Goal: Task Accomplishment & Management: Manage account settings

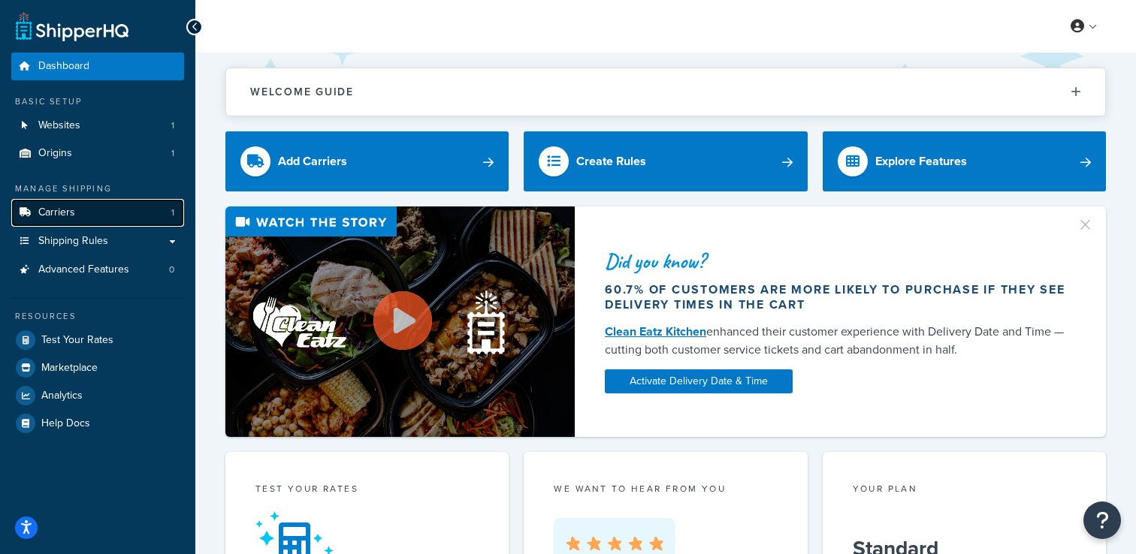
click at [134, 206] on link "Carriers 1" at bounding box center [97, 213] width 173 height 28
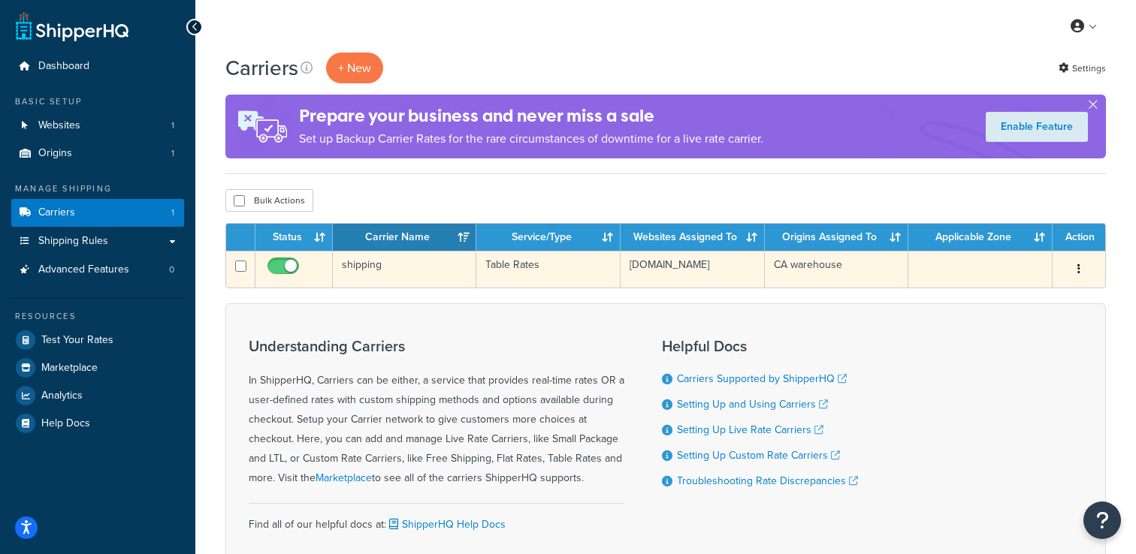
click at [407, 279] on td "shipping" at bounding box center [404, 269] width 143 height 37
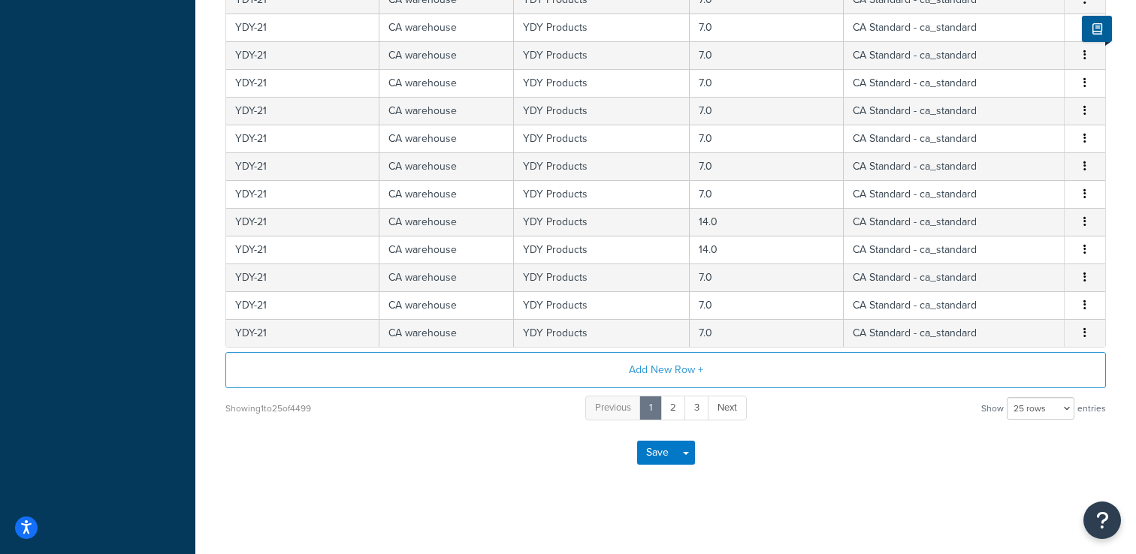
scroll to position [664, 0]
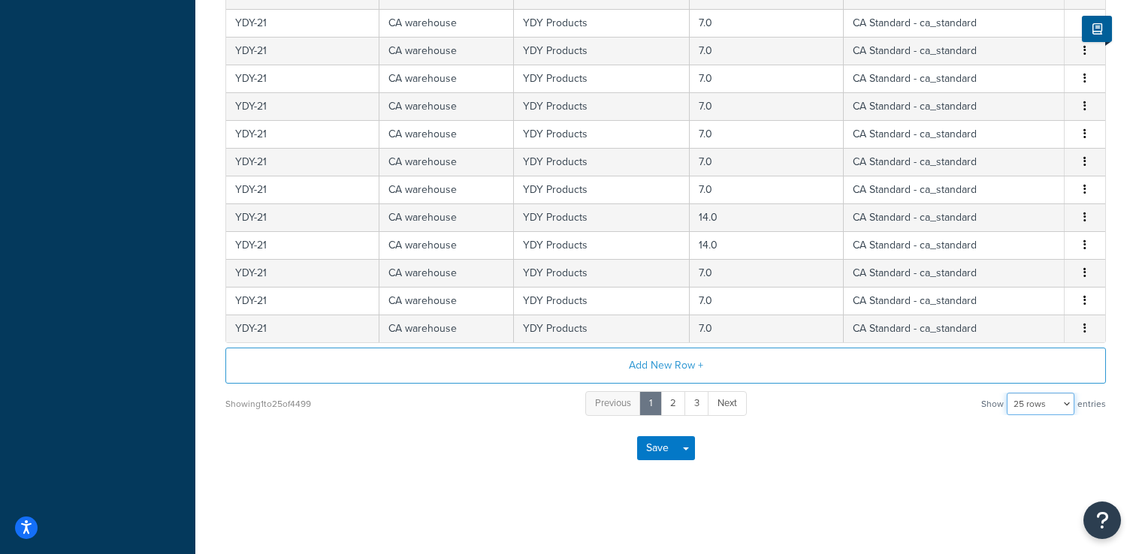
click at [1032, 402] on select "10 rows 15 rows 25 rows 50 rows 100 rows 1000 rows" at bounding box center [1041, 404] width 68 height 23
select select "1000"
click at [1008, 393] on select "10 rows 15 rows 25 rows 50 rows 100 rows 1000 rows" at bounding box center [1041, 404] width 68 height 23
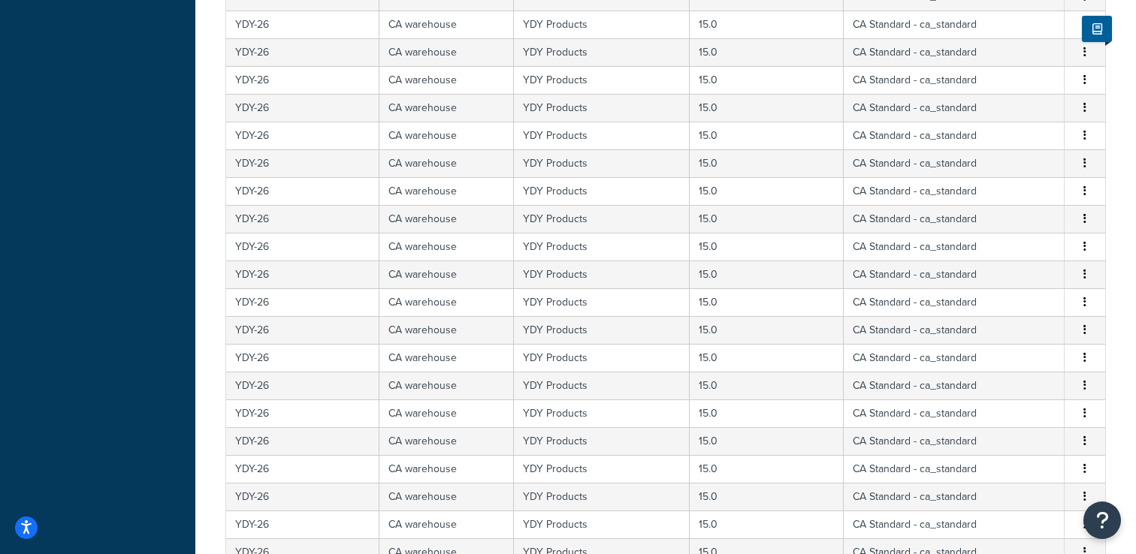
scroll to position [27767, 0]
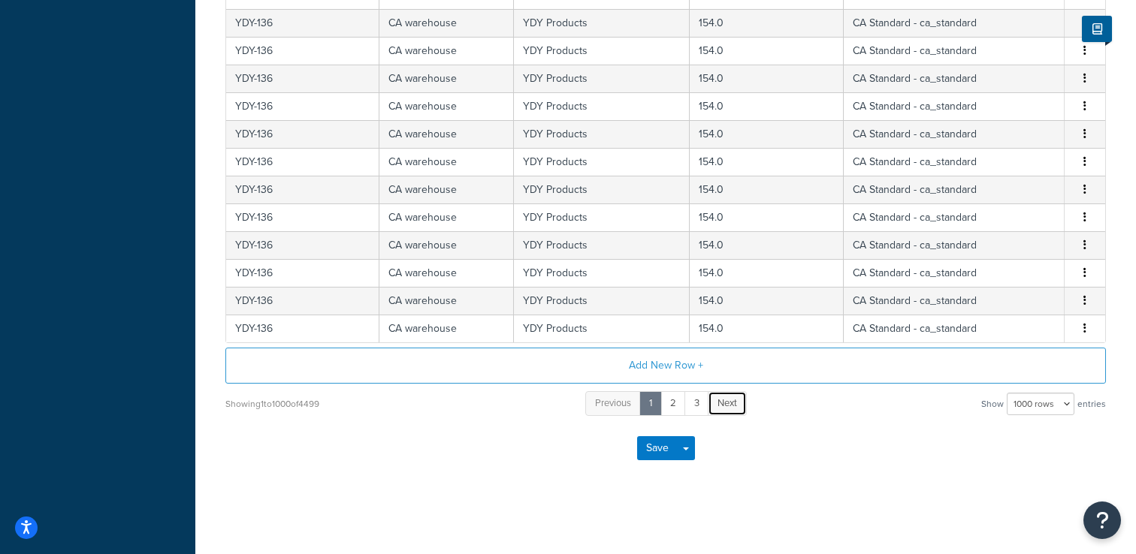
click at [730, 401] on span "Next" at bounding box center [727, 403] width 20 height 14
click at [737, 407] on span "Next" at bounding box center [740, 403] width 20 height 14
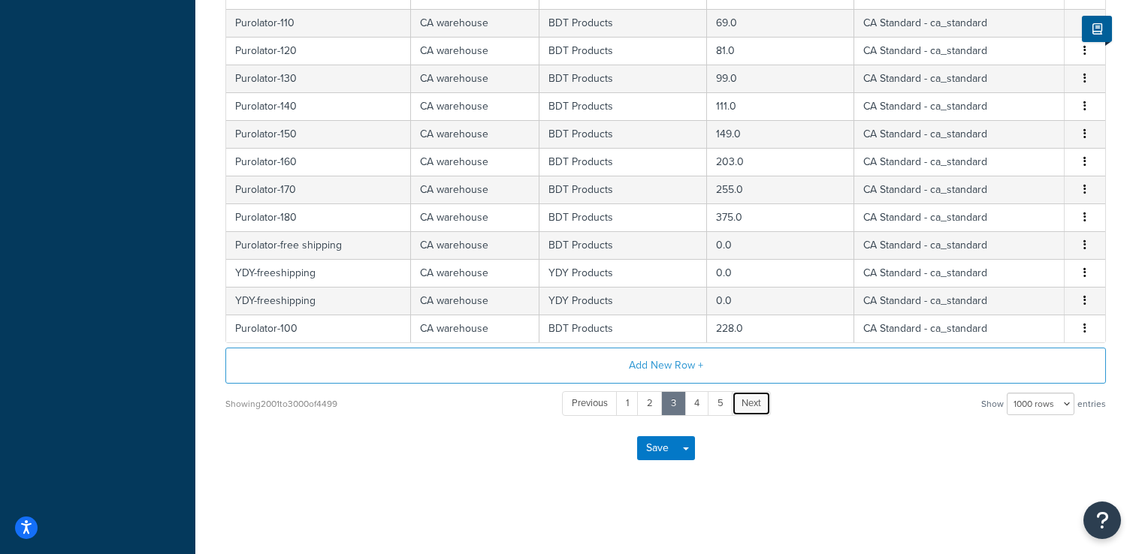
click at [761, 397] on link "Next" at bounding box center [751, 403] width 39 height 25
click at [748, 403] on span "Next" at bounding box center [741, 403] width 20 height 14
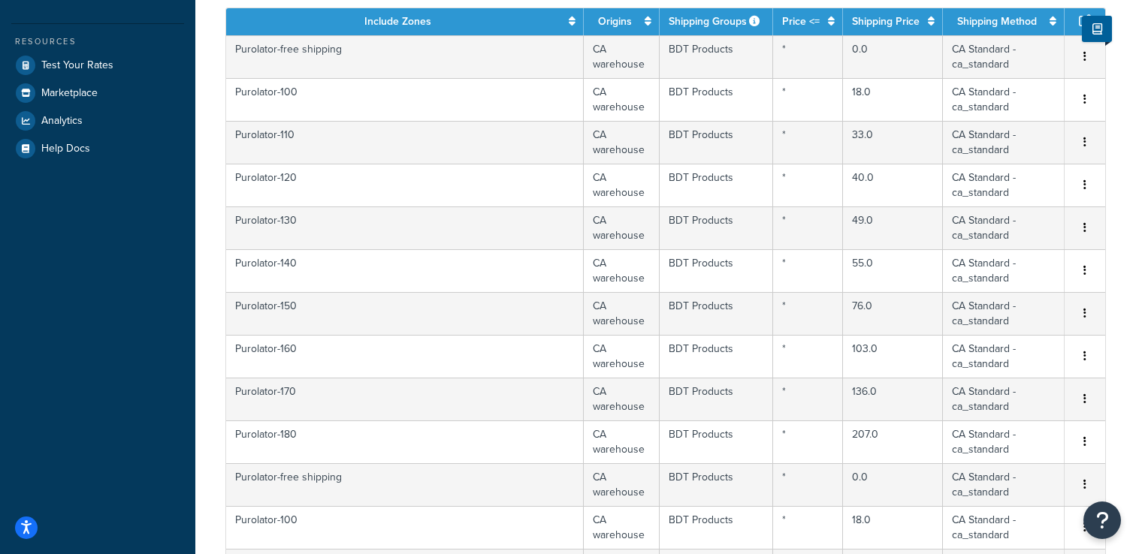
scroll to position [0, 0]
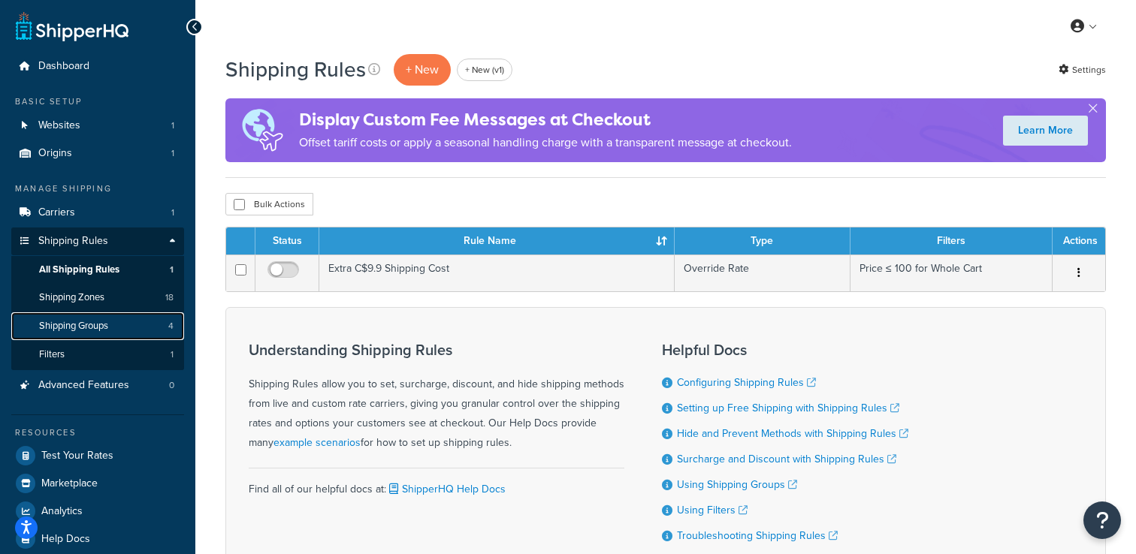
click at [147, 326] on link "Shipping Groups 4" at bounding box center [97, 327] width 173 height 28
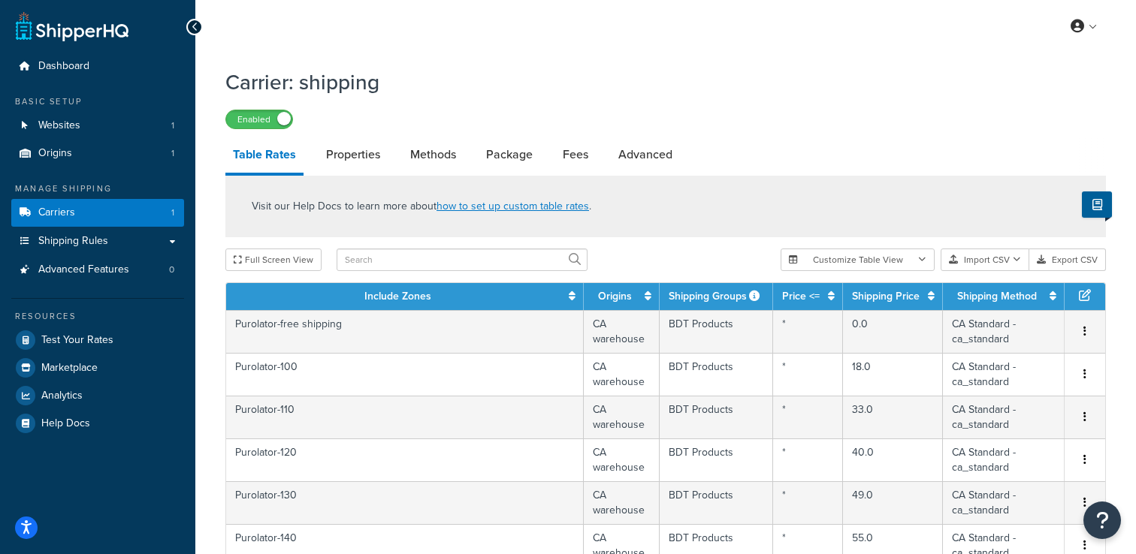
select select "1000"
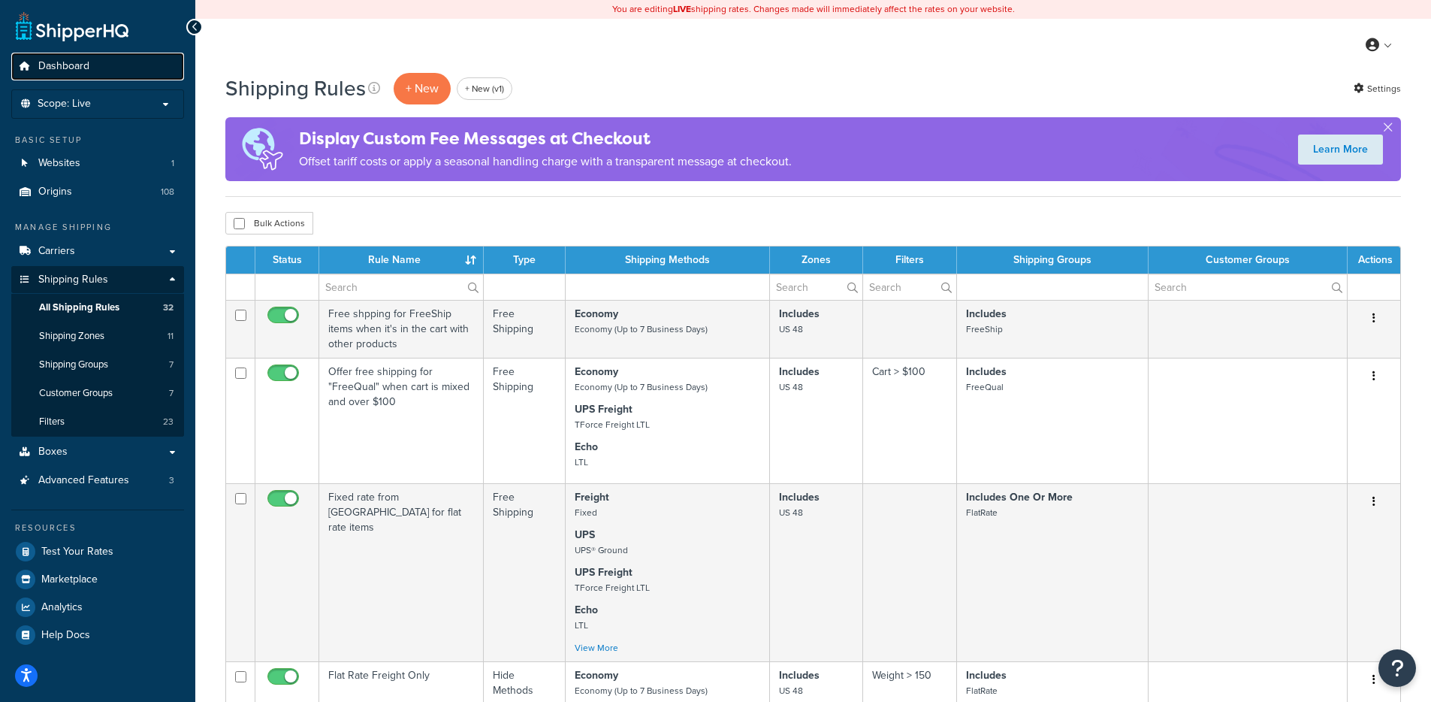
click at [99, 75] on link "Dashboard" at bounding box center [97, 67] width 173 height 28
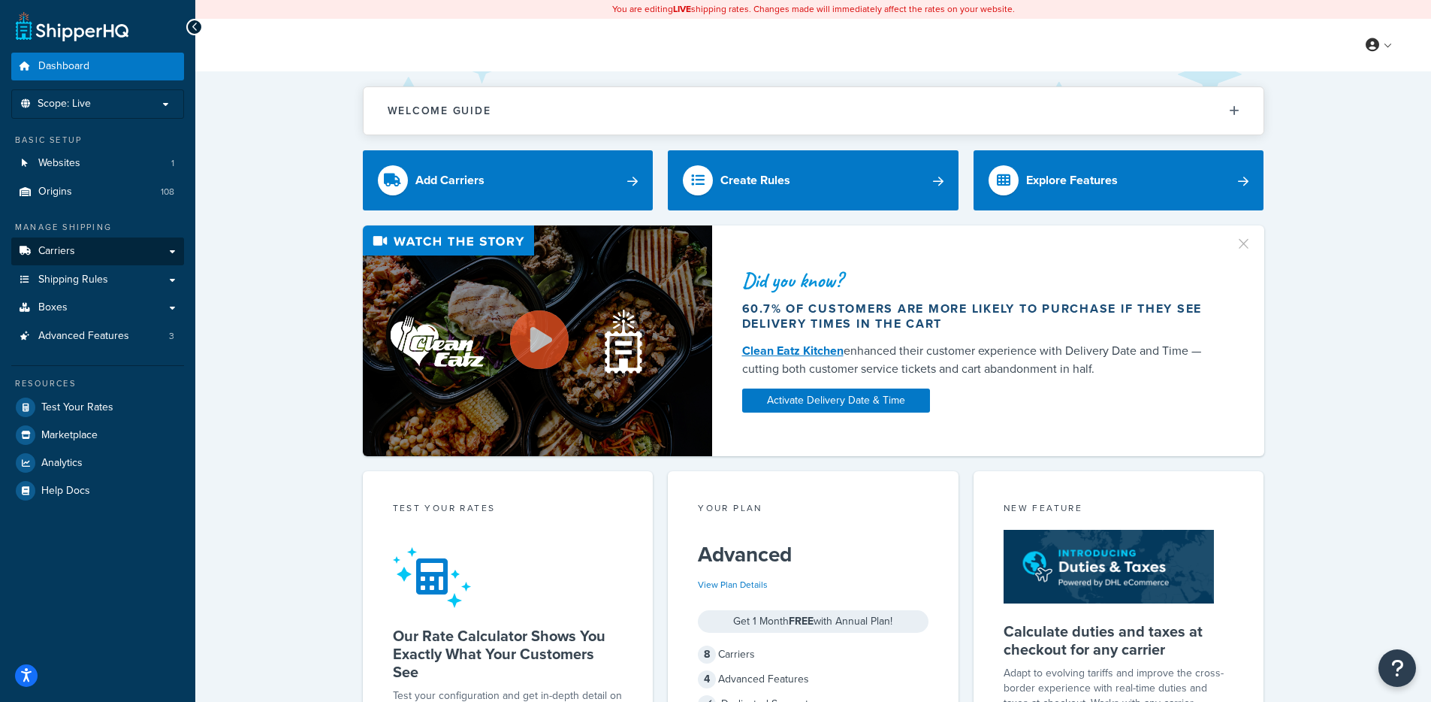
click at [46, 255] on span "Carriers" at bounding box center [56, 251] width 37 height 13
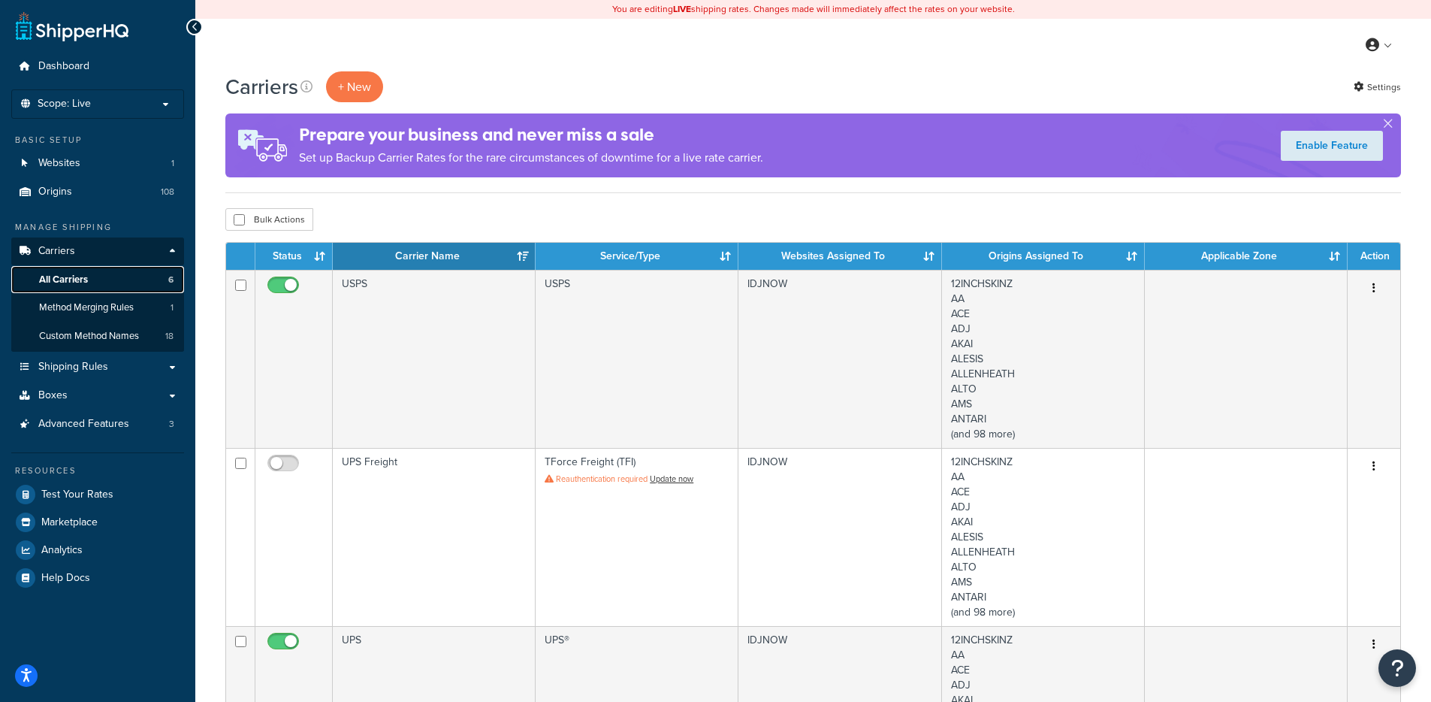
click at [129, 279] on link "All Carriers 6" at bounding box center [97, 280] width 173 height 28
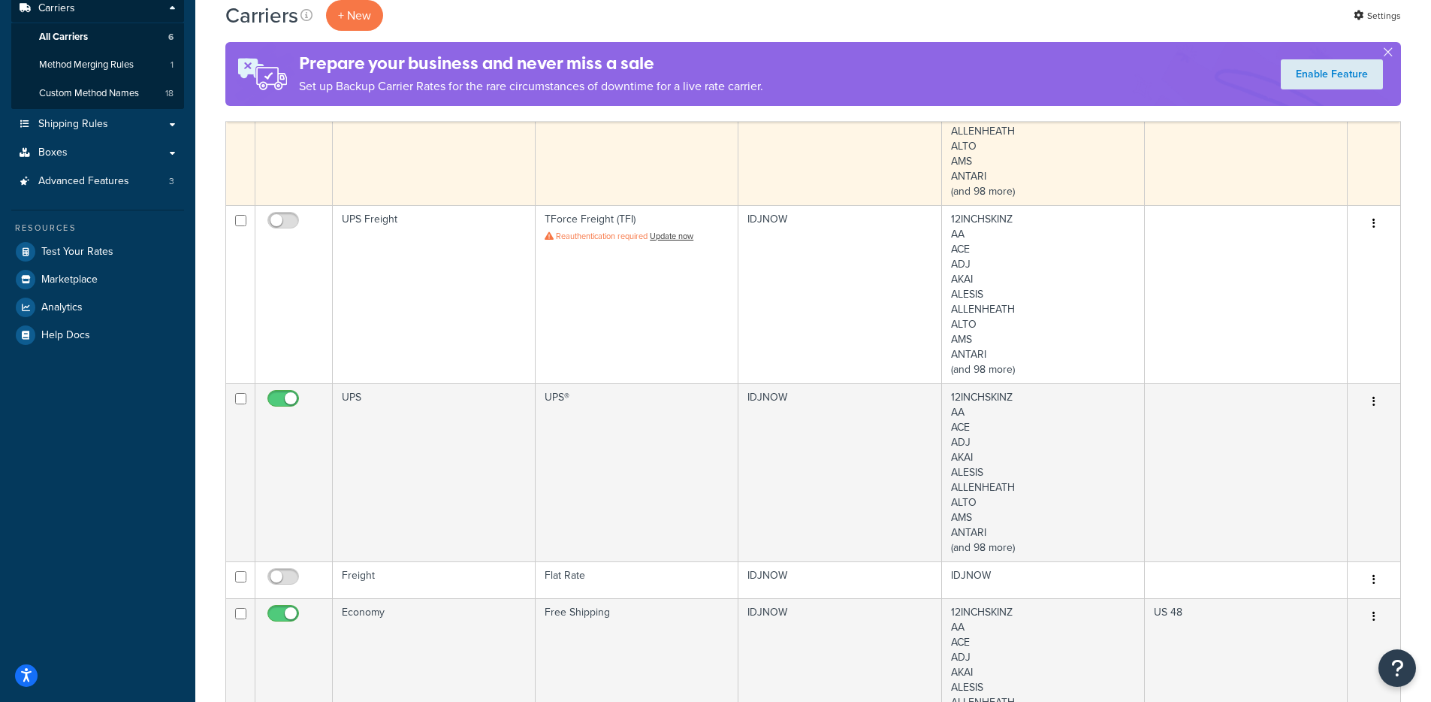
scroll to position [292, 0]
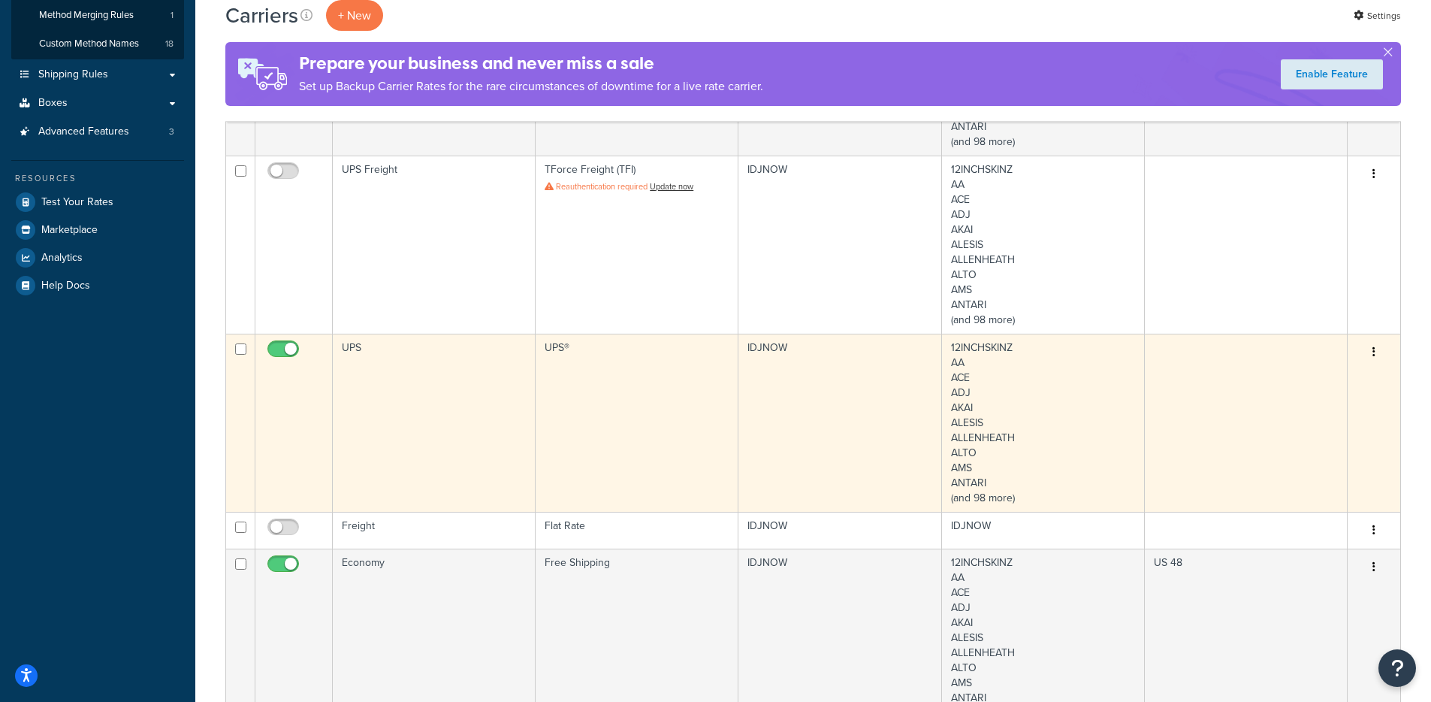
click at [451, 444] on td "UPS" at bounding box center [434, 423] width 203 height 178
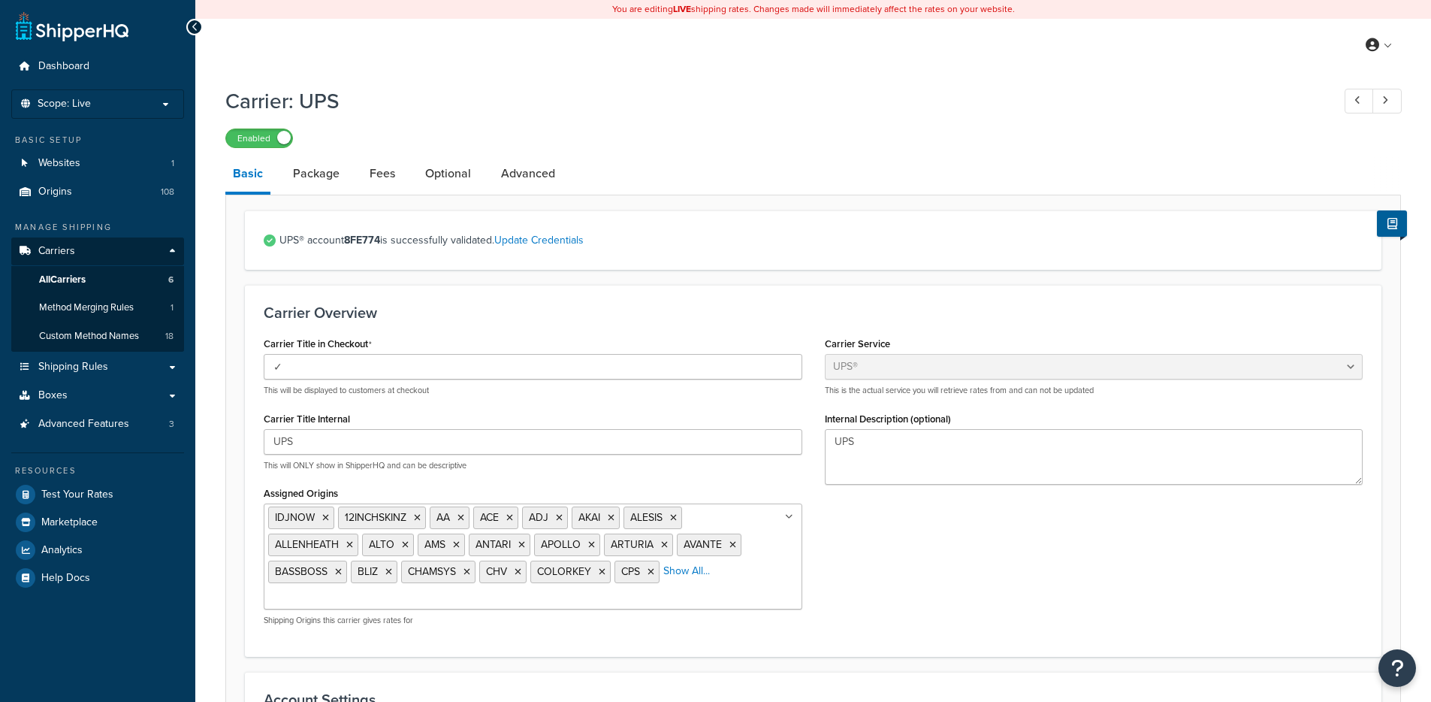
select select "ups"
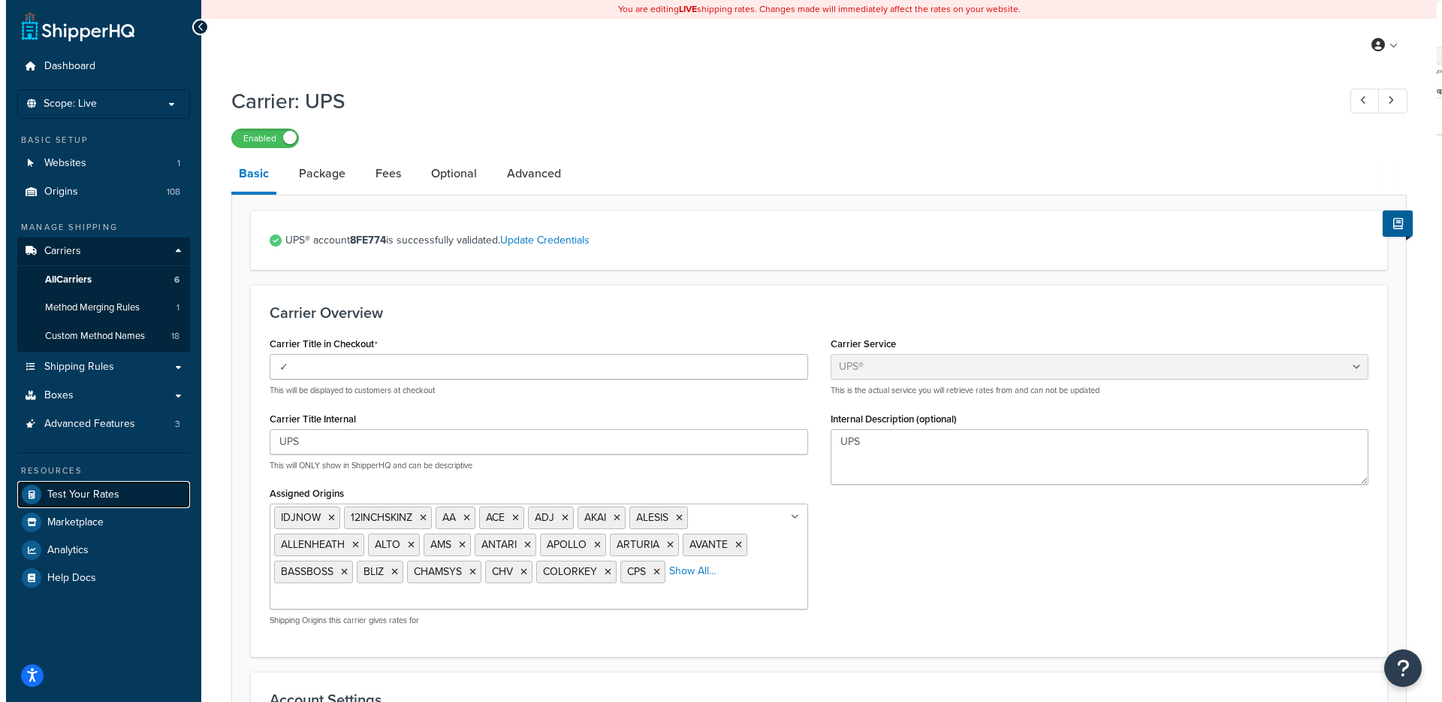
scroll to position [3, 0]
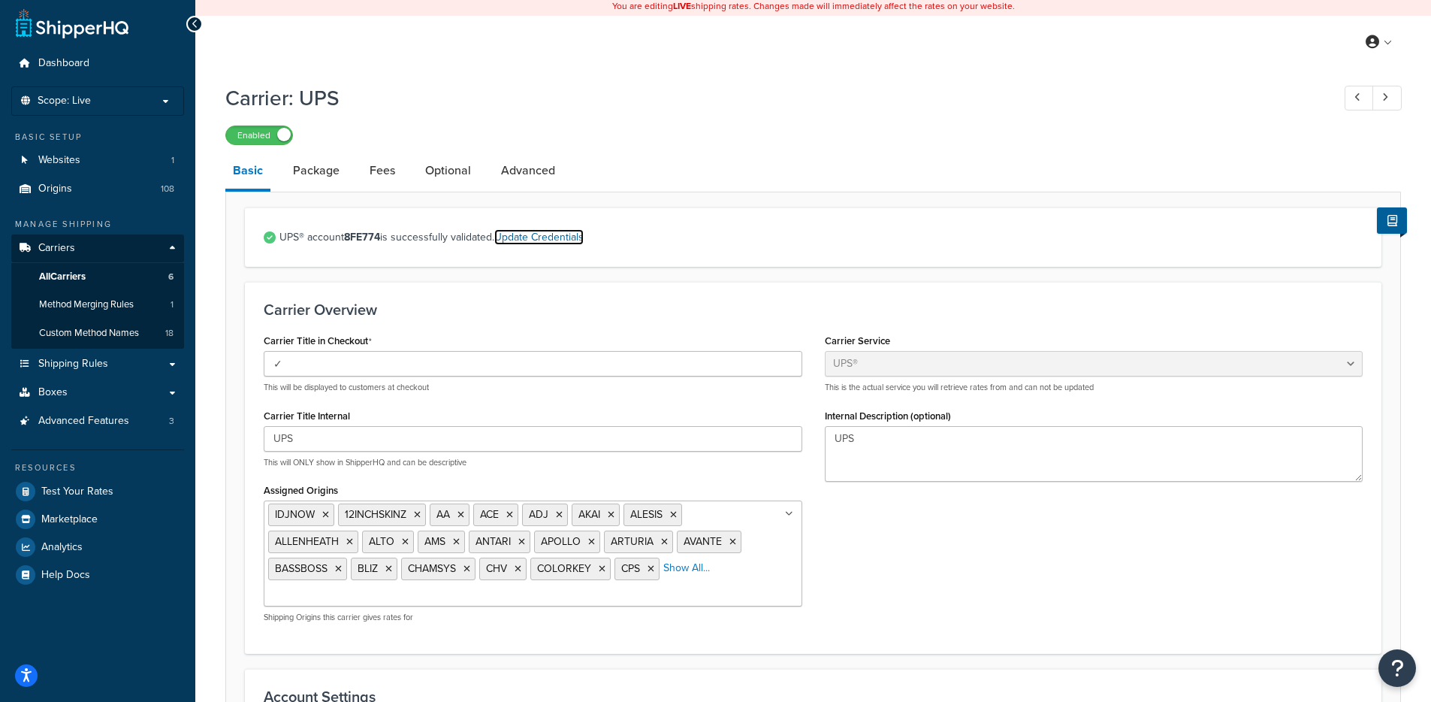
click at [544, 243] on link "Update Credentials" at bounding box center [538, 237] width 89 height 16
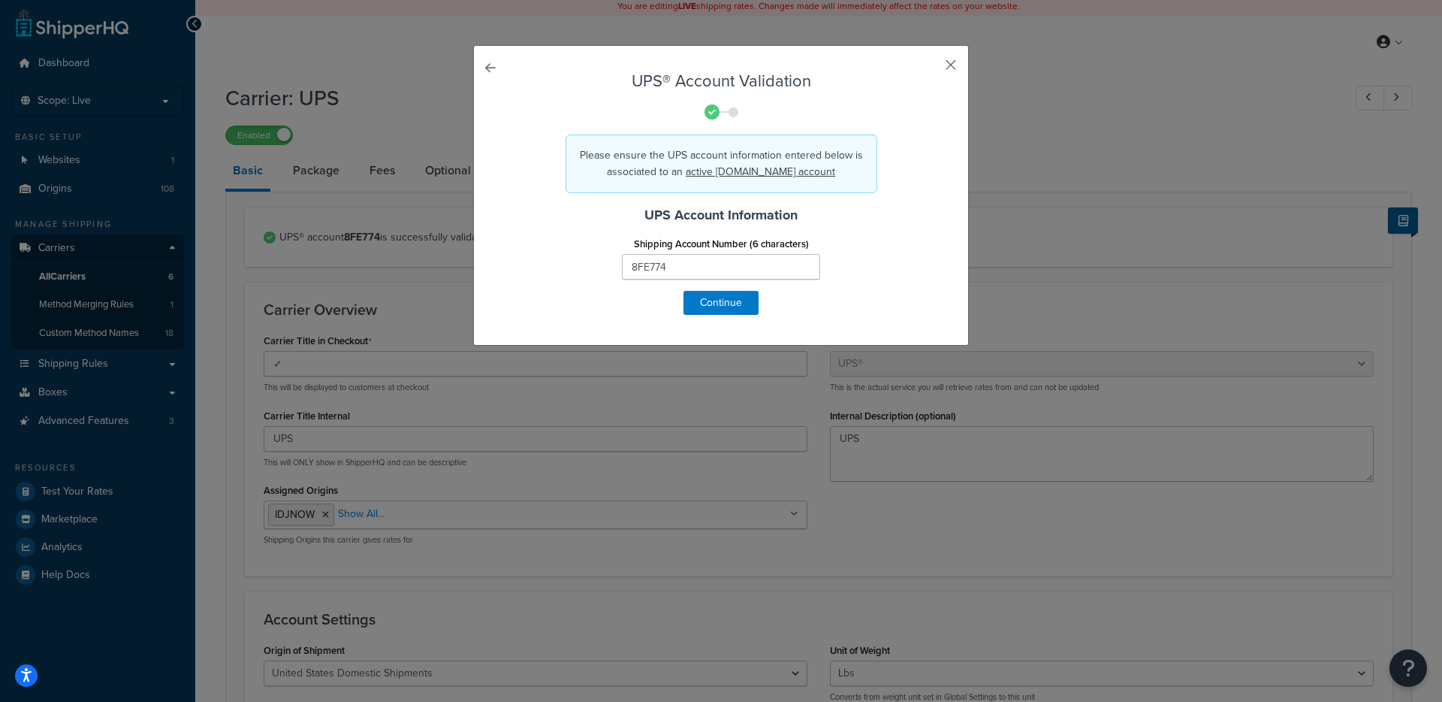
click at [931, 68] on button "button" at bounding box center [929, 70] width 4 height 4
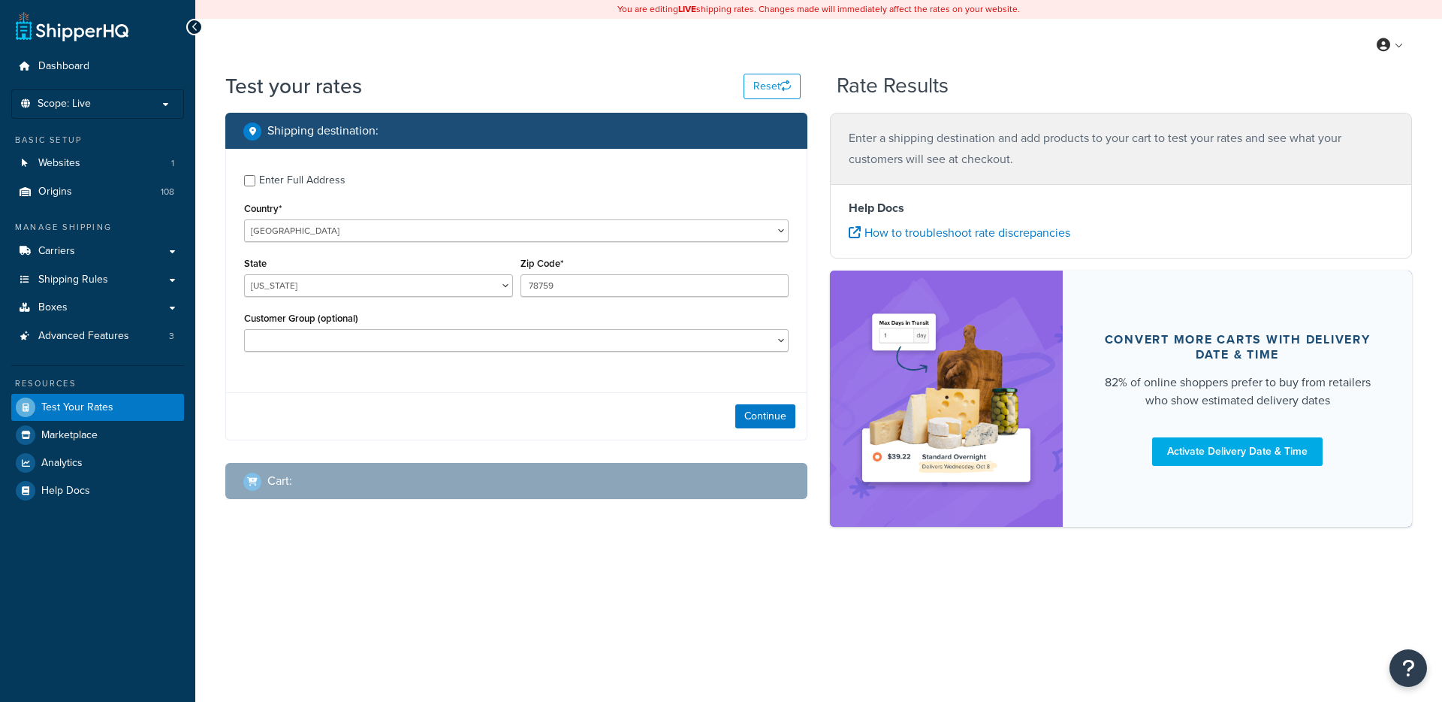
select select "TX"
click at [770, 410] on button "Continue" at bounding box center [766, 416] width 60 height 24
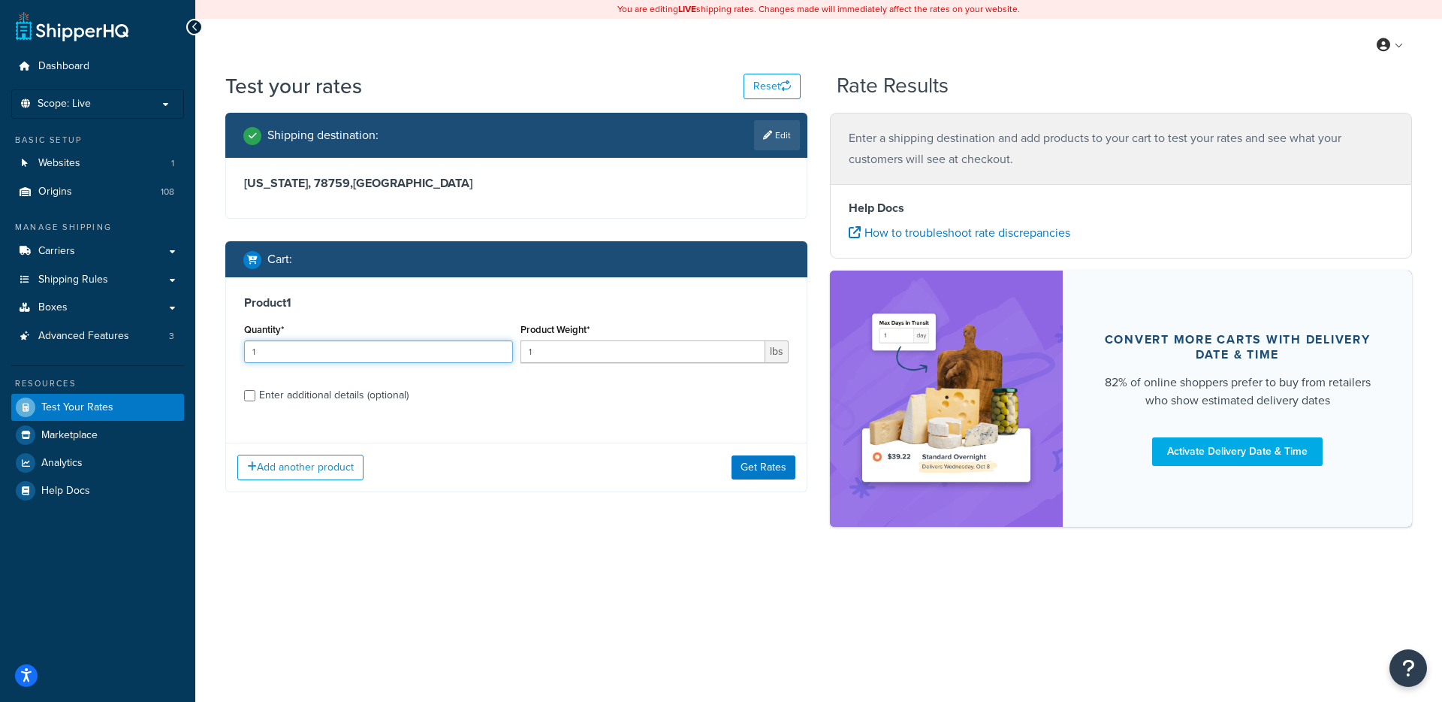
click at [343, 357] on input "1" at bounding box center [378, 351] width 269 height 23
click at [573, 362] on input "1" at bounding box center [644, 351] width 246 height 23
click at [754, 470] on button "Get Rates" at bounding box center [764, 467] width 64 height 24
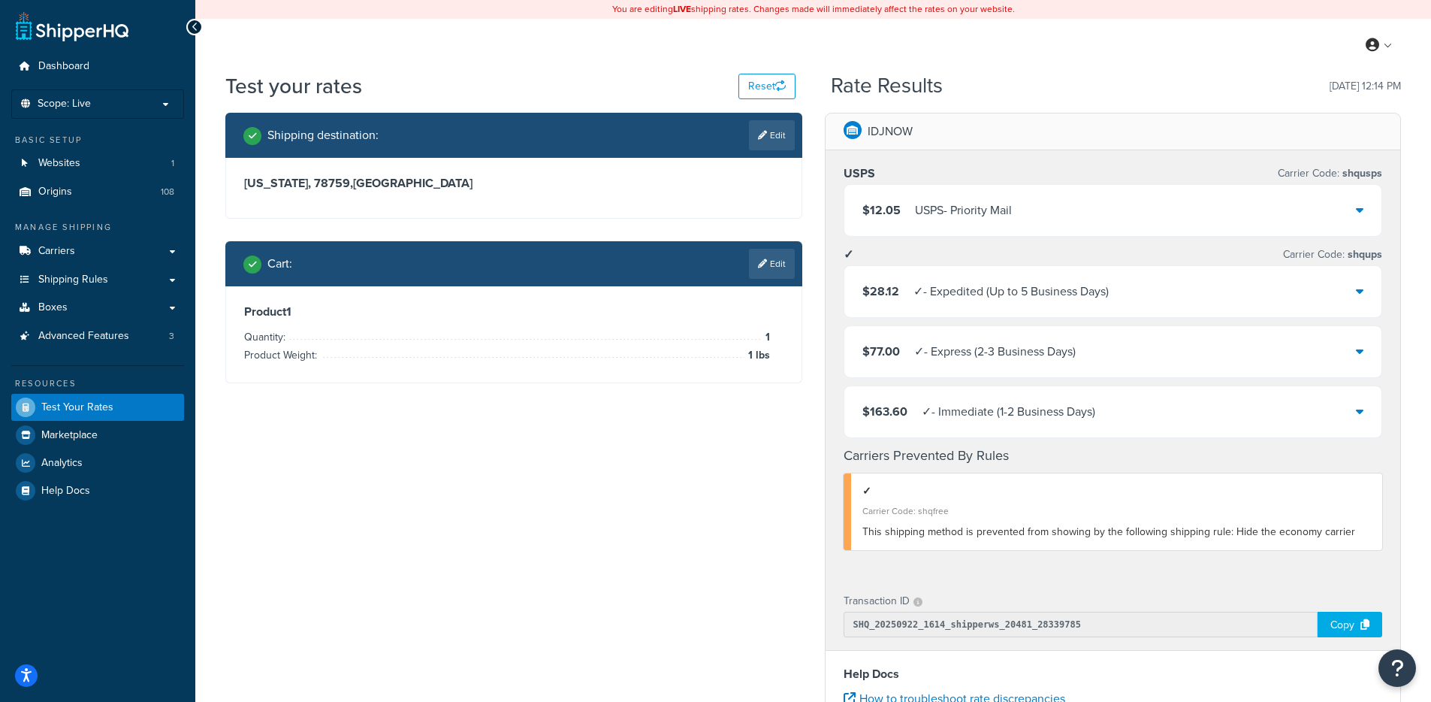
click at [1119, 292] on div "$28.12 ✓ - Expedited (Up to 5 Business Days)" at bounding box center [1113, 291] width 538 height 51
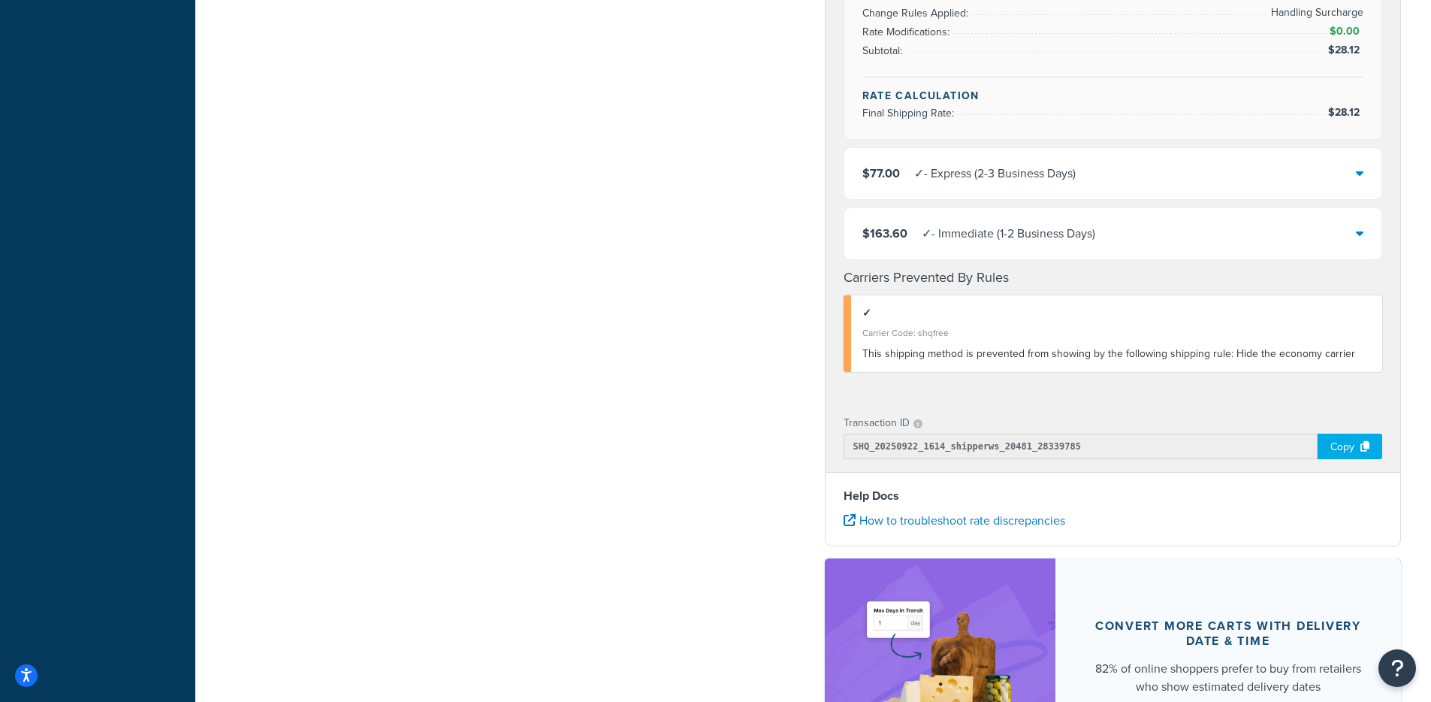
scroll to position [877, 0]
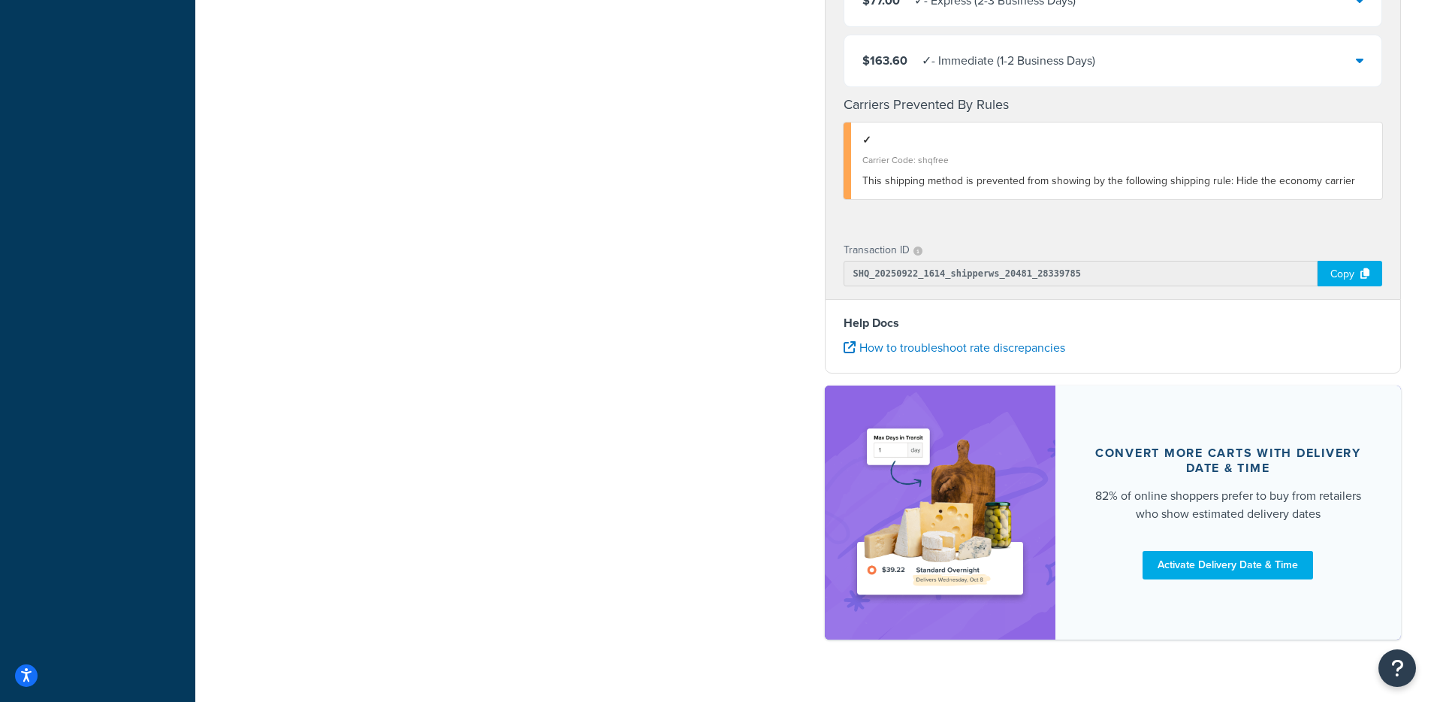
click at [1345, 273] on div "Copy" at bounding box center [1350, 274] width 65 height 26
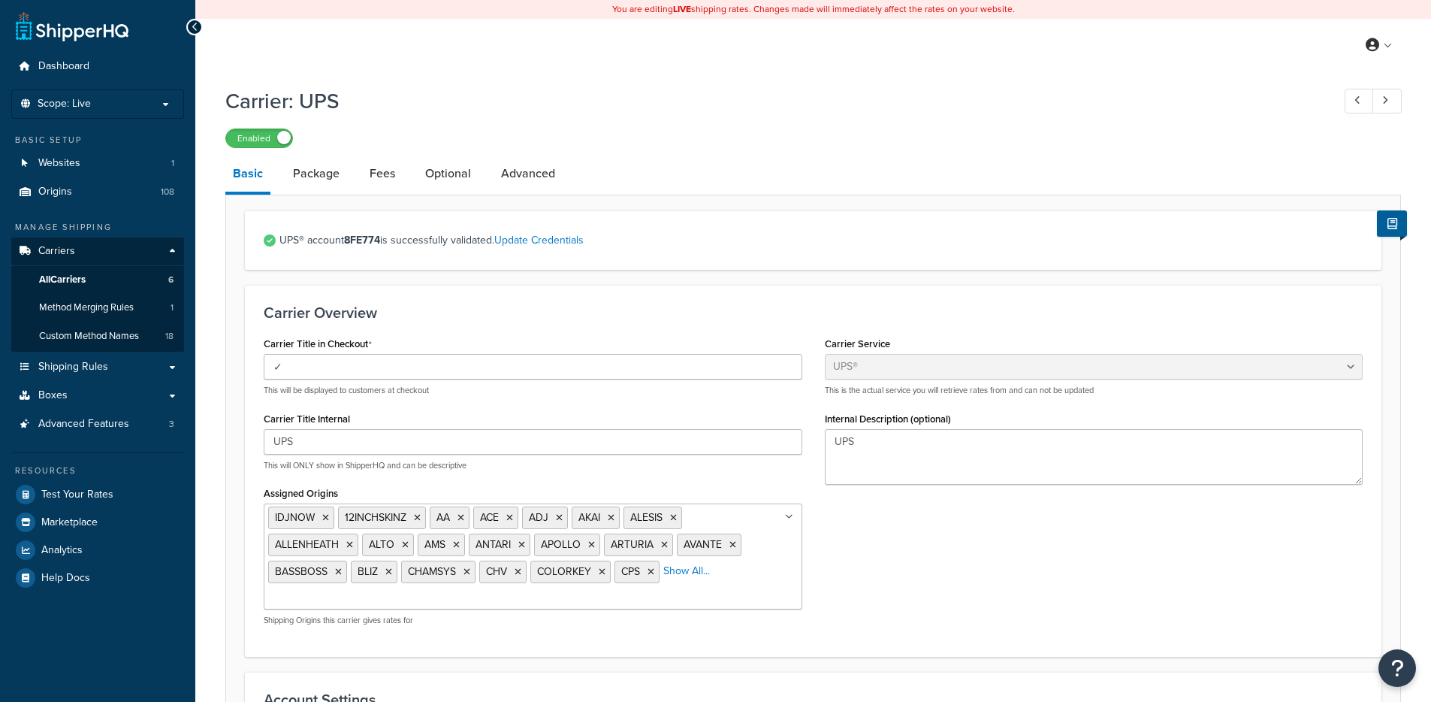
select select "ups"
drag, startPoint x: 345, startPoint y: 242, endPoint x: 382, endPoint y: 246, distance: 37.8
click at [382, 246] on span "UPS® account 8FE774 is successfully validated. Update Credentials" at bounding box center [820, 240] width 1083 height 21
copy span "8FE774"
click at [65, 60] on span "Dashboard" at bounding box center [63, 66] width 51 height 13
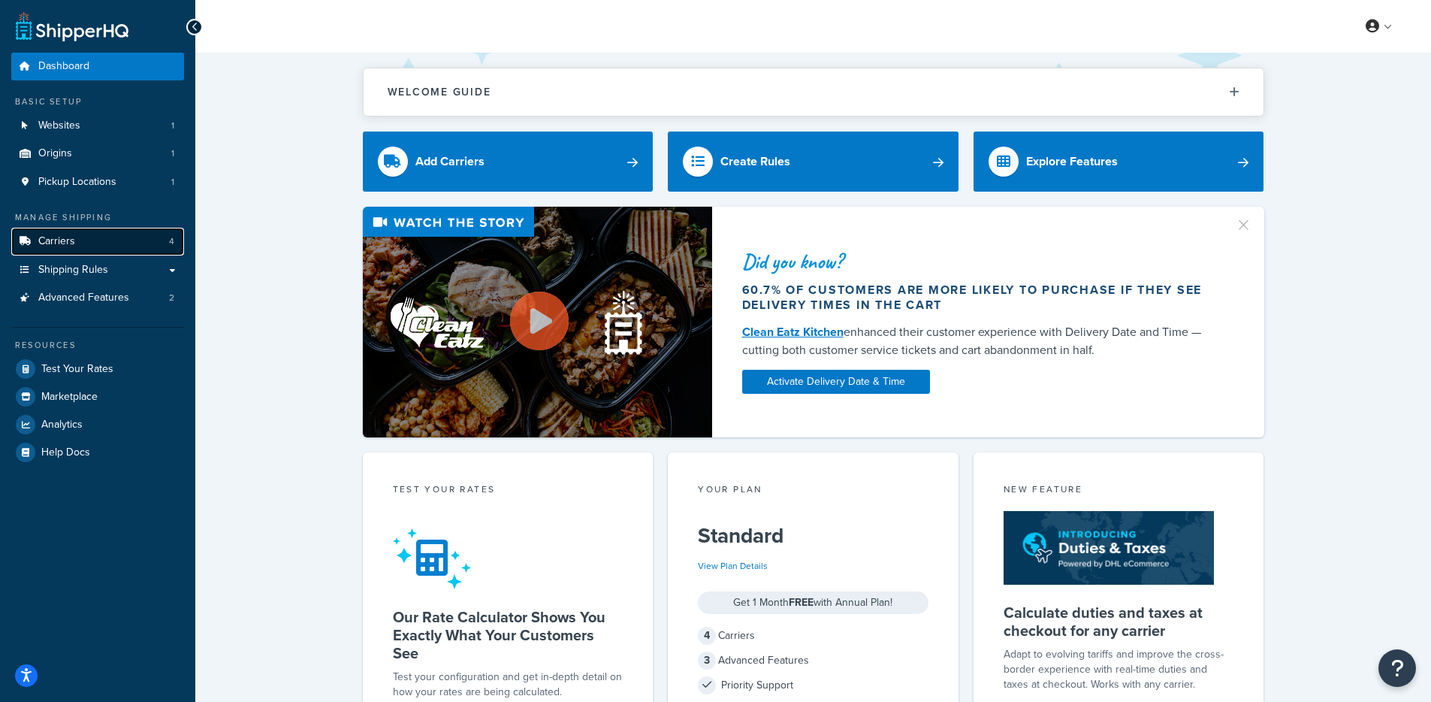
click at [116, 244] on link "Carriers 4" at bounding box center [97, 242] width 173 height 28
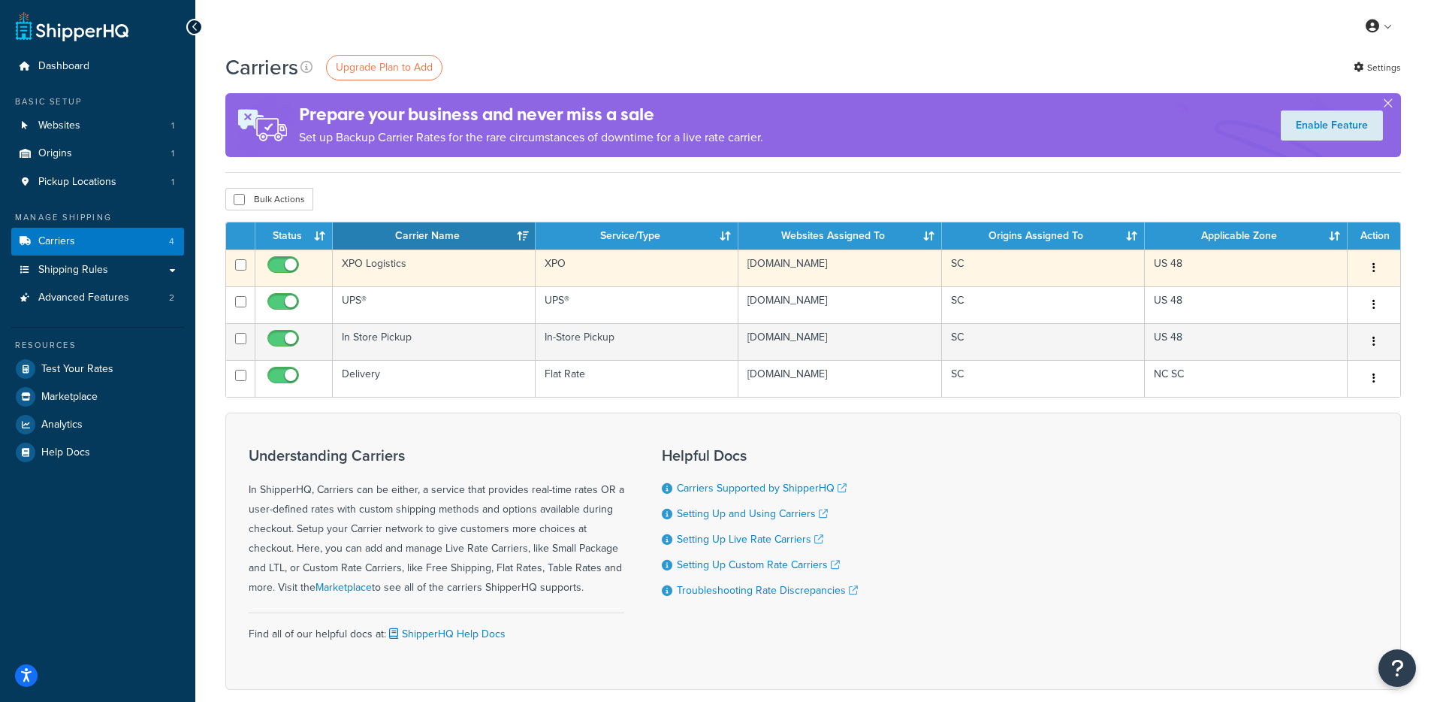
click at [385, 266] on td "XPO Logistics" at bounding box center [434, 267] width 203 height 37
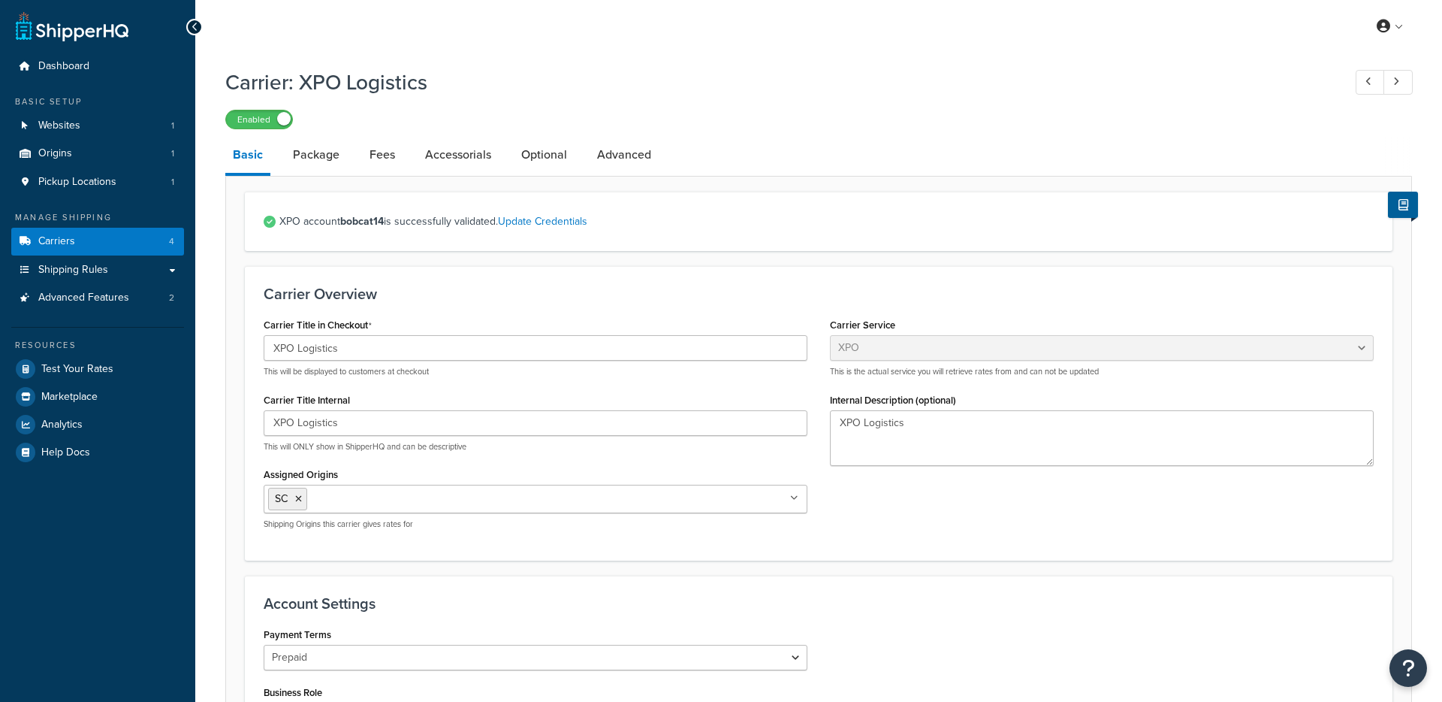
select select "conwayFreight"
select select "THIRD PARTY"
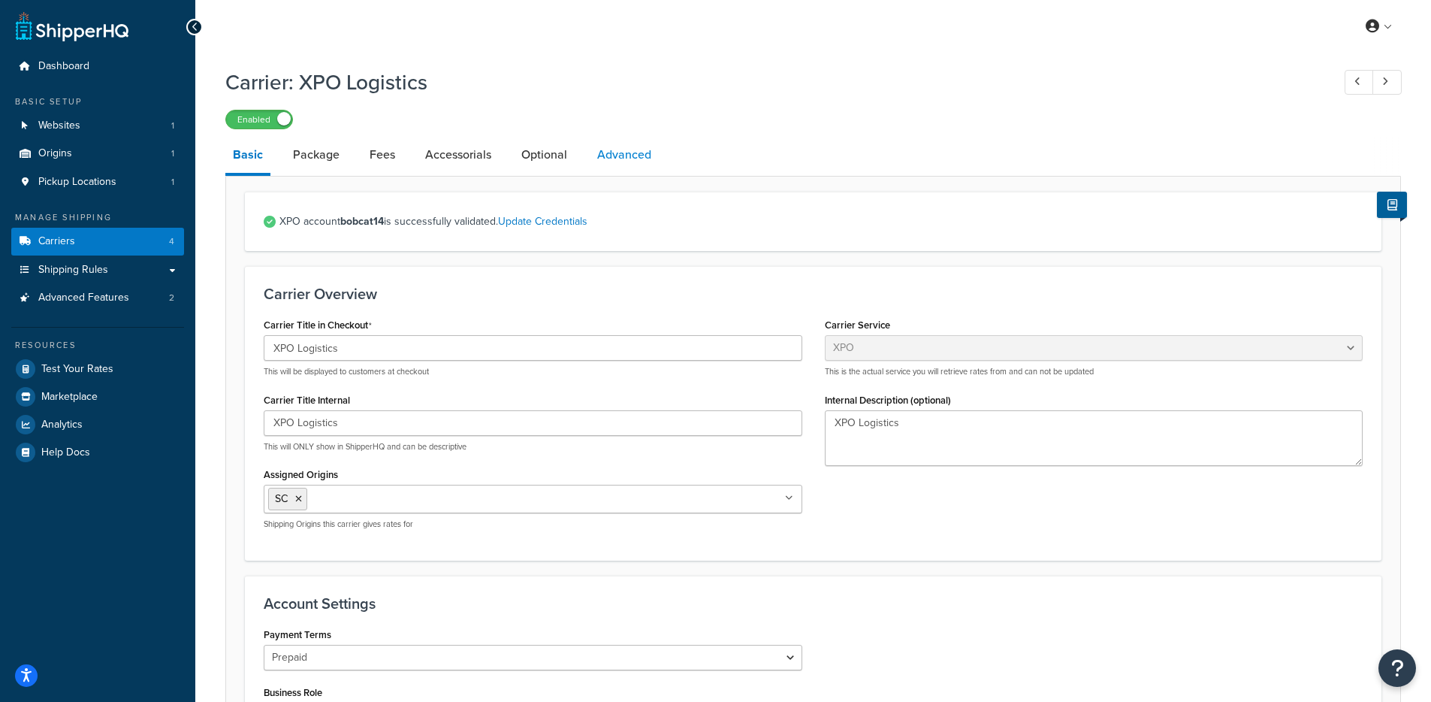
click at [608, 162] on link "Advanced" at bounding box center [624, 155] width 69 height 36
select select "false"
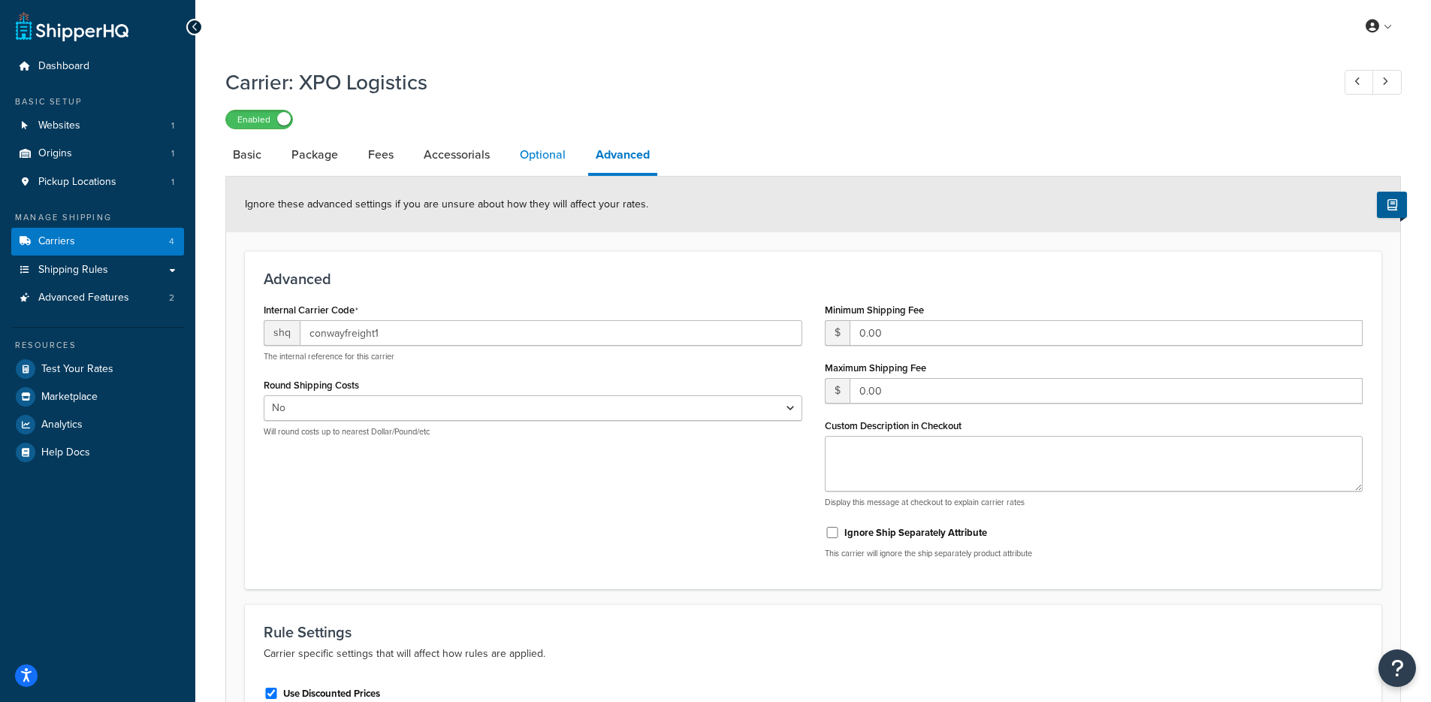
click at [555, 159] on link "Optional" at bounding box center [542, 155] width 61 height 36
select select "85"
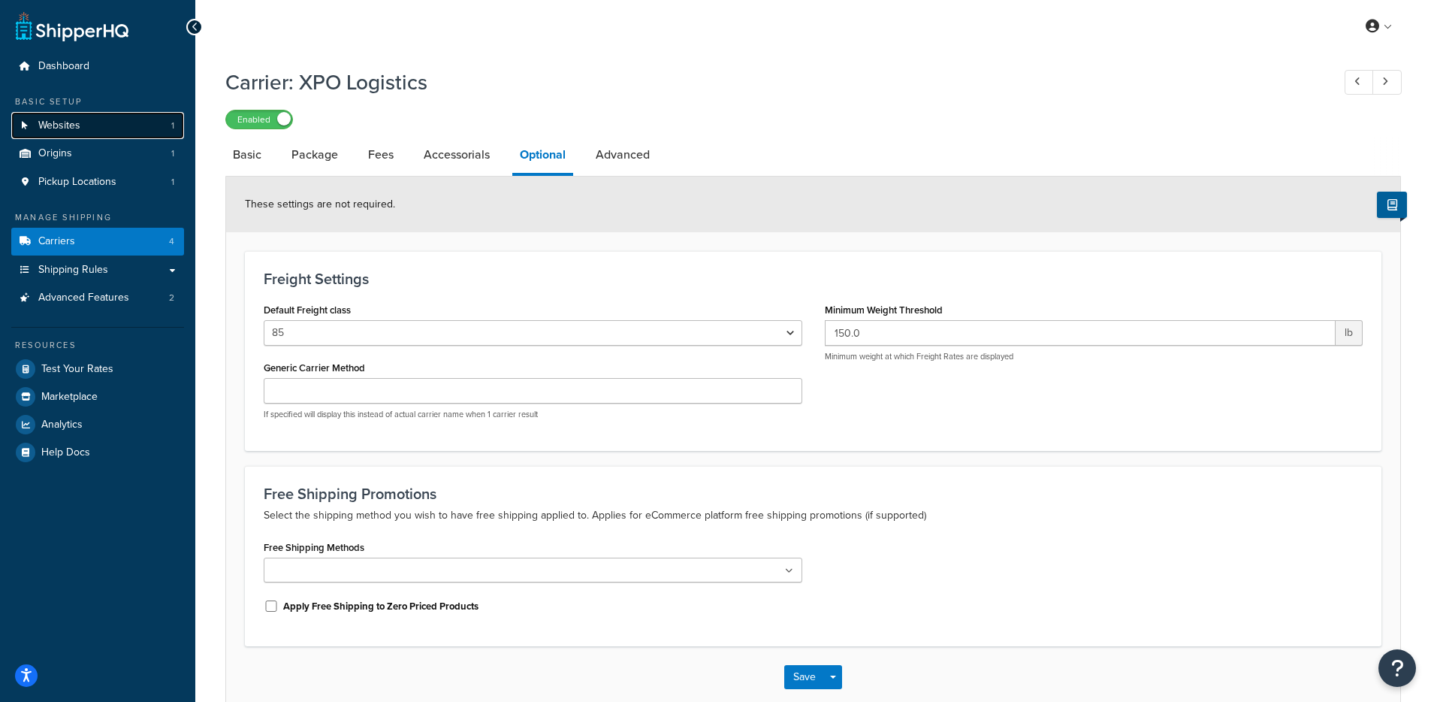
click at [117, 127] on link "Websites 1" at bounding box center [97, 126] width 173 height 28
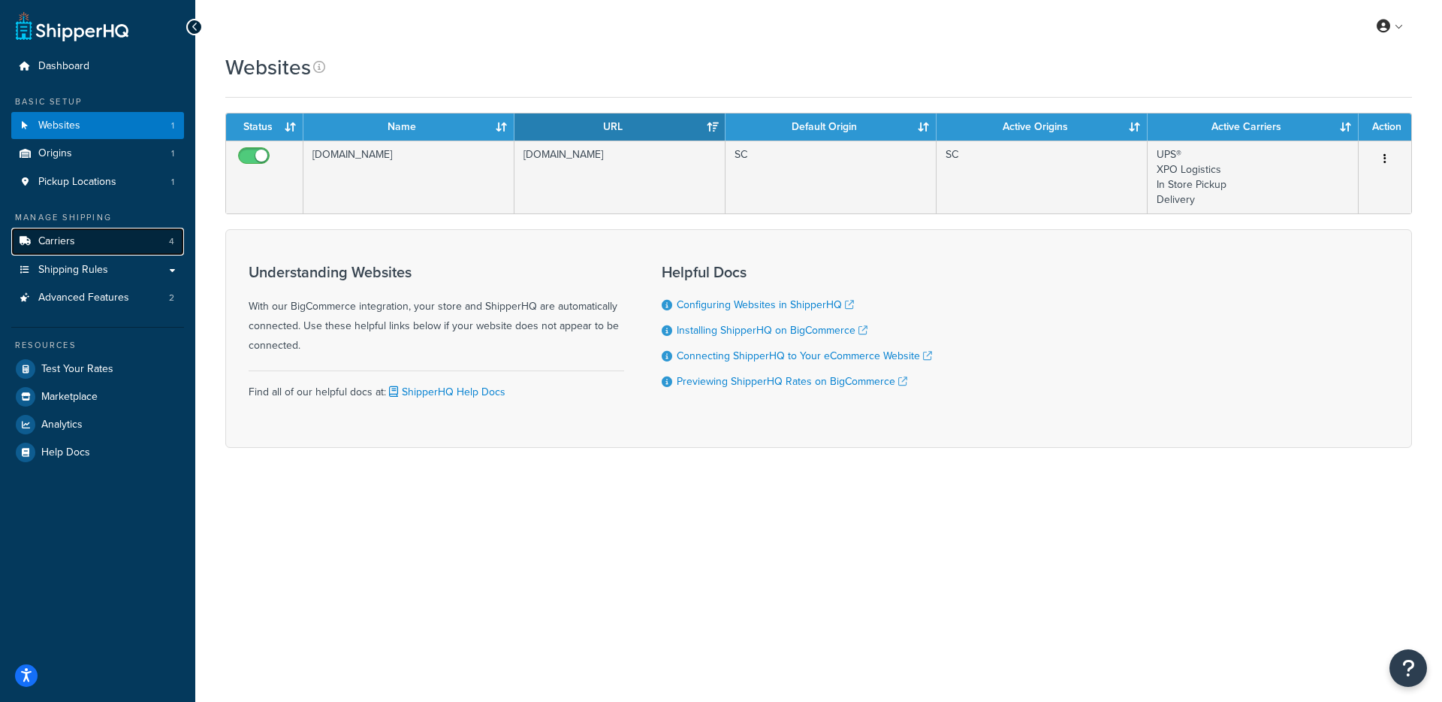
click at [116, 233] on link "Carriers 4" at bounding box center [97, 242] width 173 height 28
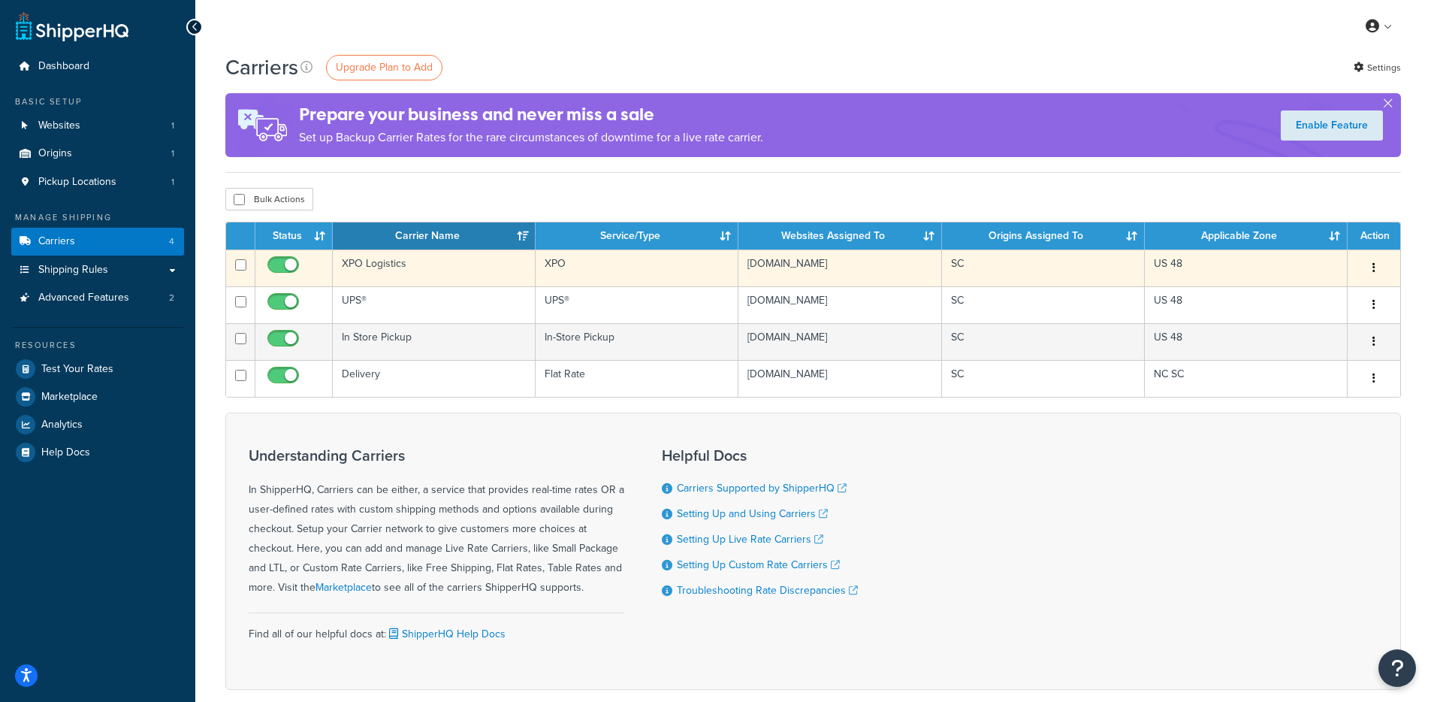
click at [476, 273] on td "XPO Logistics" at bounding box center [434, 267] width 203 height 37
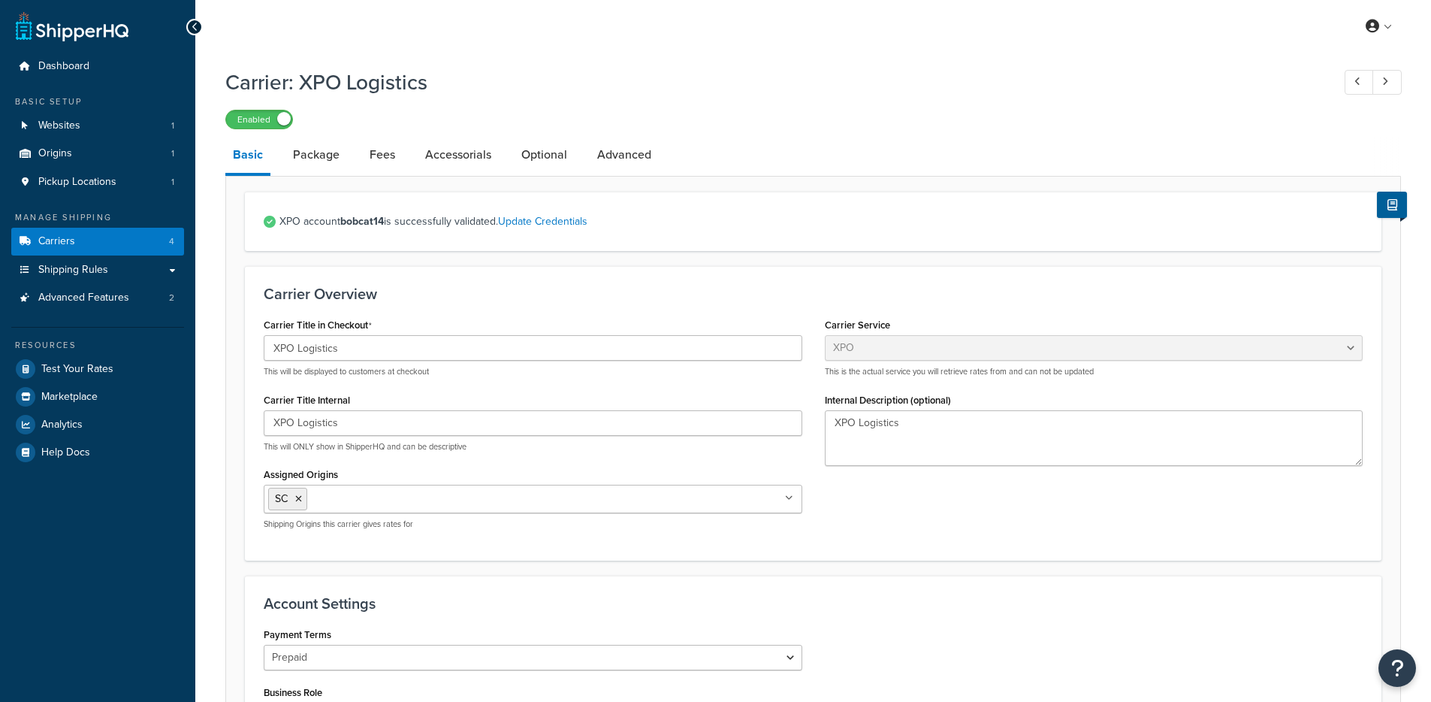
select select "conwayFreight"
select select "THIRD PARTY"
click at [128, 277] on link "Shipping Rules" at bounding box center [97, 270] width 173 height 28
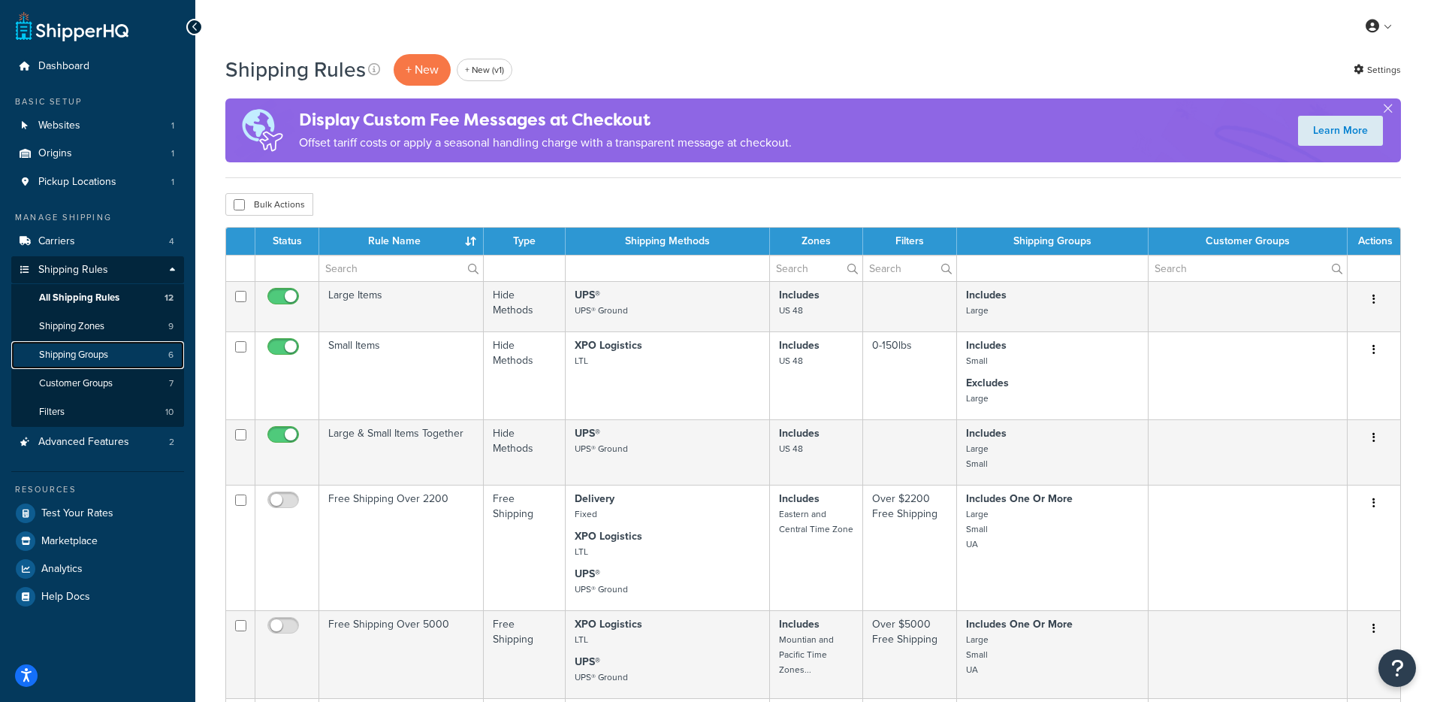
click at [110, 356] on link "Shipping Groups 6" at bounding box center [97, 355] width 173 height 28
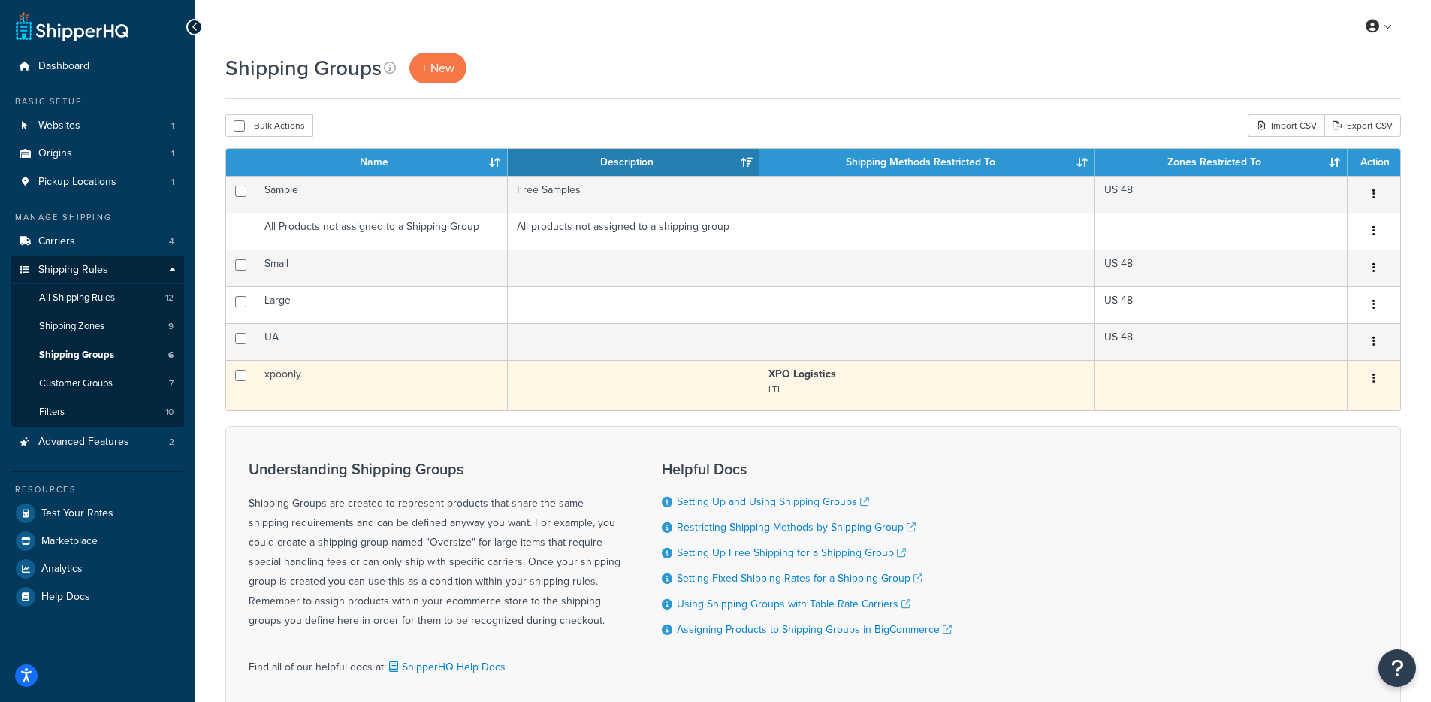
click at [439, 385] on td "xpoonly" at bounding box center [381, 385] width 252 height 50
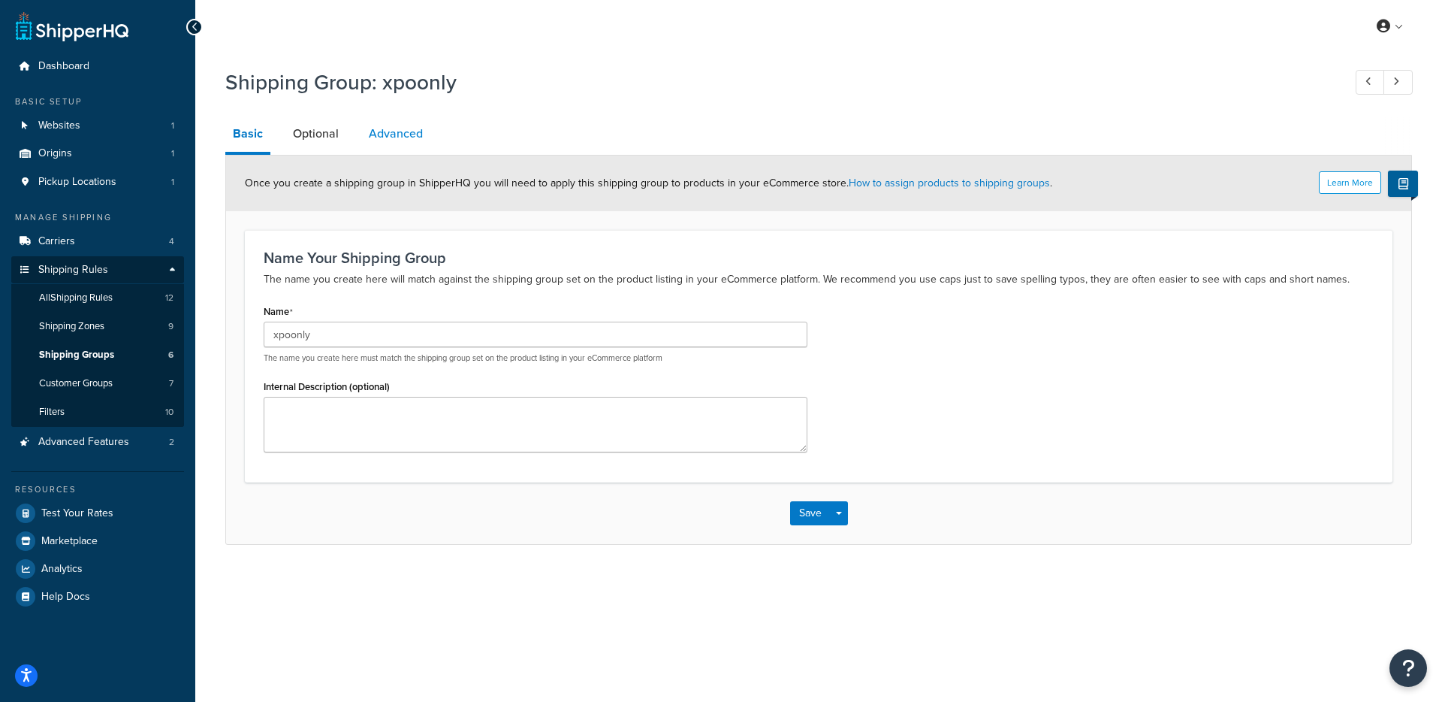
click at [401, 134] on link "Advanced" at bounding box center [395, 134] width 69 height 36
click at [306, 141] on link "Optional" at bounding box center [315, 134] width 61 height 36
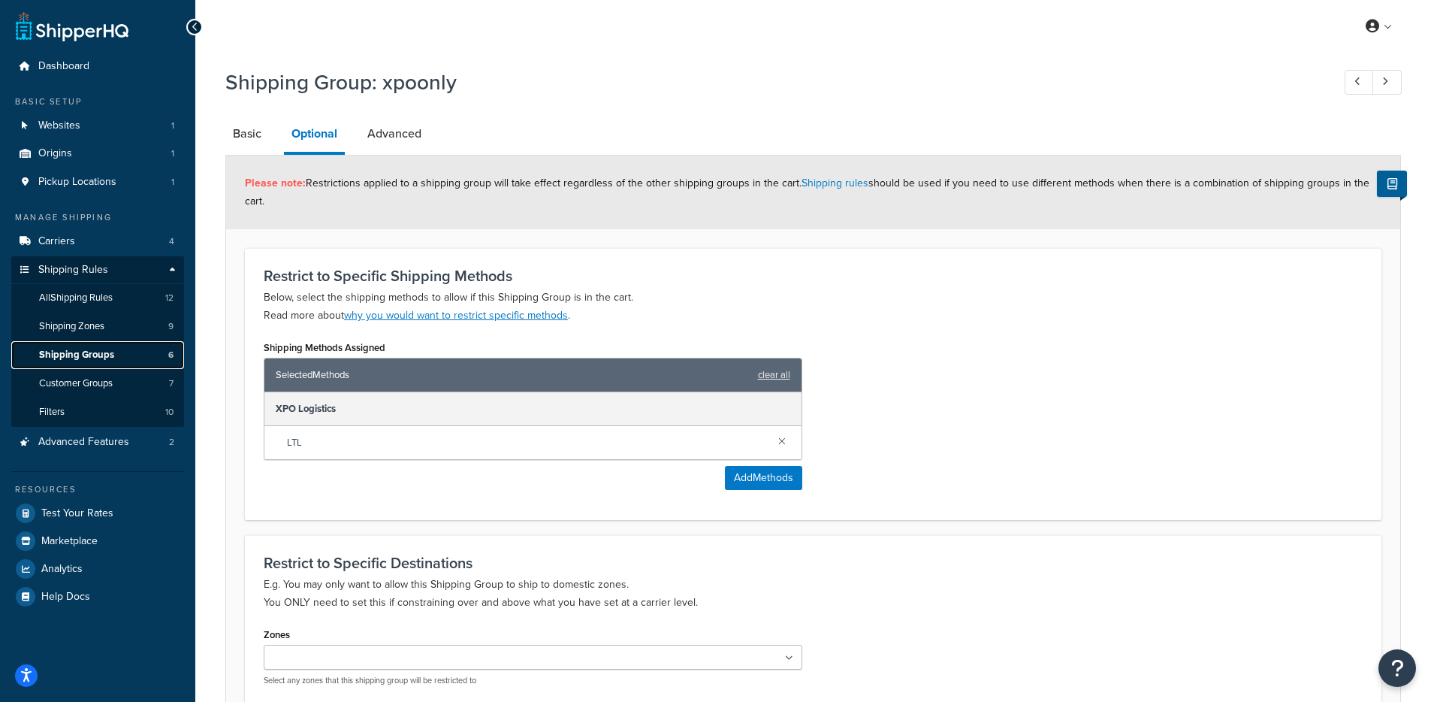
click at [127, 352] on link "Shipping Groups 6" at bounding box center [97, 355] width 173 height 28
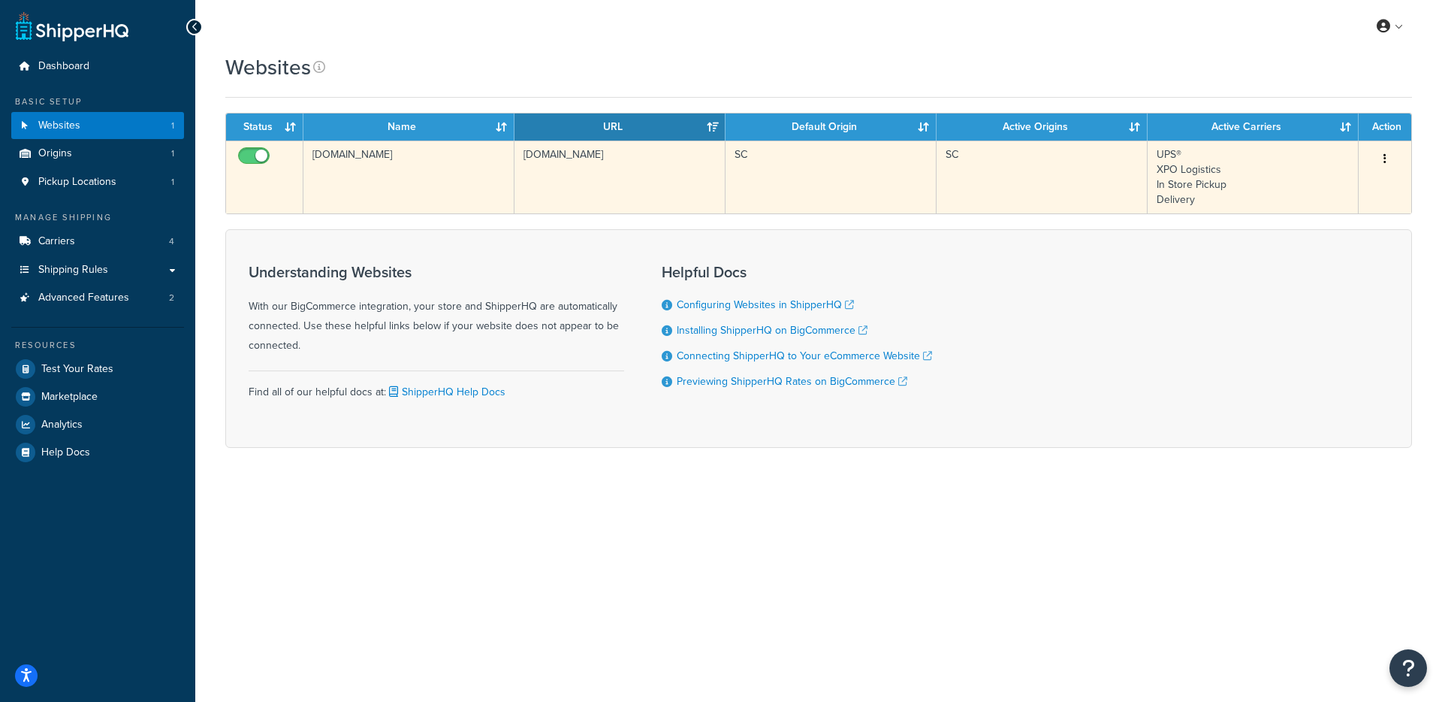
click at [421, 156] on td "[DOMAIN_NAME]" at bounding box center [409, 176] width 211 height 73
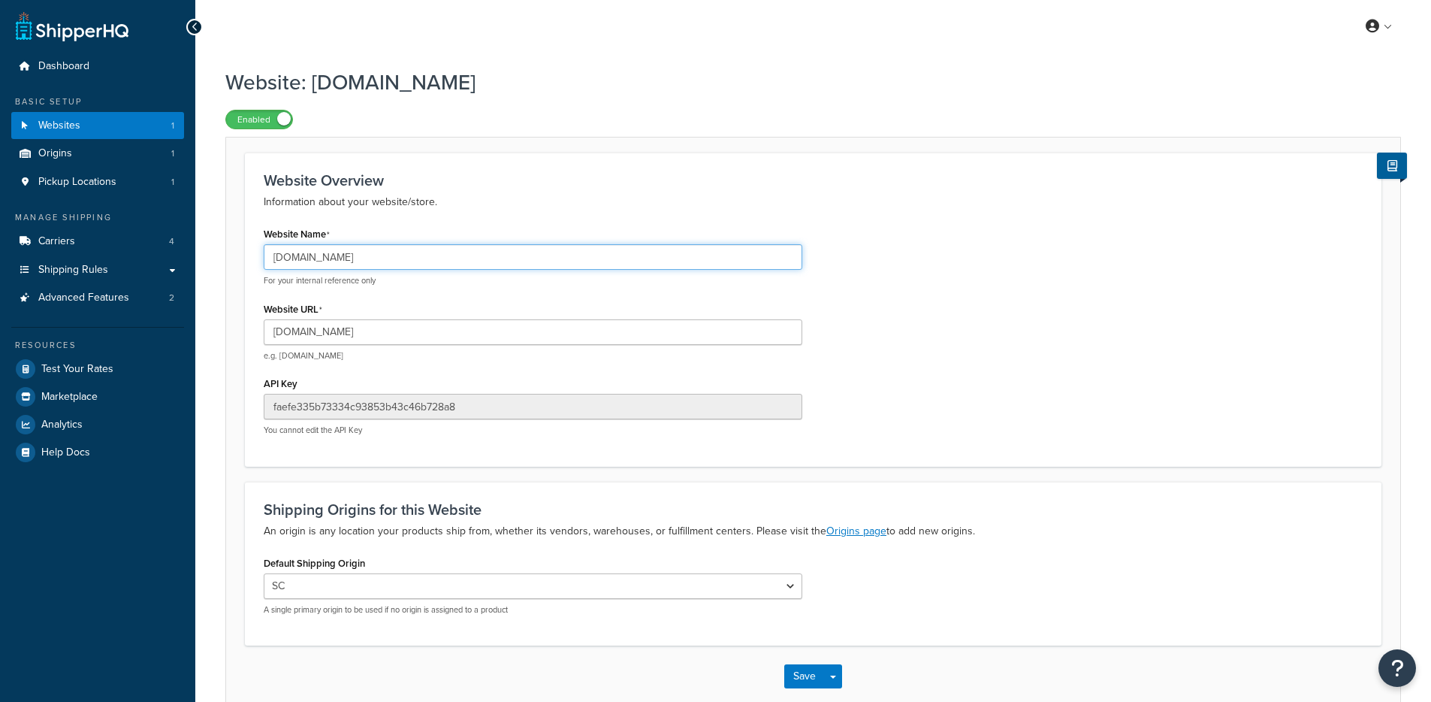
click at [388, 266] on input "ShopFencing.Com" at bounding box center [533, 257] width 539 height 26
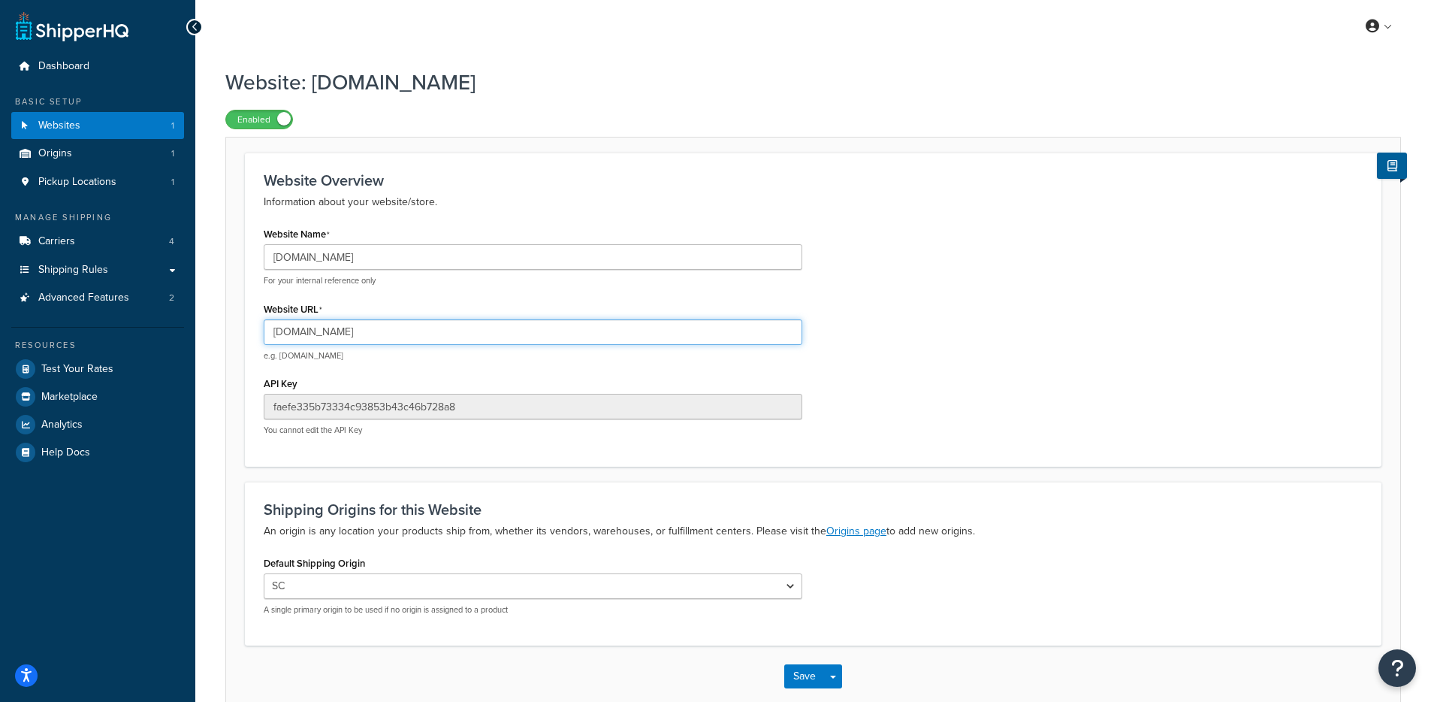
click at [334, 331] on input "www.shopfencing.com" at bounding box center [533, 332] width 539 height 26
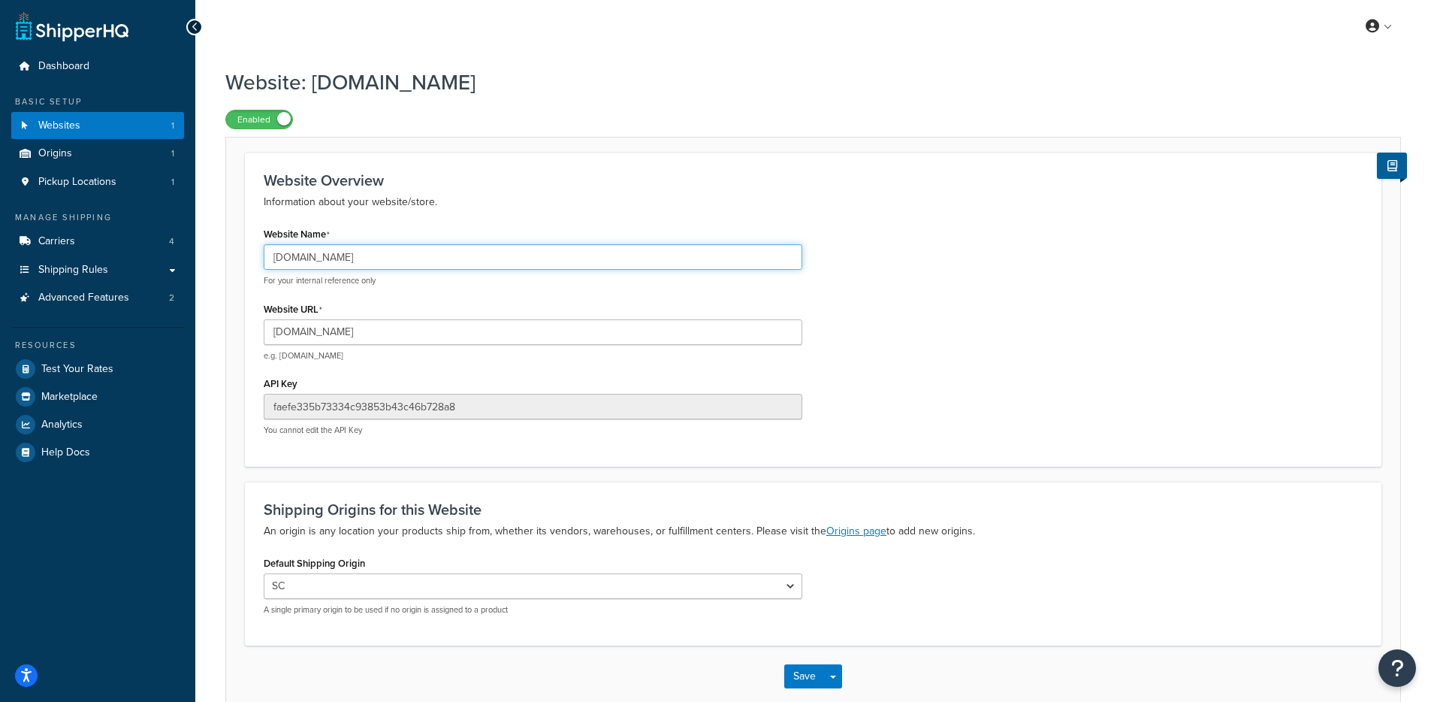
click at [355, 258] on input "ShopFencing.Com" at bounding box center [533, 257] width 539 height 26
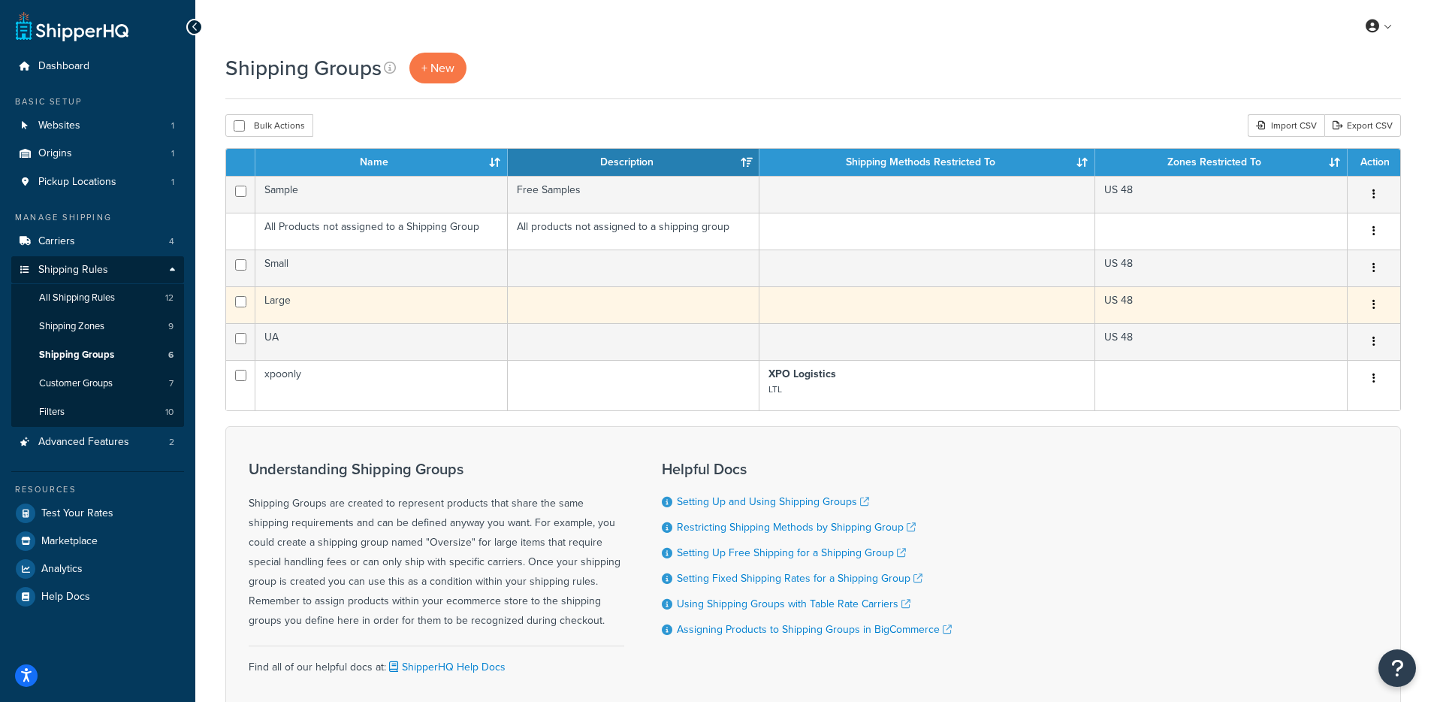
click at [426, 301] on td "Large" at bounding box center [381, 304] width 252 height 37
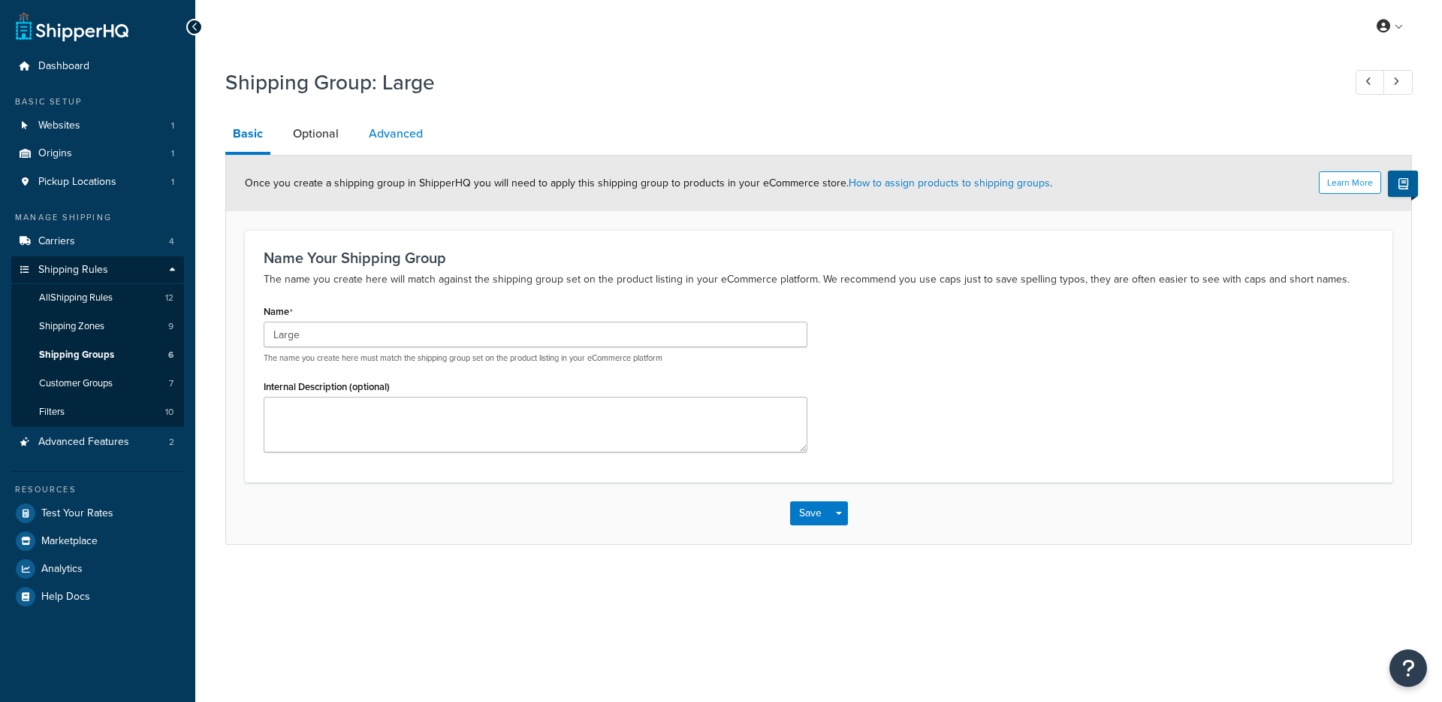
click at [369, 147] on link "Advanced" at bounding box center [395, 134] width 69 height 36
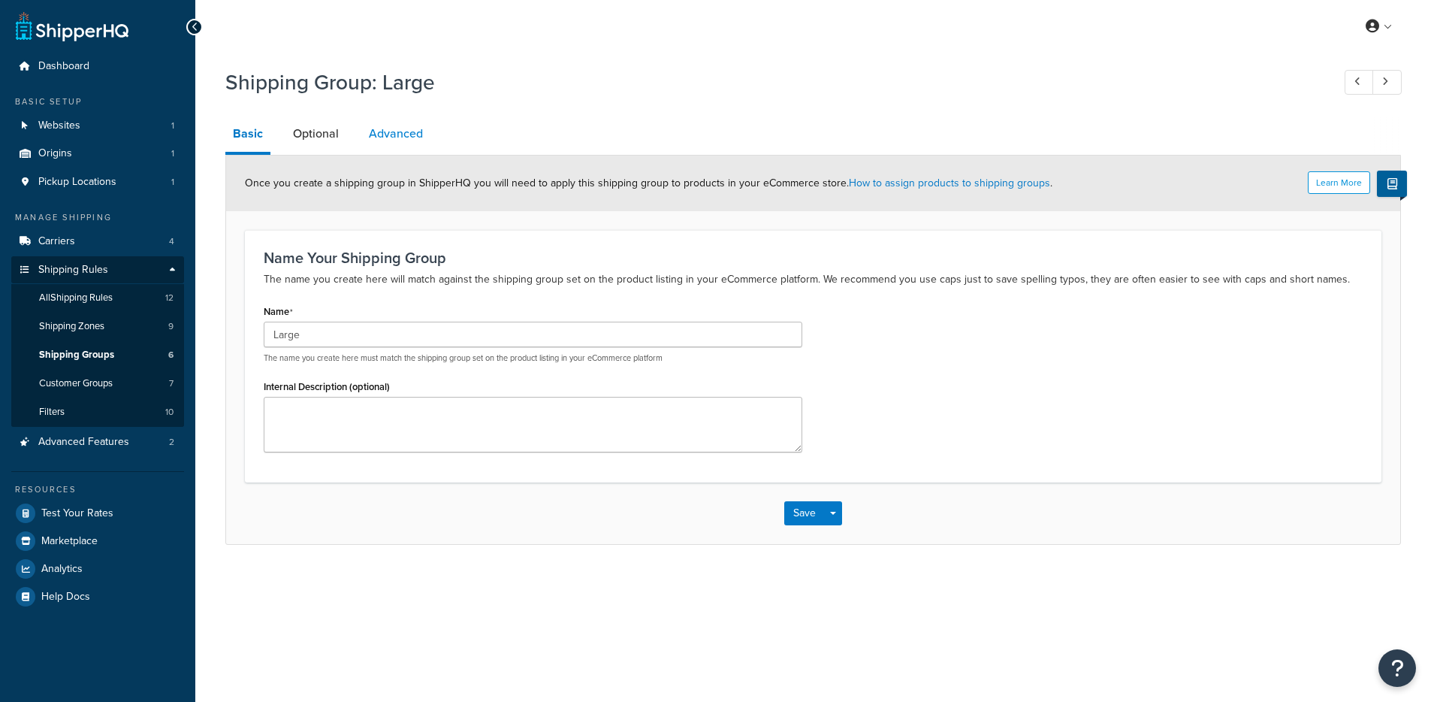
select select "85"
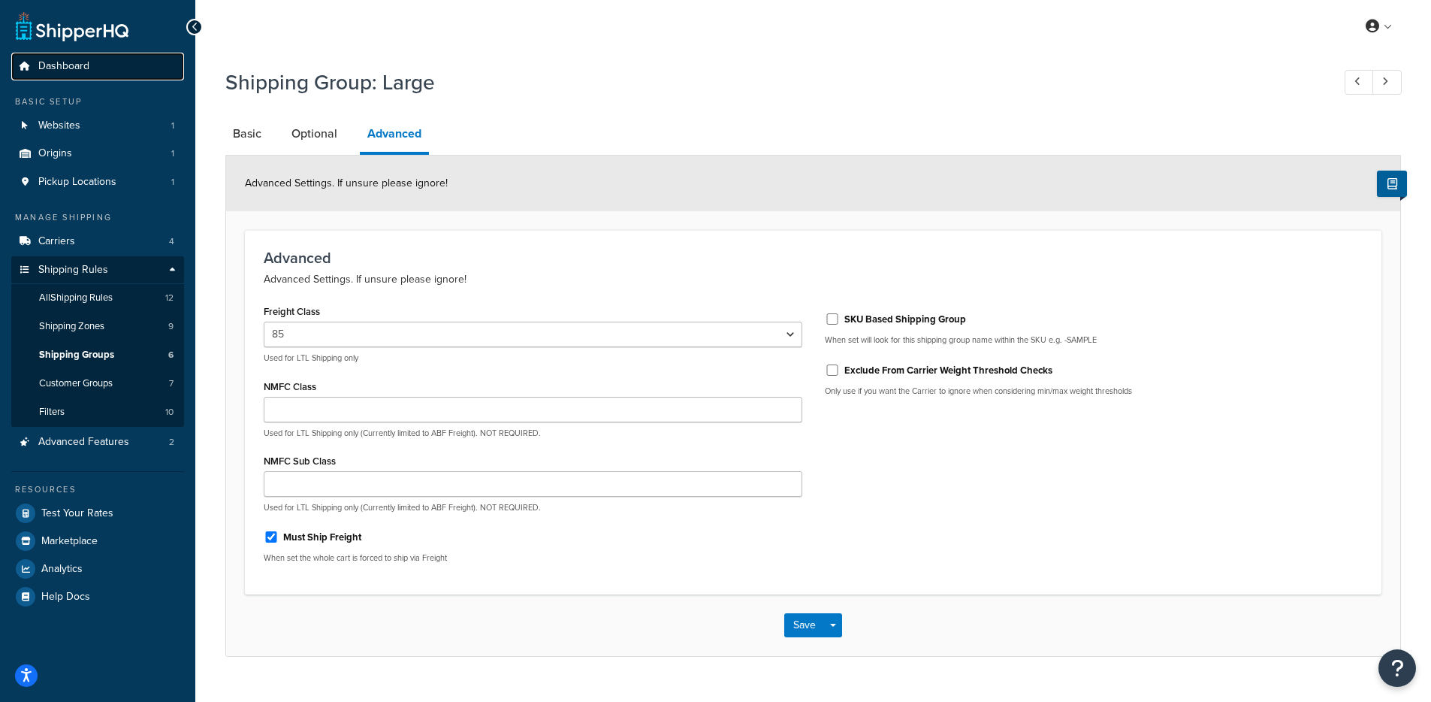
click at [89, 75] on link "Dashboard" at bounding box center [97, 67] width 173 height 28
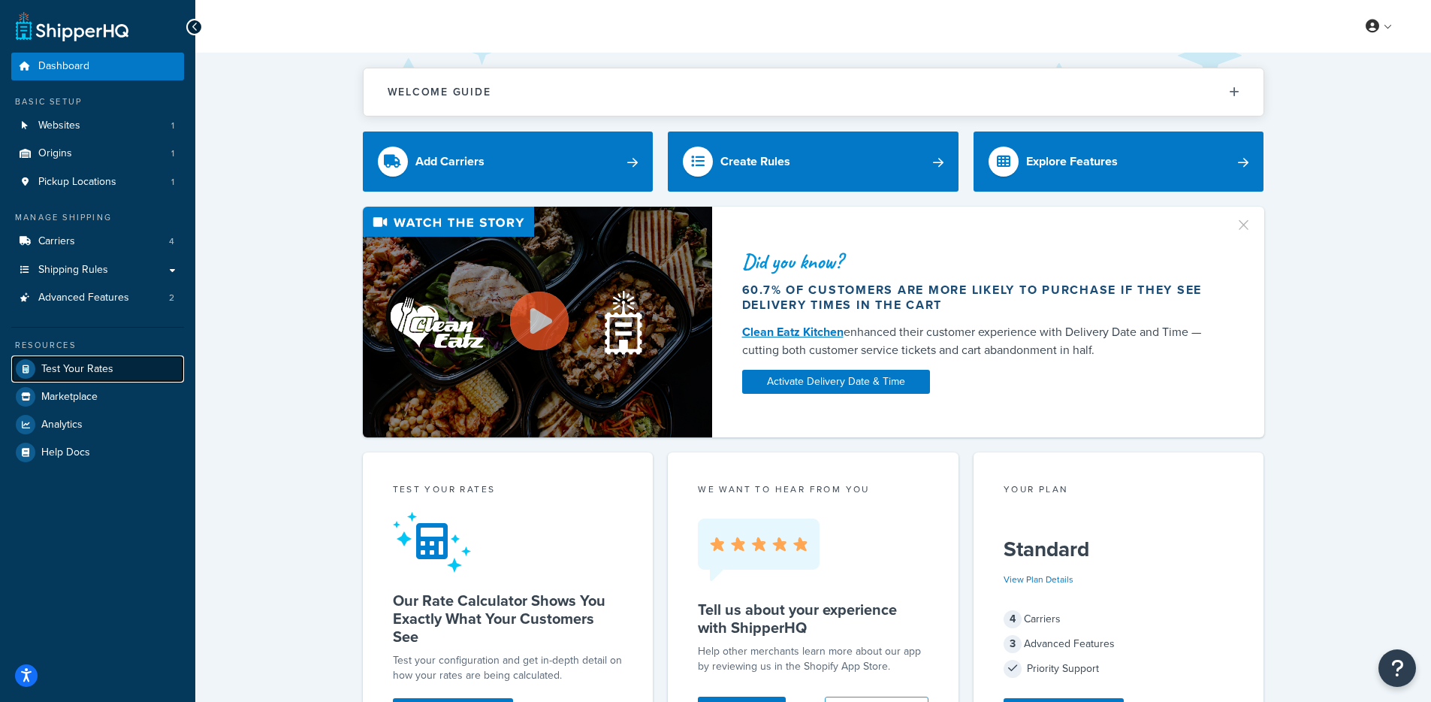
click at [109, 364] on span "Test Your Rates" at bounding box center [77, 369] width 72 height 13
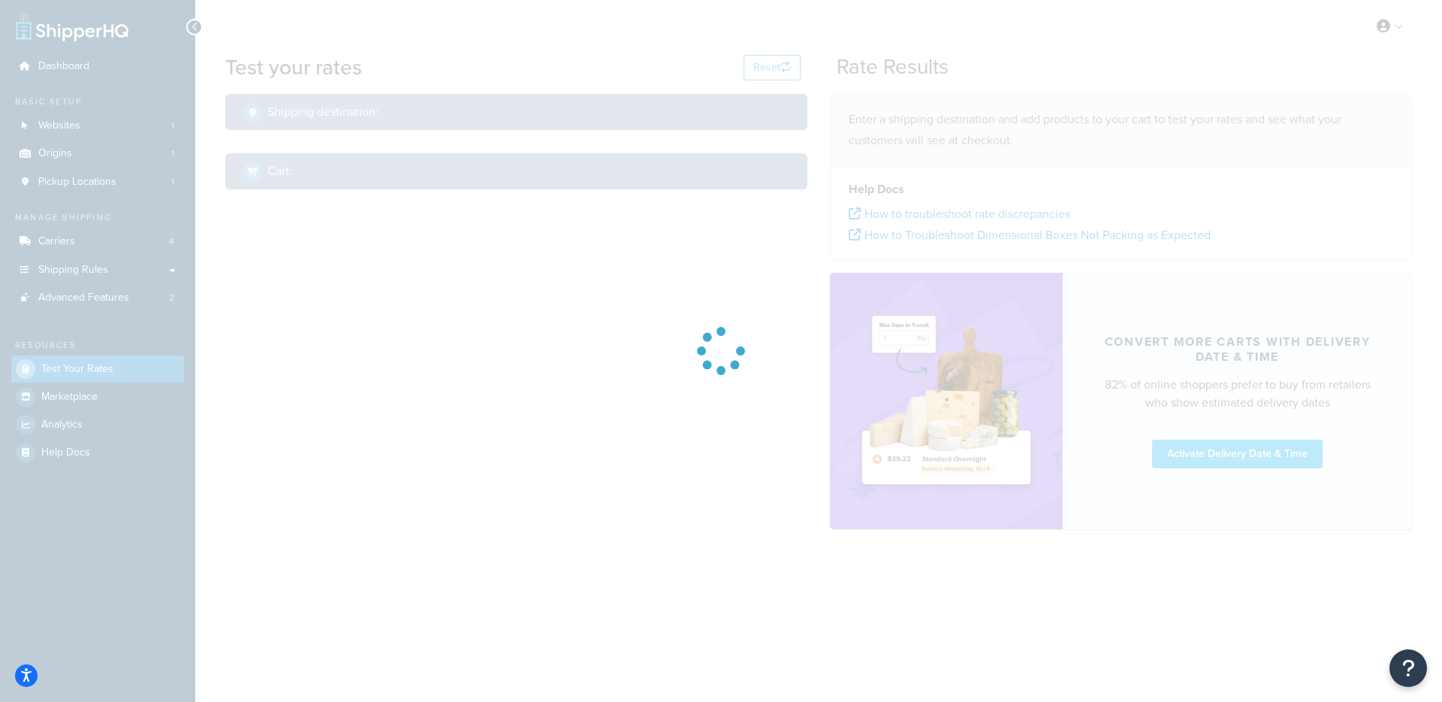
select select "TX"
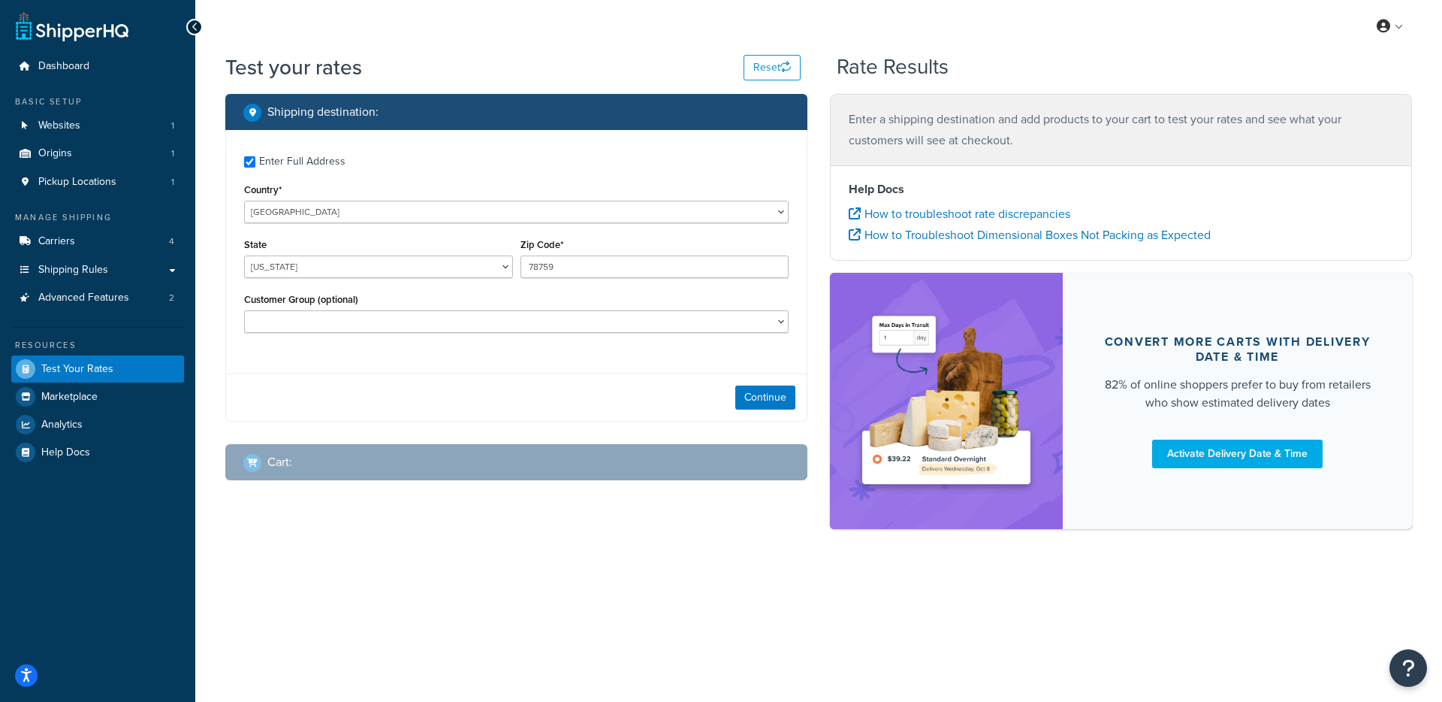
checkbox input "true"
type input "90071"
select select "CA"
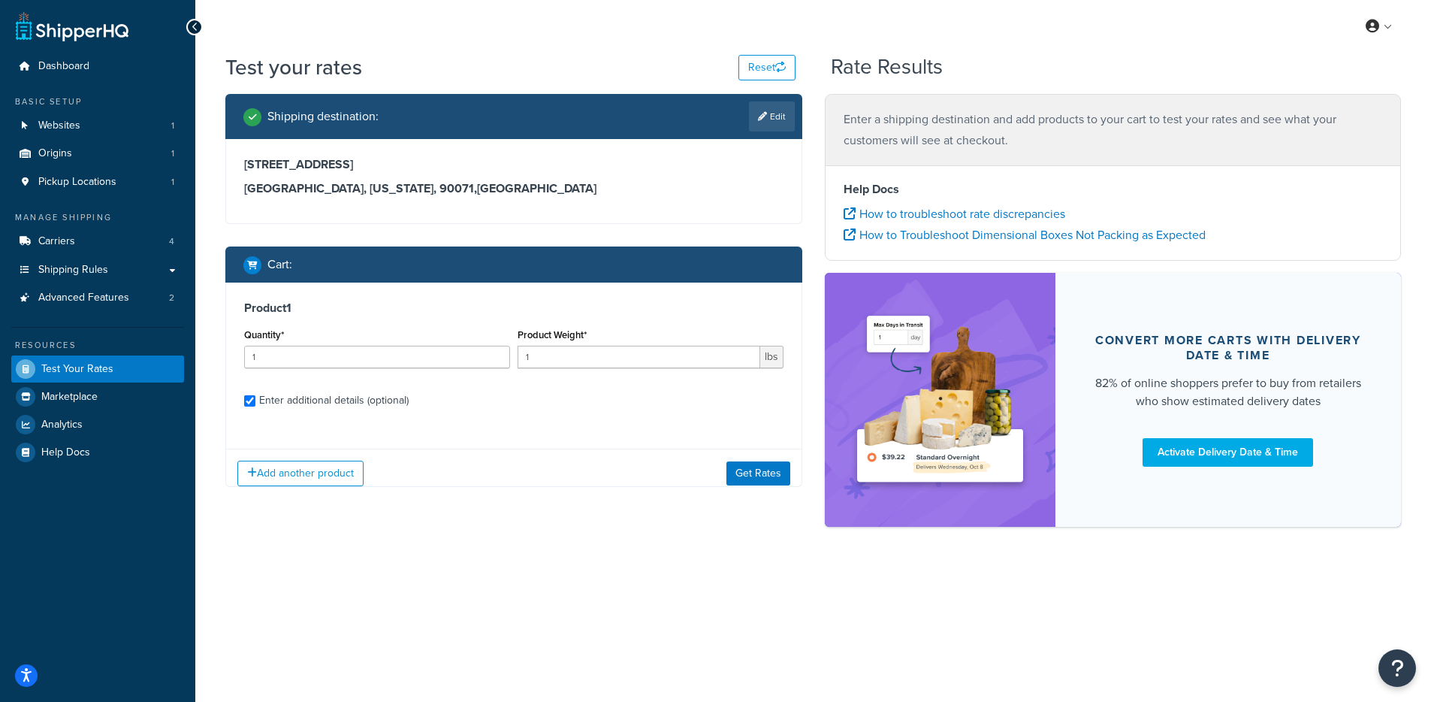
checkbox input "true"
type input "6.9997"
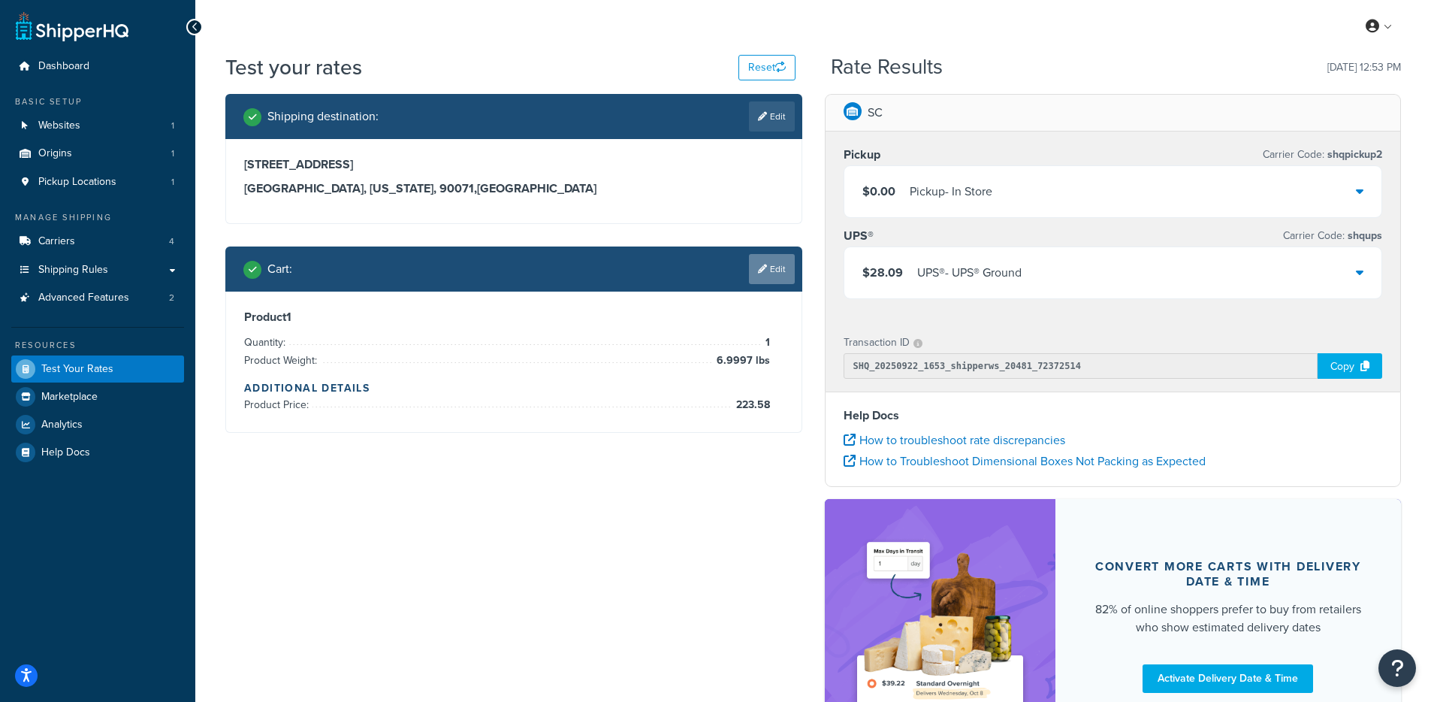
click at [760, 273] on icon at bounding box center [762, 268] width 9 height 9
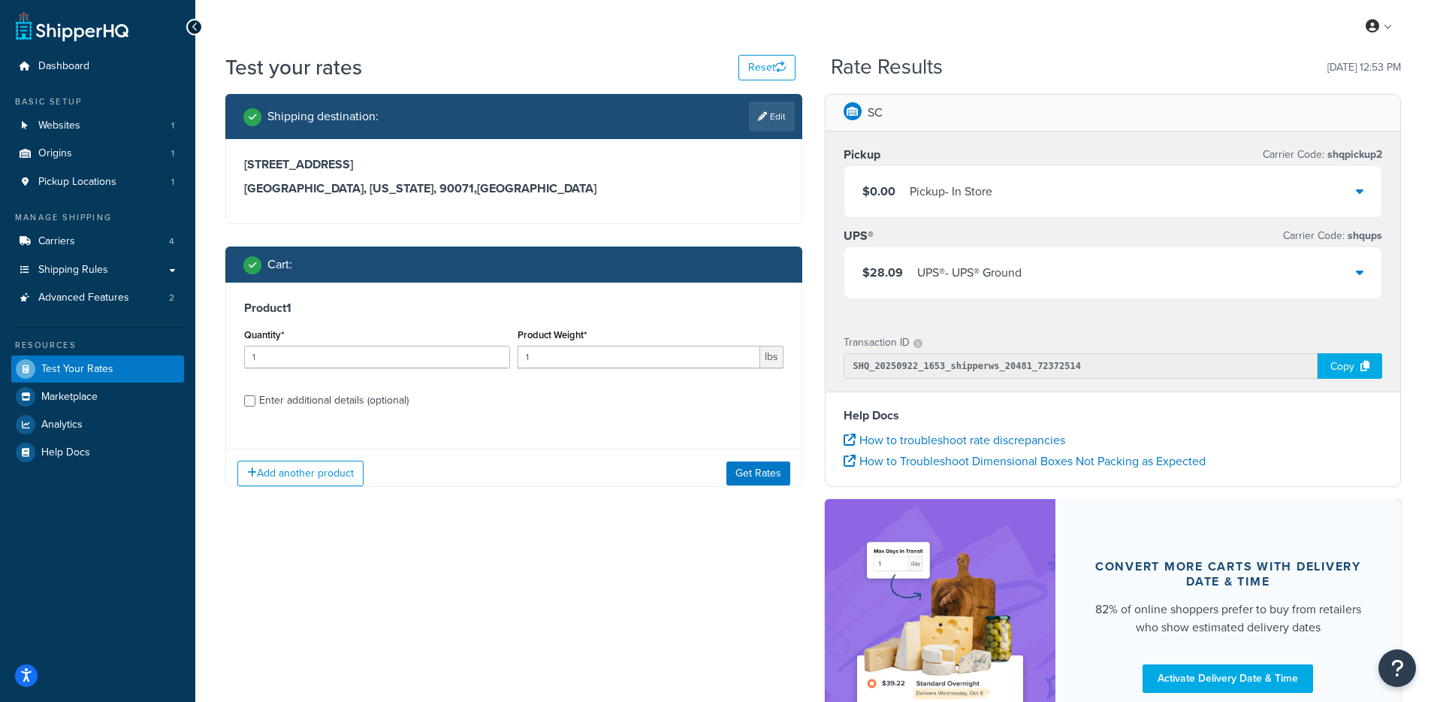
scroll to position [0, 0]
click at [361, 397] on div "Enter additional details (optional)" at bounding box center [334, 400] width 150 height 21
click at [255, 397] on input "Enter additional details (optional)" at bounding box center [249, 400] width 11 height 11
checkbox input "true"
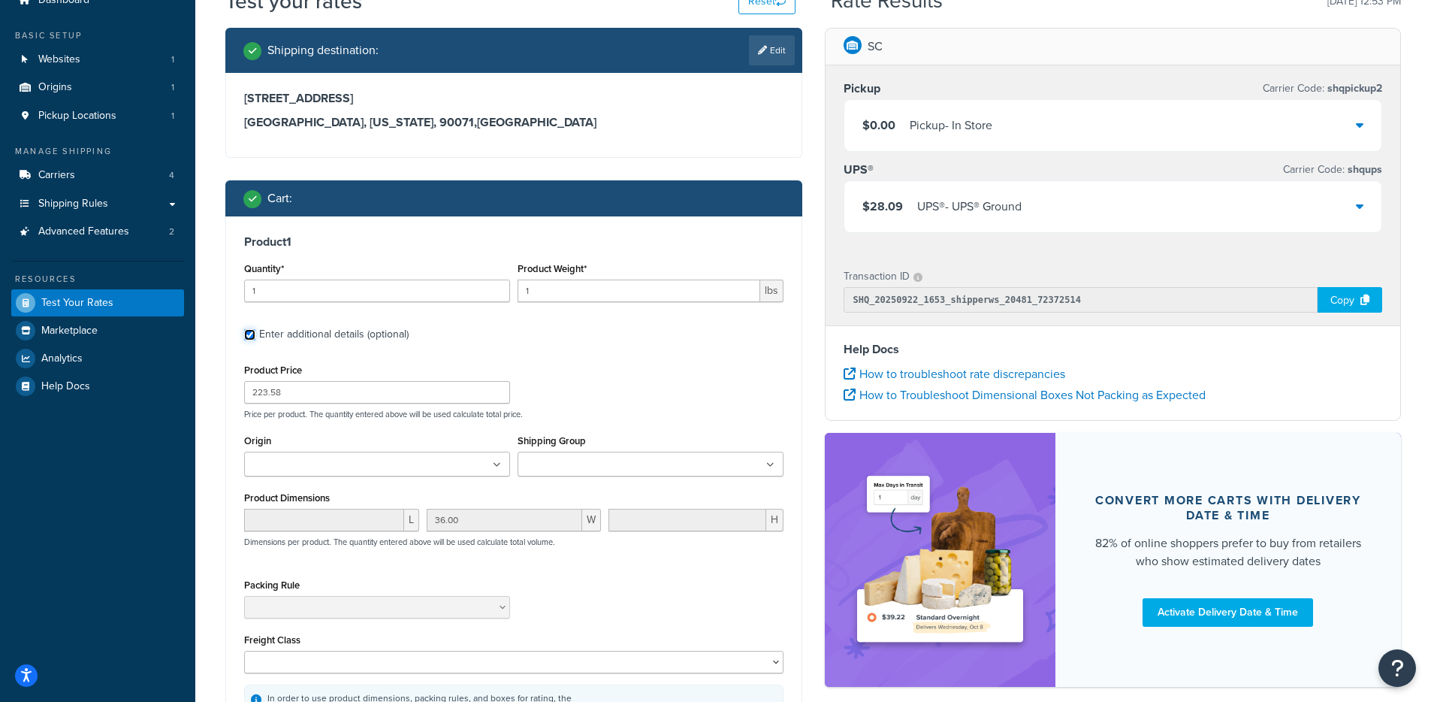
scroll to position [141, 0]
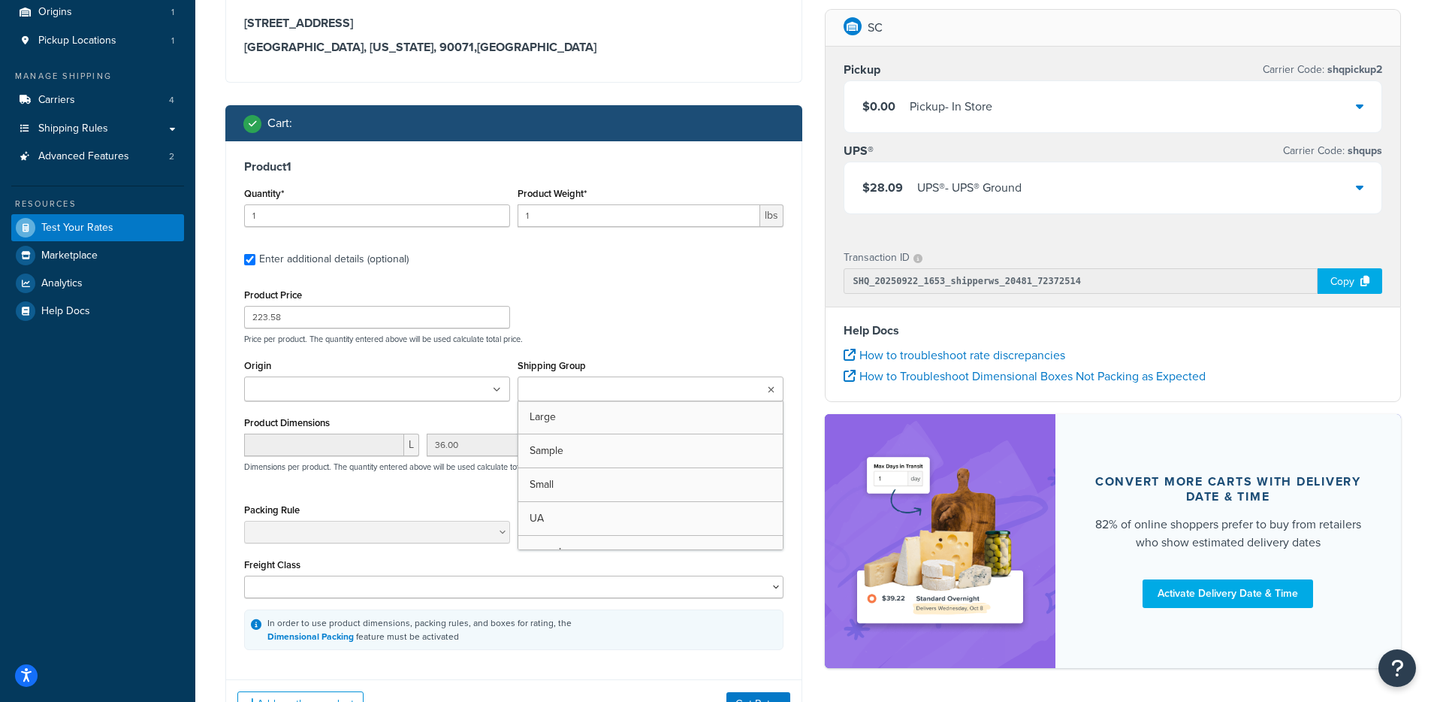
click at [558, 389] on input "Shipping Group" at bounding box center [588, 390] width 133 height 17
click at [687, 304] on div "Product Price 223.58 Price per product. The quantity entered above will be used…" at bounding box center [513, 314] width 547 height 59
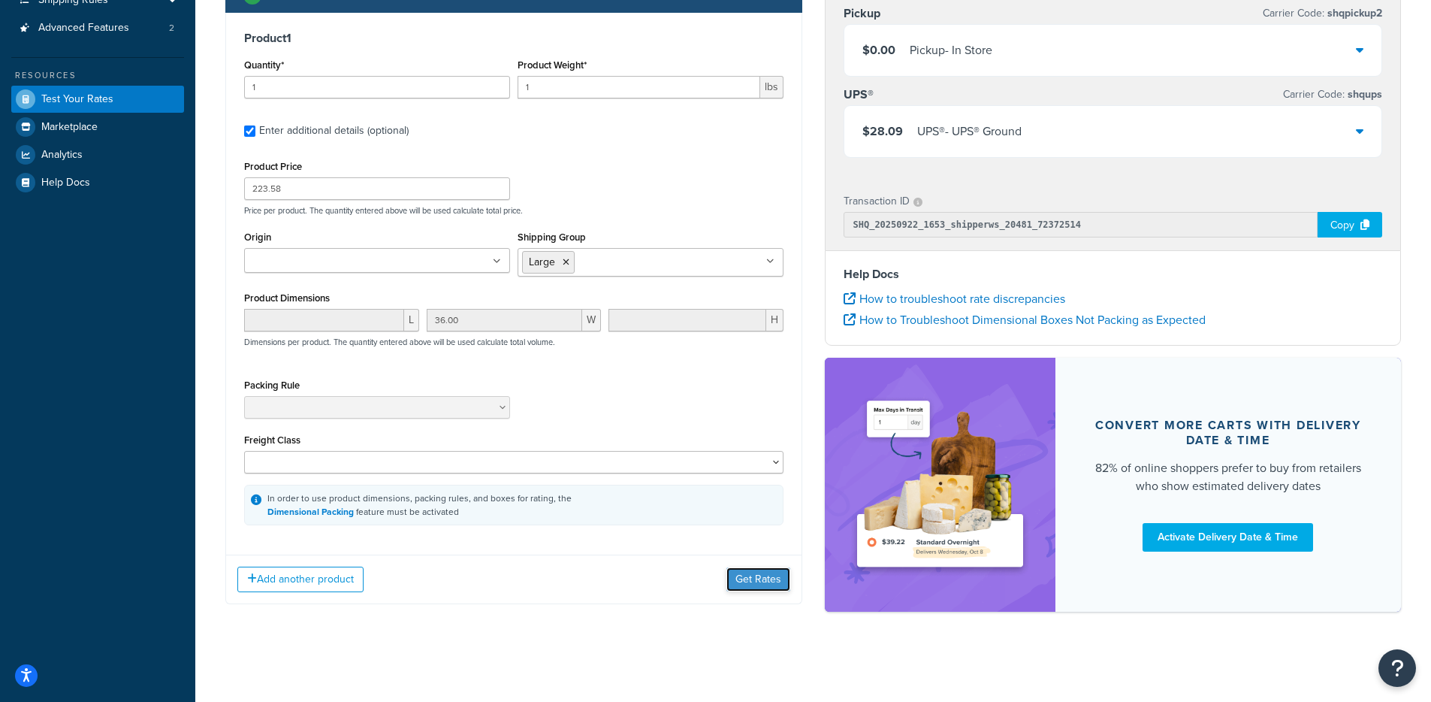
click at [762, 572] on button "Get Rates" at bounding box center [759, 579] width 64 height 24
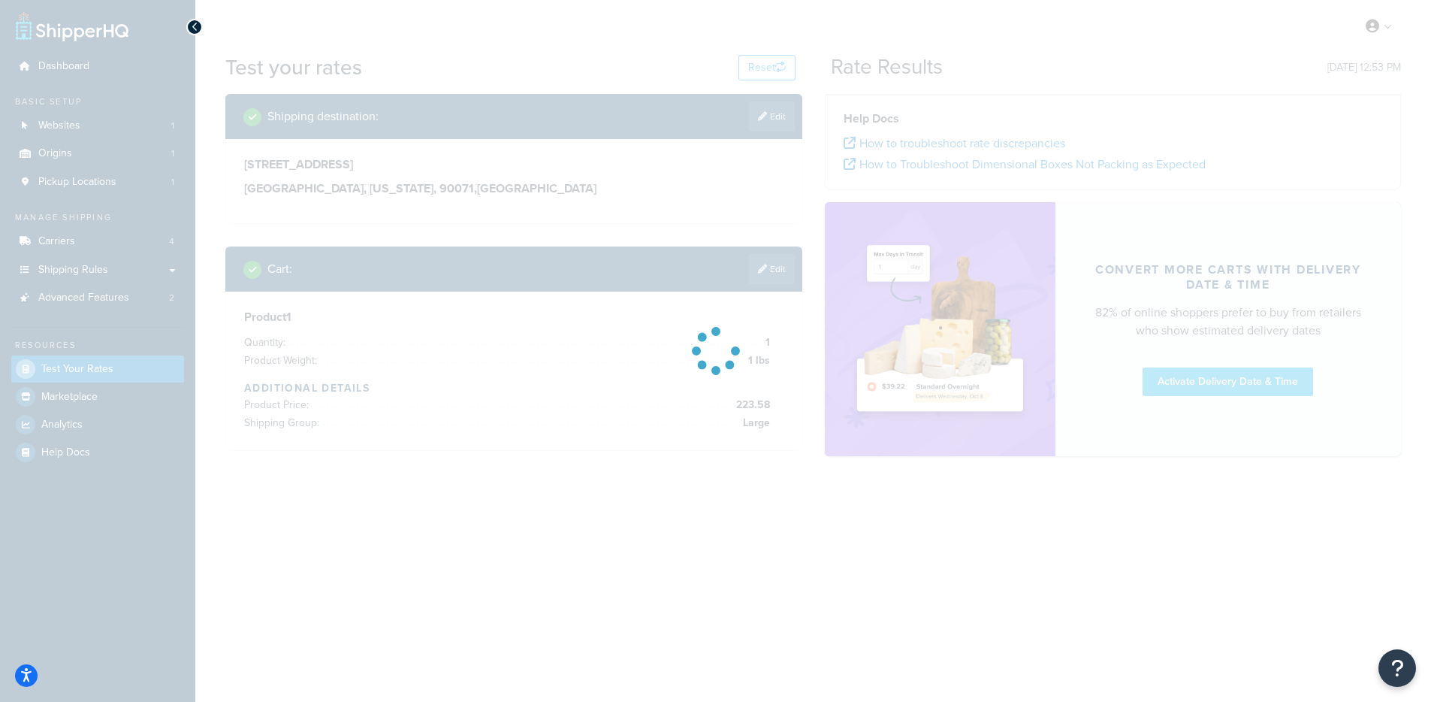
scroll to position [0, 0]
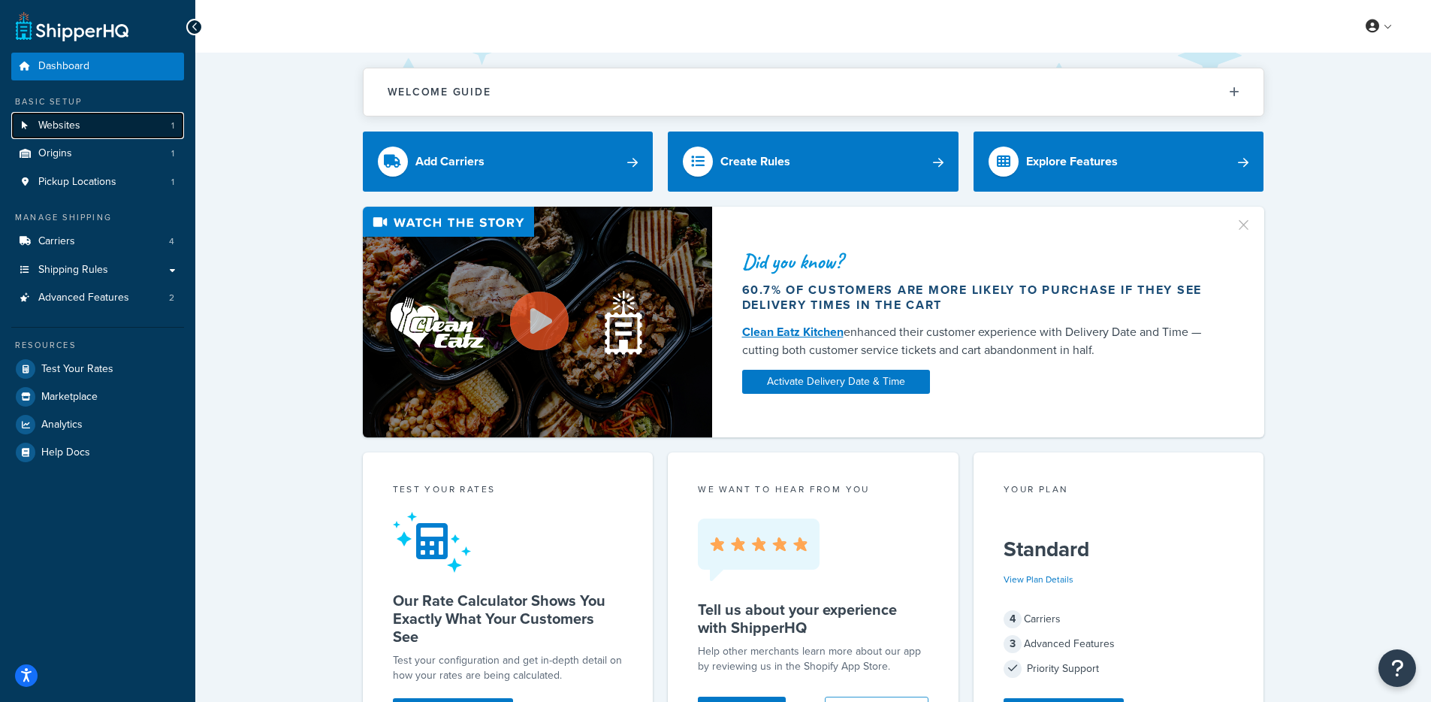
click at [105, 128] on link "Websites 1" at bounding box center [97, 126] width 173 height 28
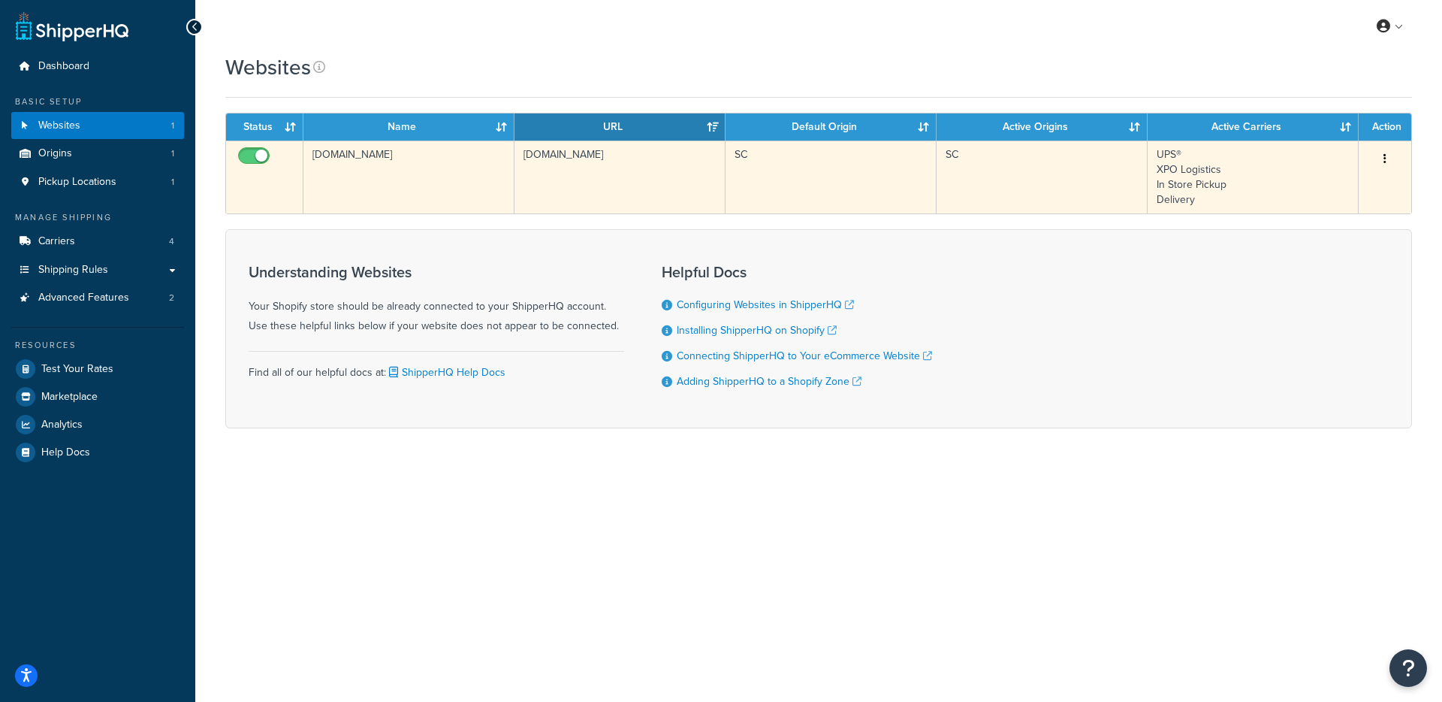
click at [396, 189] on td "[DOMAIN_NAME]" at bounding box center [409, 176] width 211 height 73
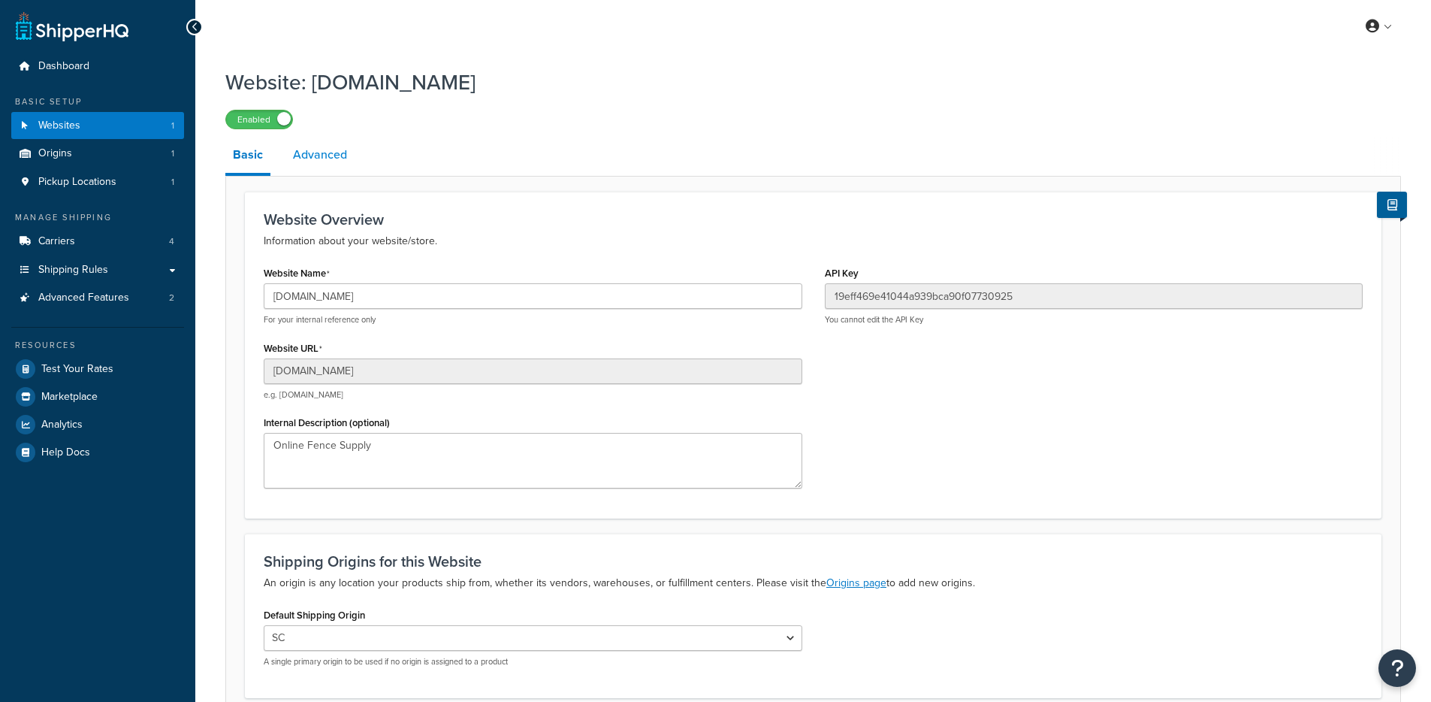
click at [343, 170] on link "Advanced" at bounding box center [319, 155] width 69 height 36
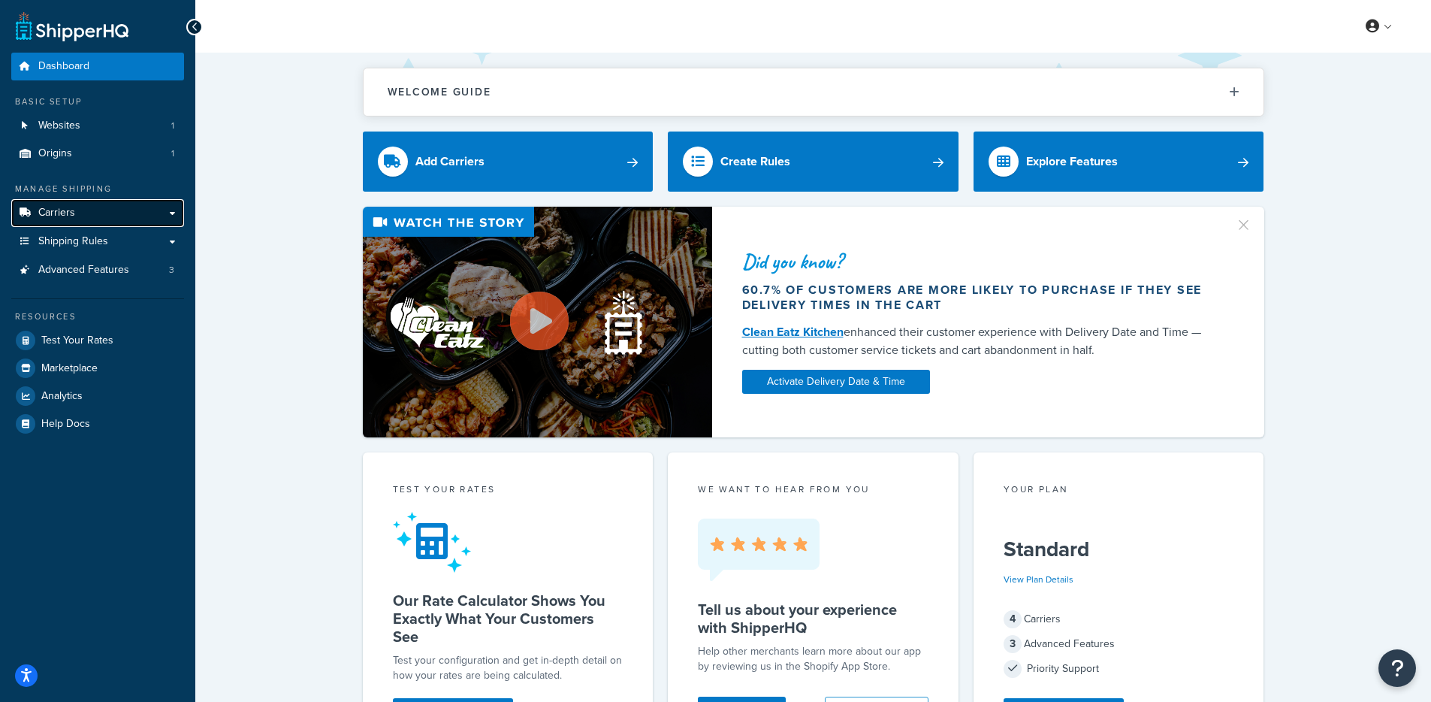
click at [81, 223] on link "Carriers" at bounding box center [97, 213] width 173 height 28
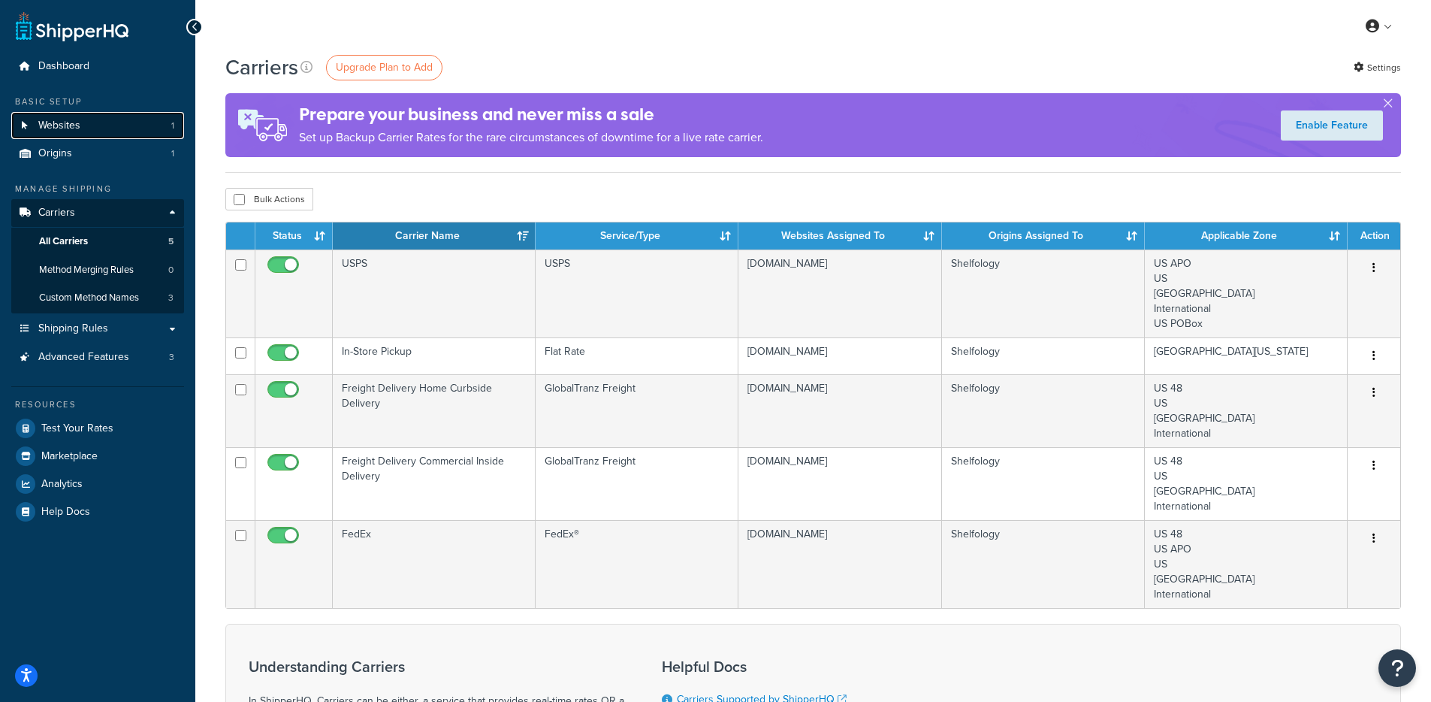
click at [65, 119] on span "Websites" at bounding box center [59, 125] width 42 height 13
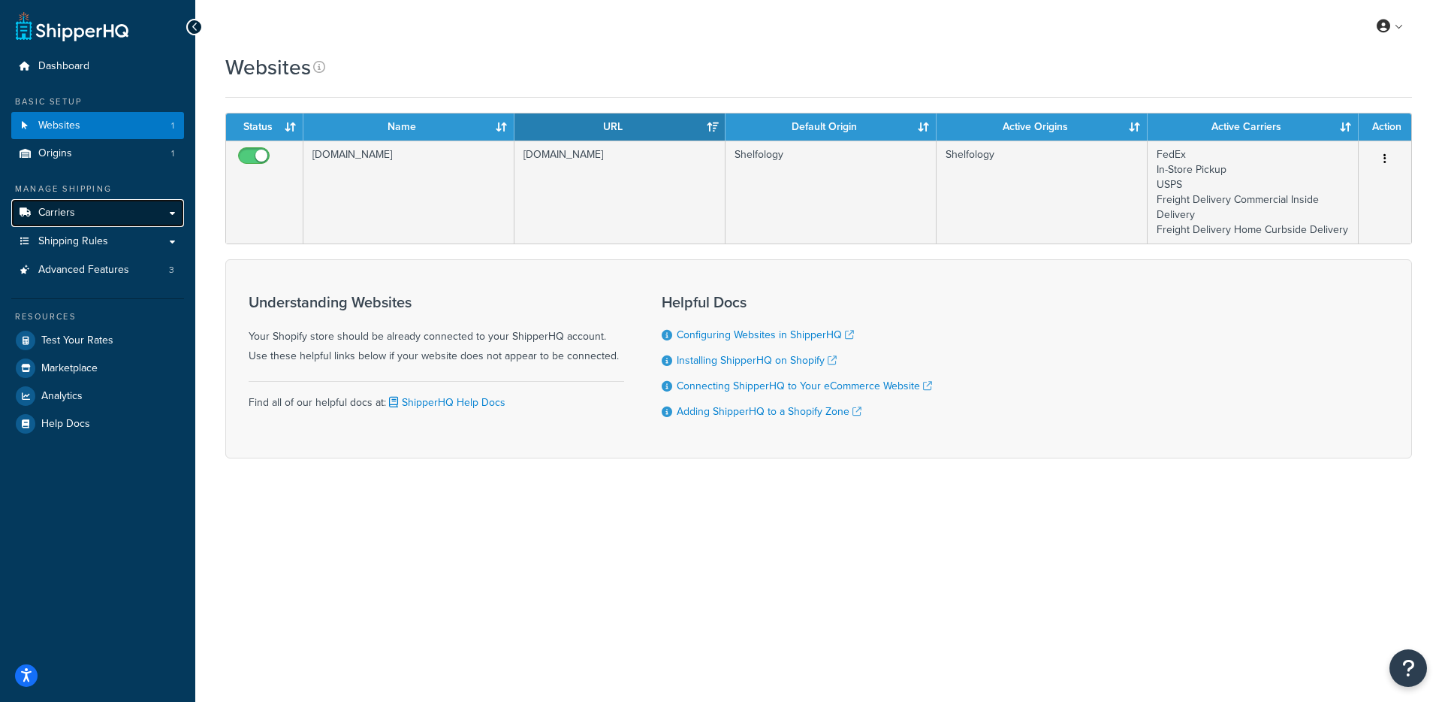
click at [105, 209] on link "Carriers" at bounding box center [97, 213] width 173 height 28
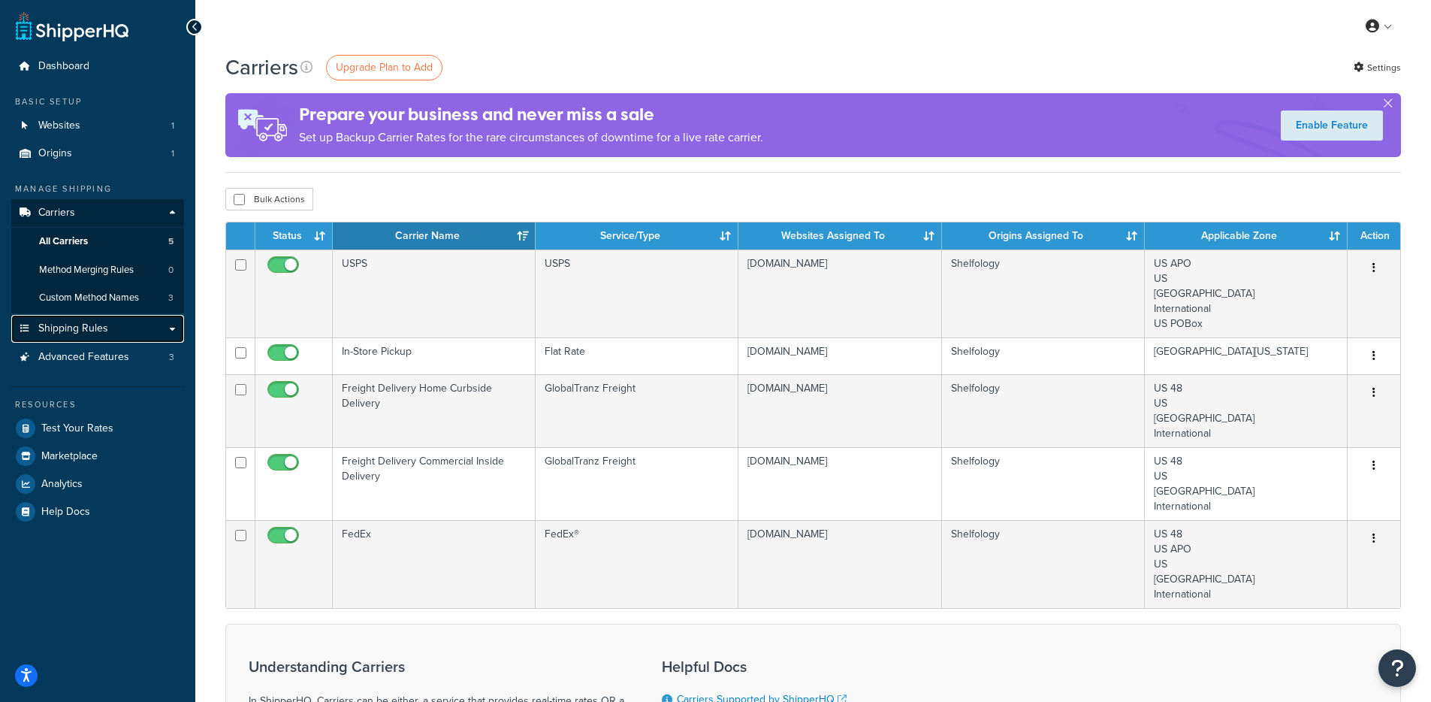
click at [102, 317] on link "Shipping Rules" at bounding box center [97, 329] width 173 height 28
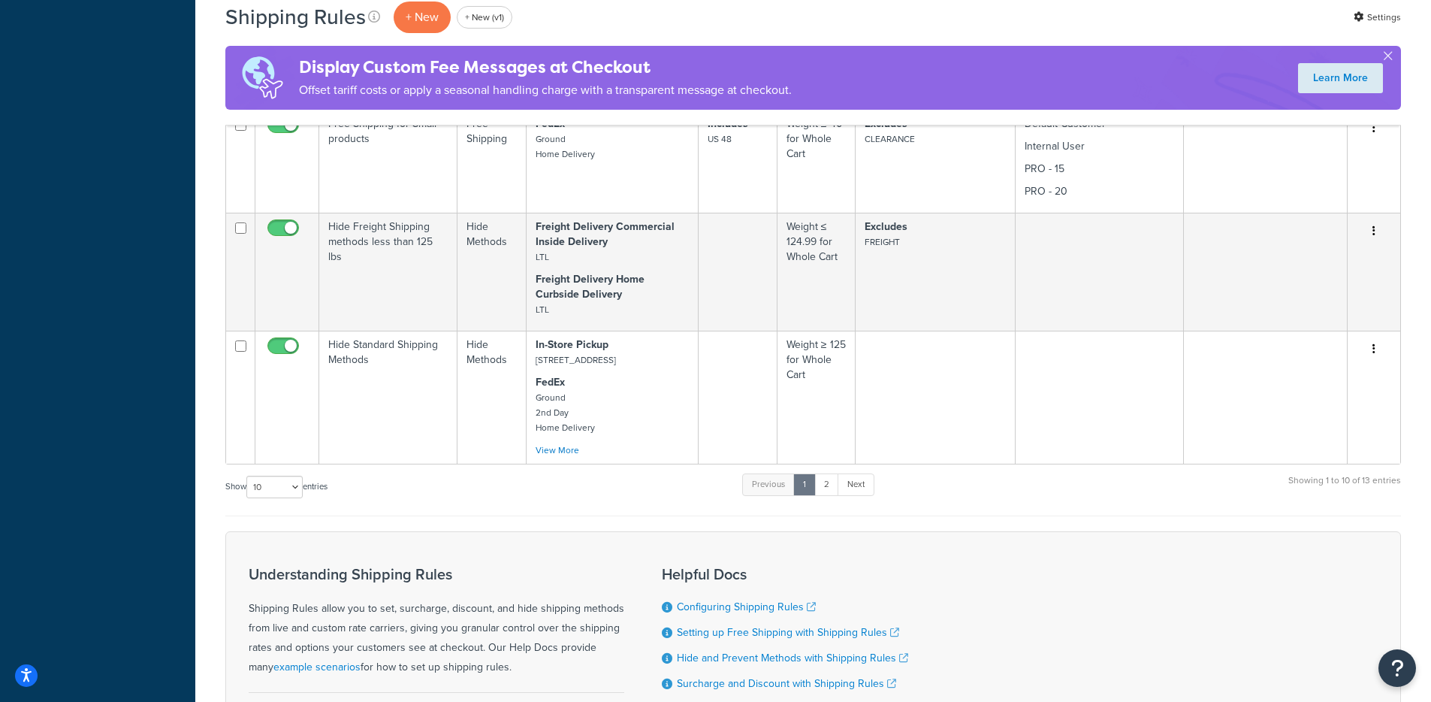
scroll to position [1055, 0]
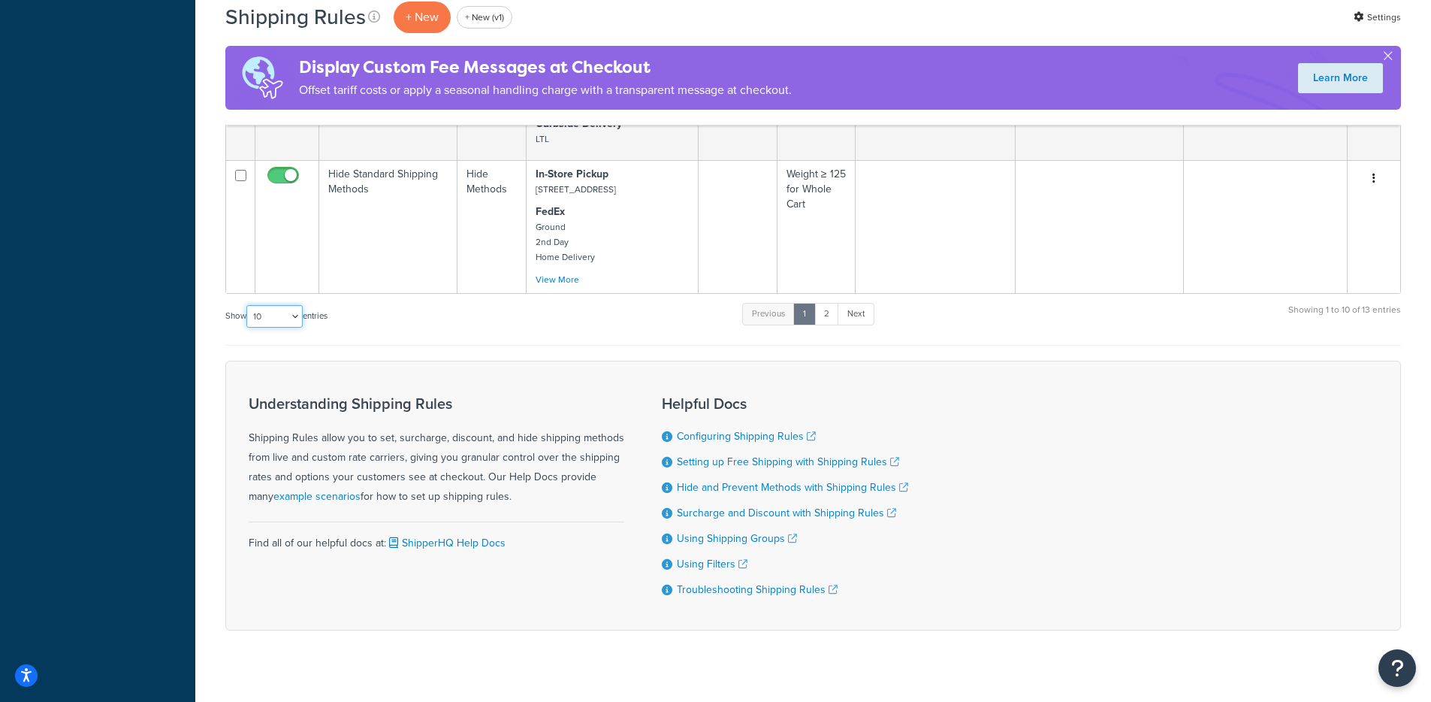
click at [275, 308] on select "10 15 25 50 100 1000" at bounding box center [274, 316] width 56 height 23
select select "100"
click at [248, 306] on select "10 15 25 50 100 1000" at bounding box center [274, 316] width 56 height 23
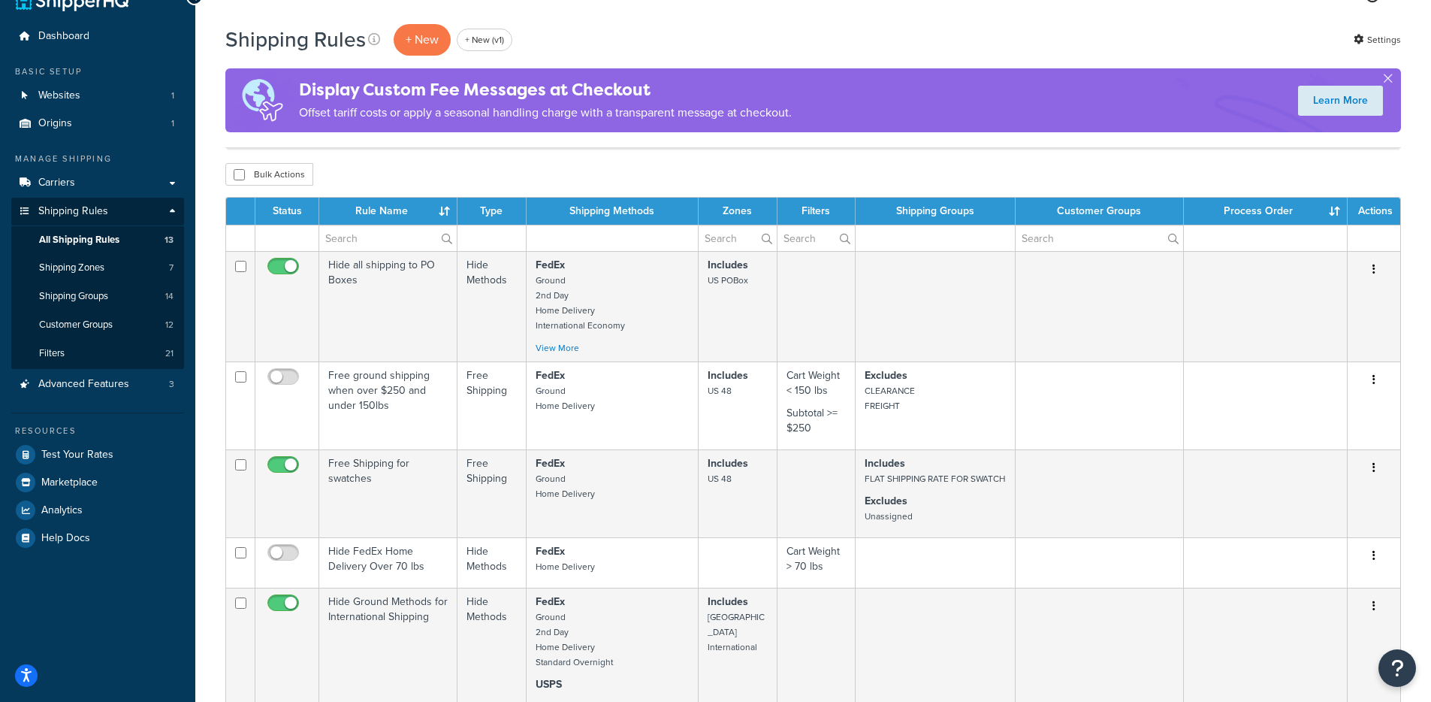
scroll to position [0, 0]
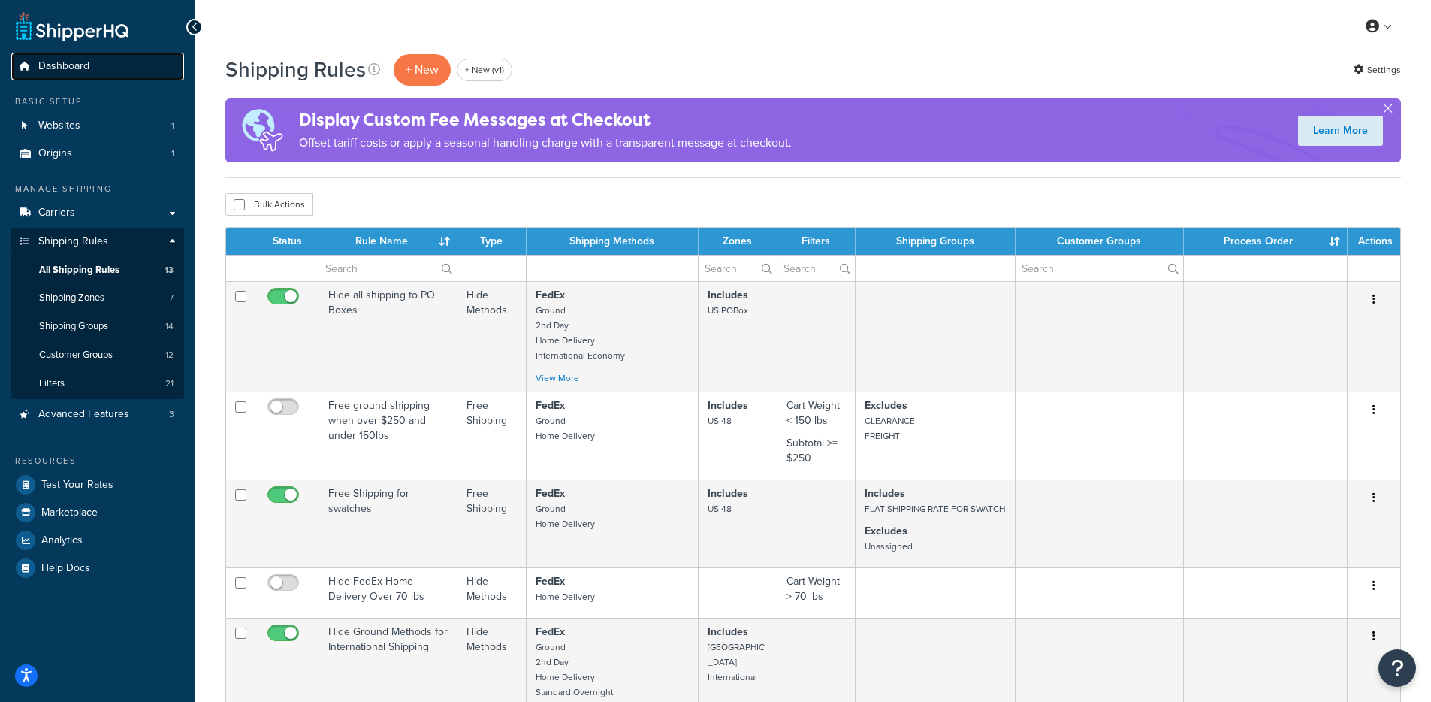
click at [59, 73] on span "Dashboard" at bounding box center [63, 66] width 51 height 13
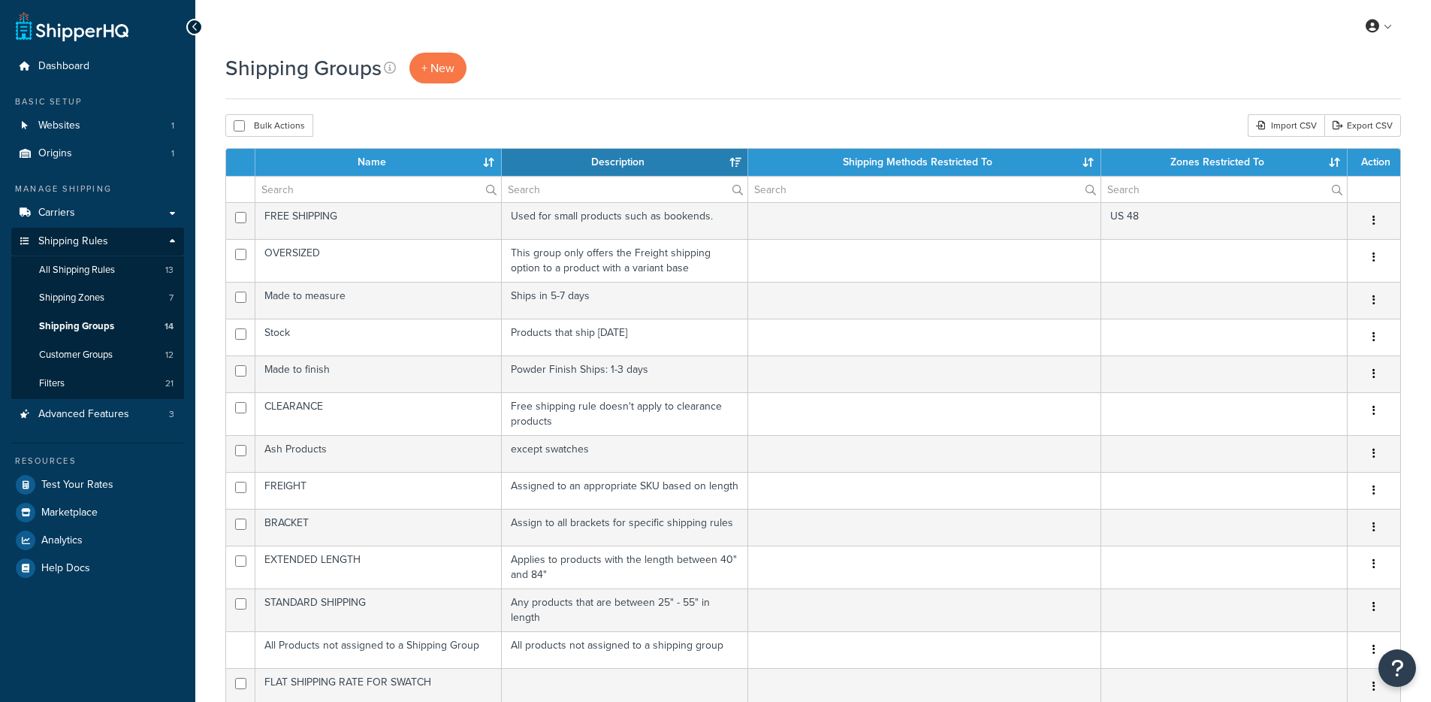
select select "15"
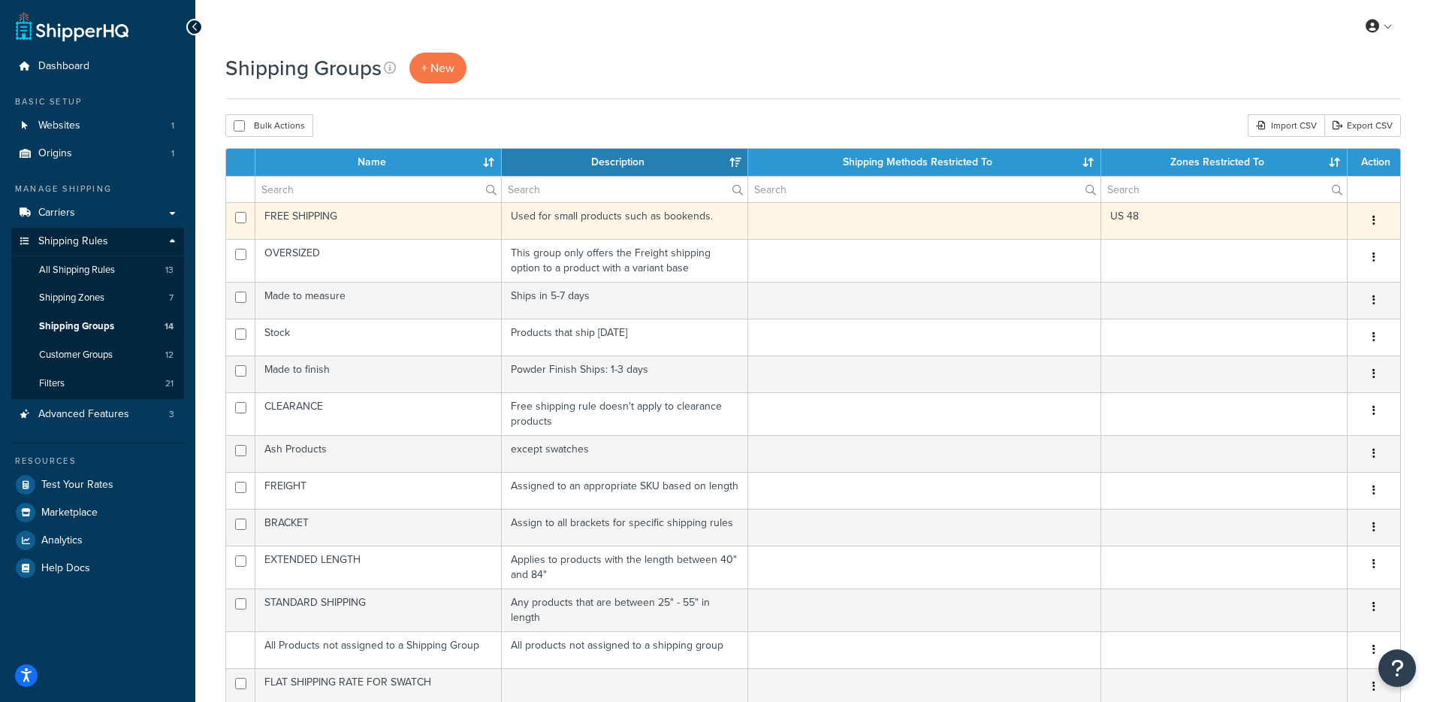
click at [942, 222] on td at bounding box center [924, 220] width 353 height 37
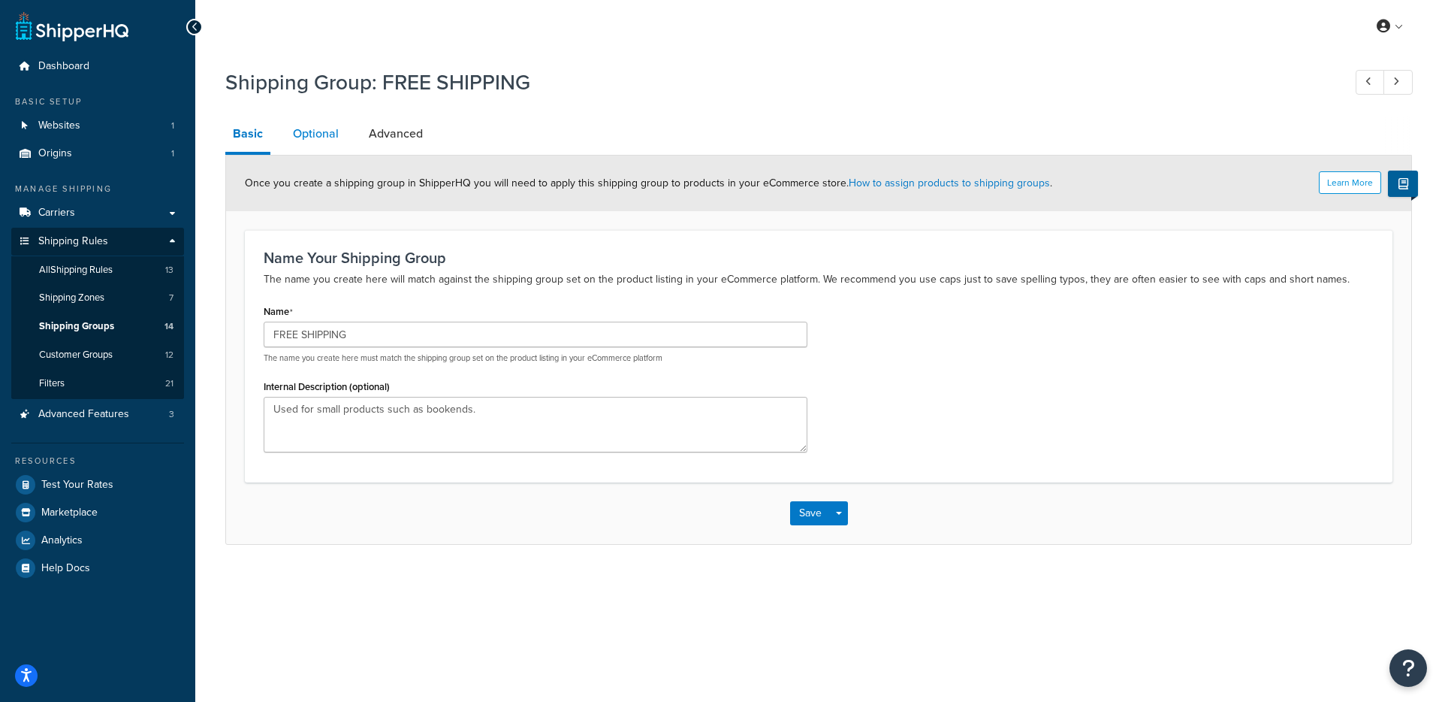
click at [324, 126] on link "Optional" at bounding box center [315, 134] width 61 height 36
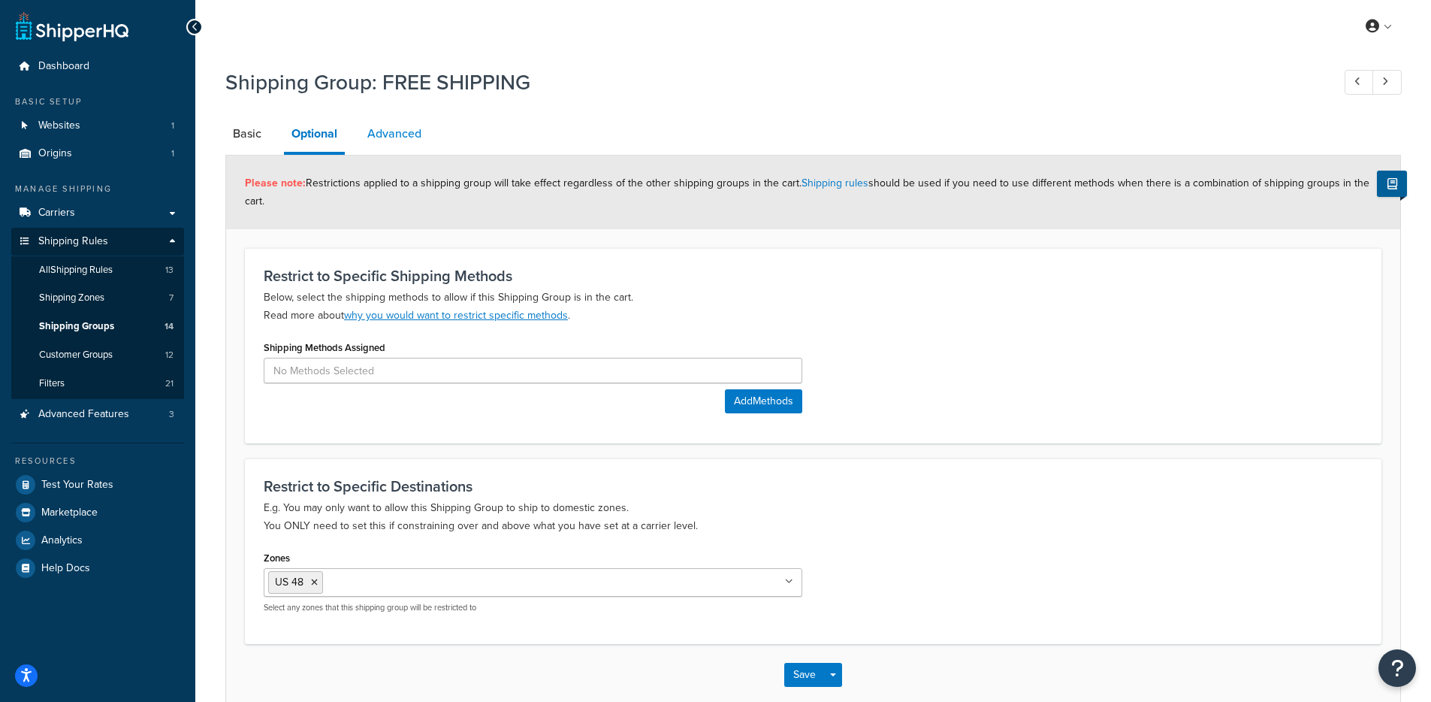
click at [368, 129] on link "Advanced" at bounding box center [394, 134] width 69 height 36
